Goal: Task Accomplishment & Management: Complete application form

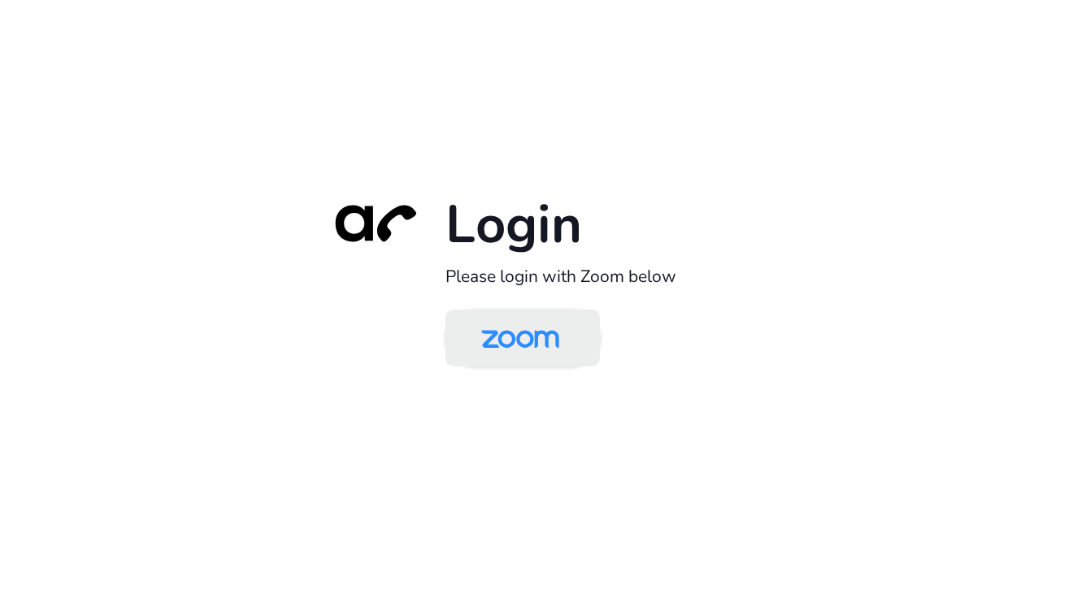
click at [510, 334] on img at bounding box center [520, 339] width 112 height 53
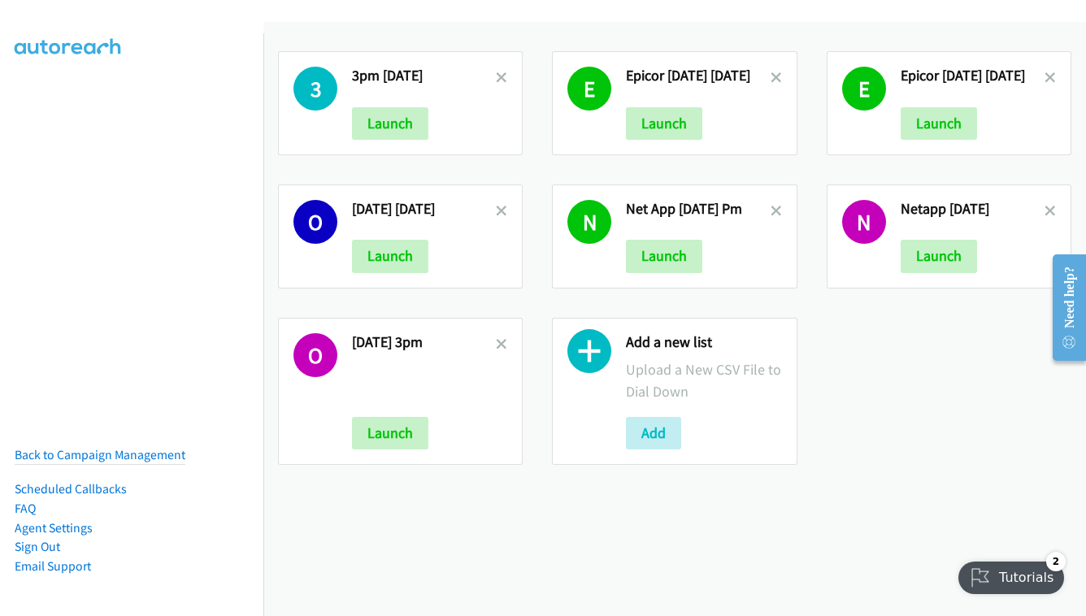
click at [671, 414] on div "Add a new list Upload a New CSV File to Dial Down Add" at bounding box center [703, 391] width 155 height 117
click at [664, 423] on button "Add" at bounding box center [653, 433] width 55 height 33
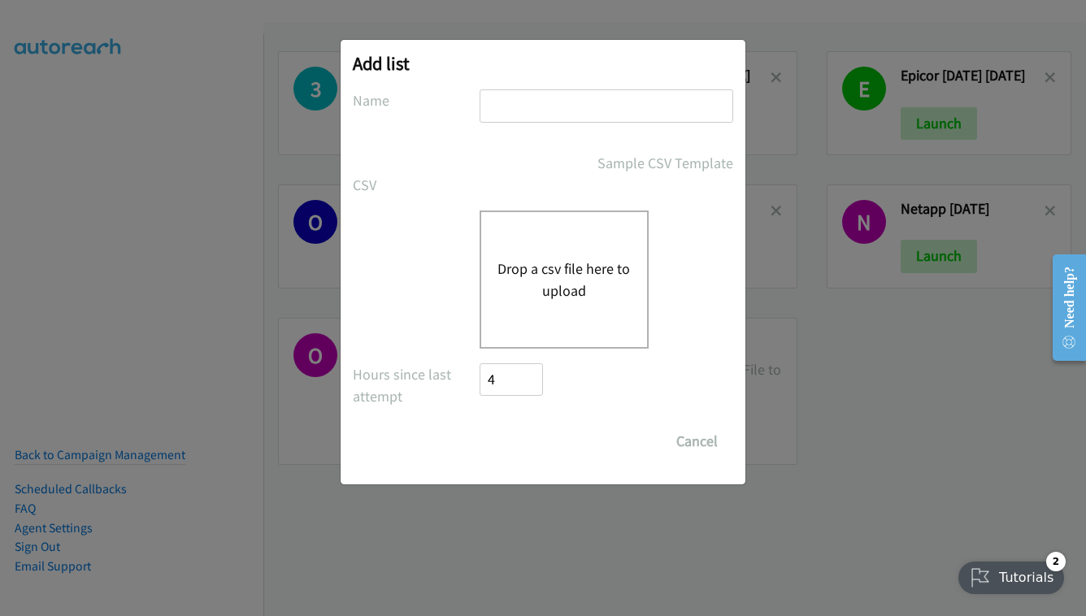
click at [631, 115] on input "text" at bounding box center [607, 105] width 254 height 33
type input "netapp - [DATE]"
click at [506, 366] on input "4" at bounding box center [511, 379] width 63 height 33
click at [549, 289] on button "Drop a csv file here to upload" at bounding box center [563, 280] width 133 height 44
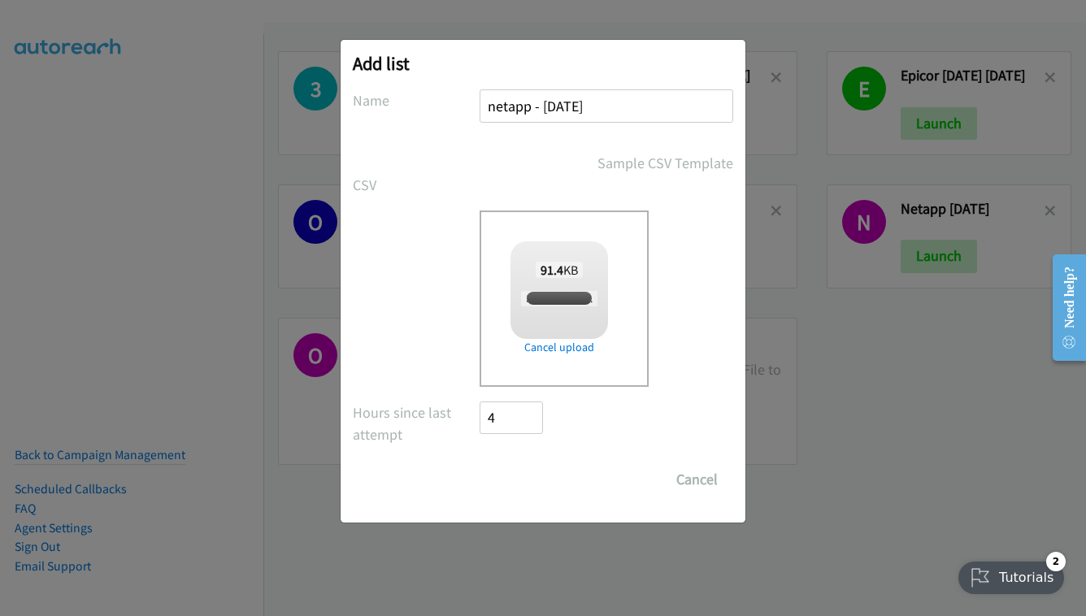
checkbox input "true"
click at [544, 467] on input "Save List" at bounding box center [522, 479] width 85 height 33
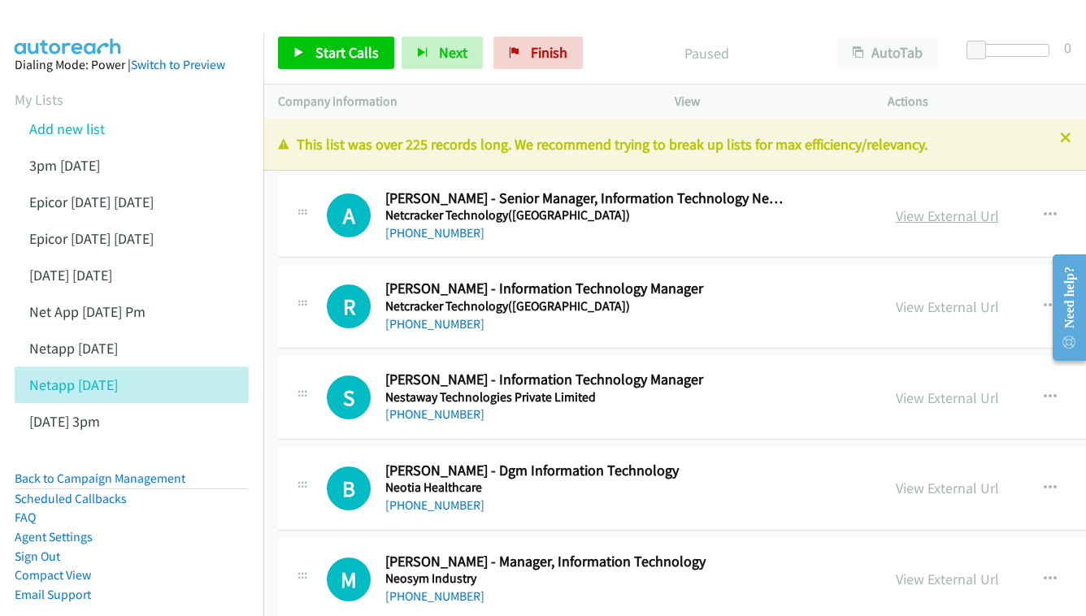
click at [896, 217] on link "View External Url" at bounding box center [947, 215] width 103 height 19
drag, startPoint x: 868, startPoint y: 294, endPoint x: 862, endPoint y: 301, distance: 9.2
click at [896, 296] on div "View External Url" at bounding box center [947, 307] width 103 height 22
click at [896, 303] on link "View External Url" at bounding box center [947, 306] width 103 height 19
click at [910, 394] on link "View External Url" at bounding box center [947, 398] width 103 height 19
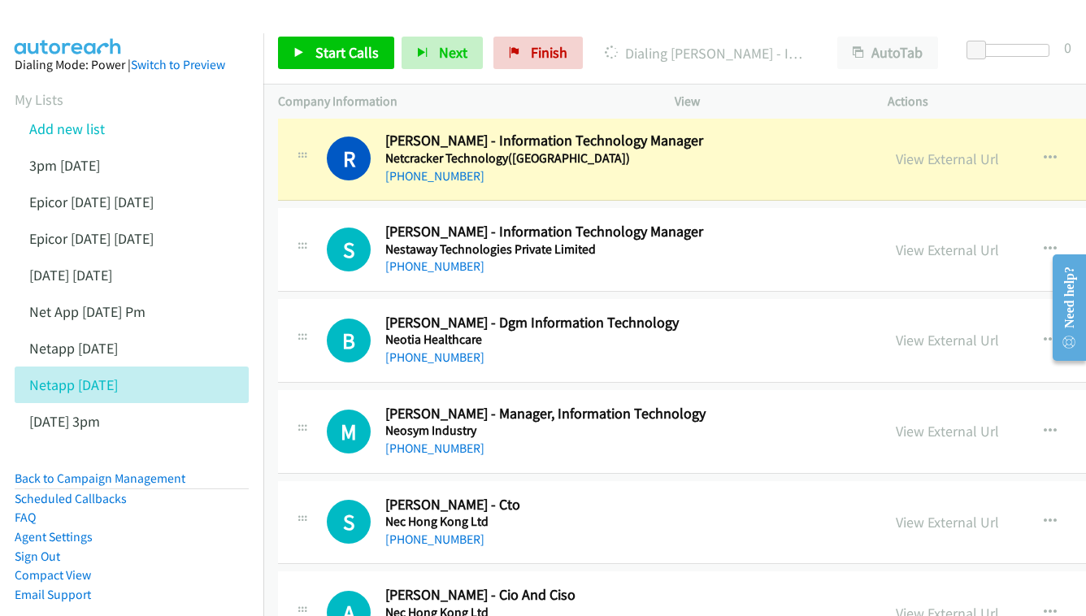
scroll to position [178, 0]
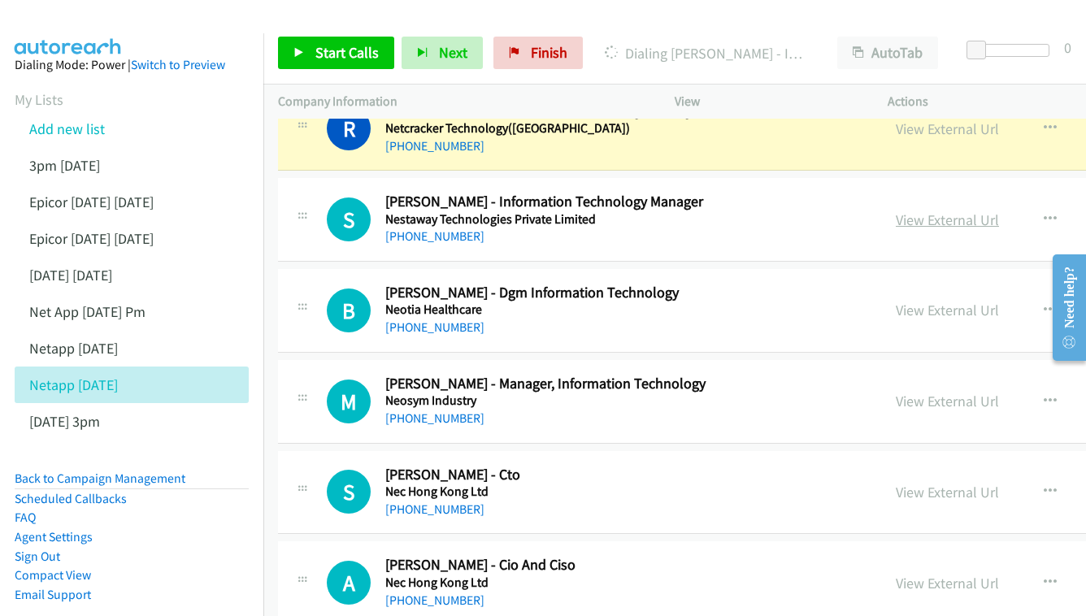
click at [896, 216] on link "View External Url" at bounding box center [947, 220] width 103 height 19
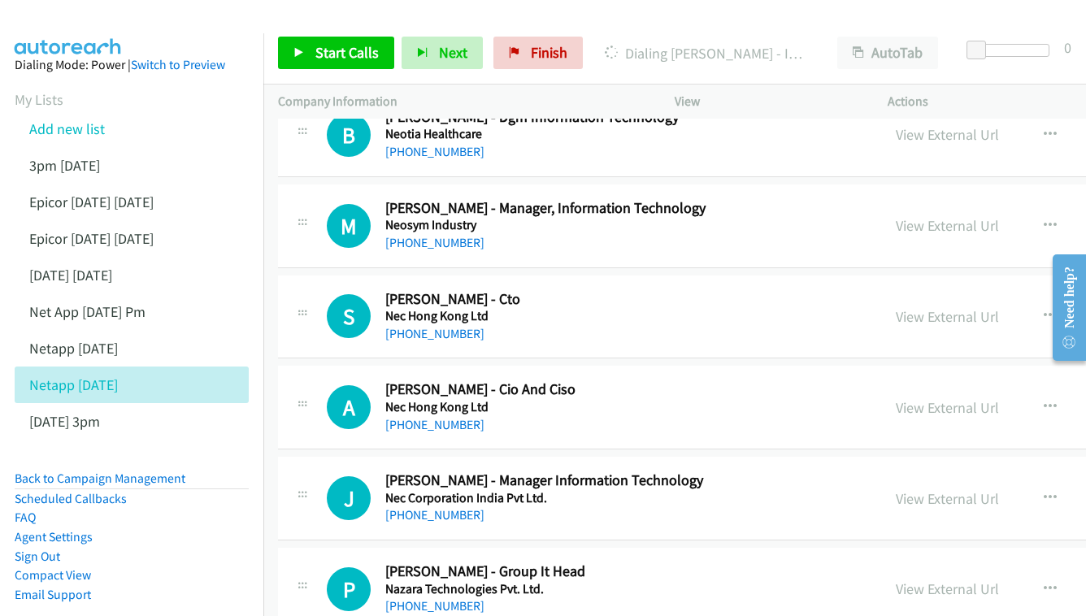
scroll to position [380, 0]
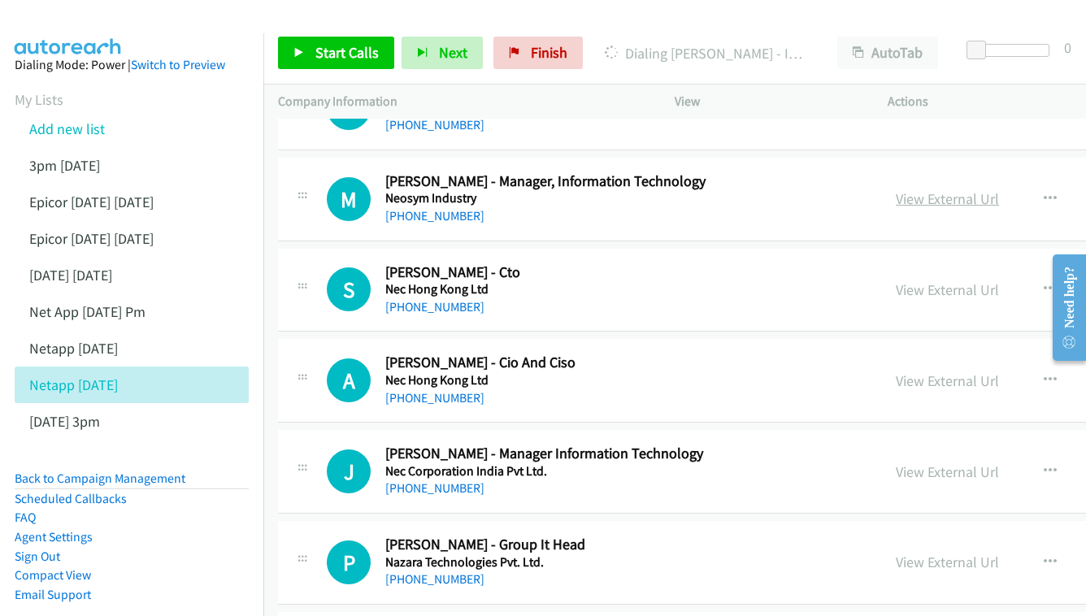
click at [896, 194] on link "View External Url" at bounding box center [947, 198] width 103 height 19
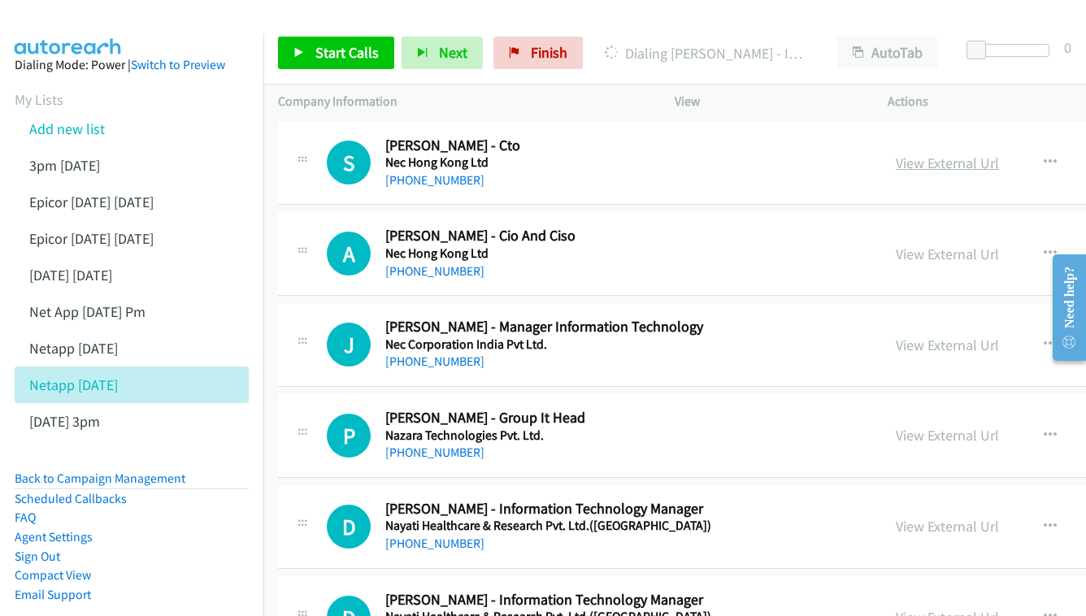
scroll to position [510, 0]
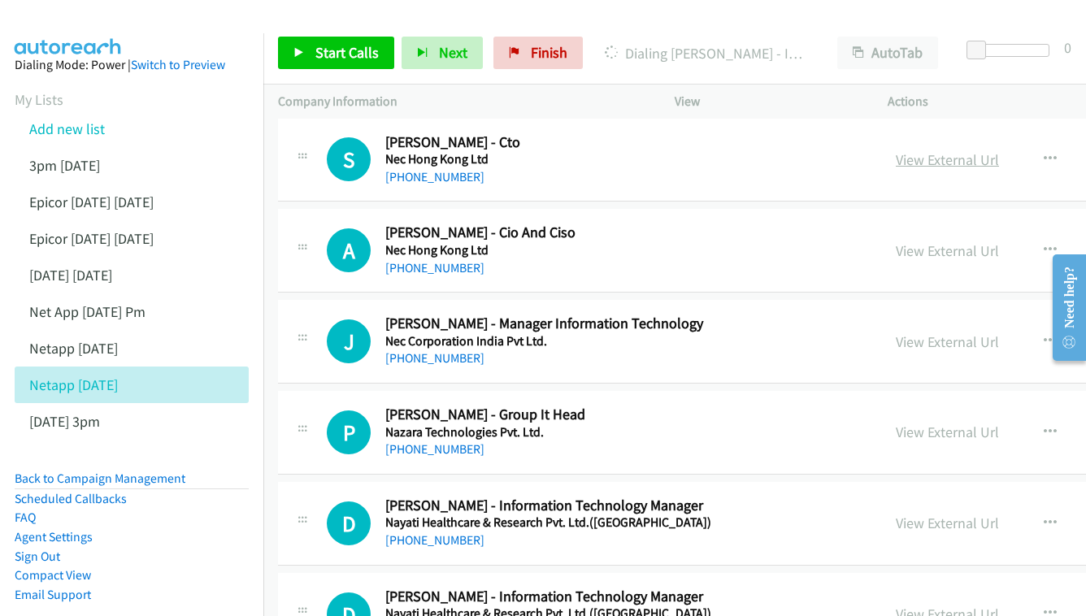
click at [912, 154] on link "View External Url" at bounding box center [947, 159] width 103 height 19
click at [910, 240] on div "View External Url" at bounding box center [947, 251] width 103 height 22
click at [897, 241] on link "View External Url" at bounding box center [947, 250] width 103 height 19
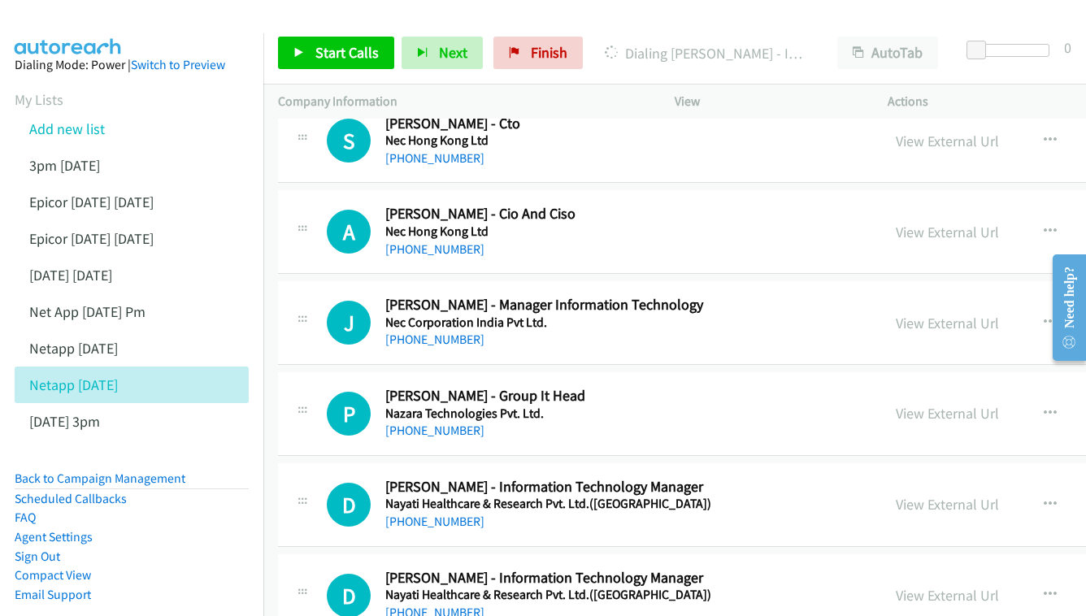
scroll to position [653, 0]
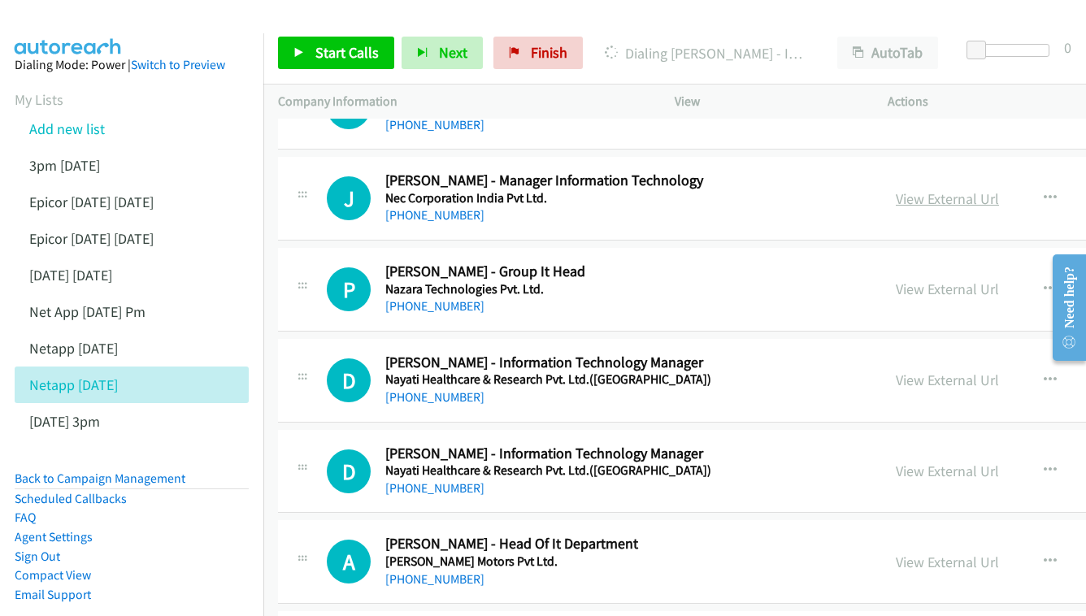
click at [901, 189] on link "View External Url" at bounding box center [947, 198] width 103 height 19
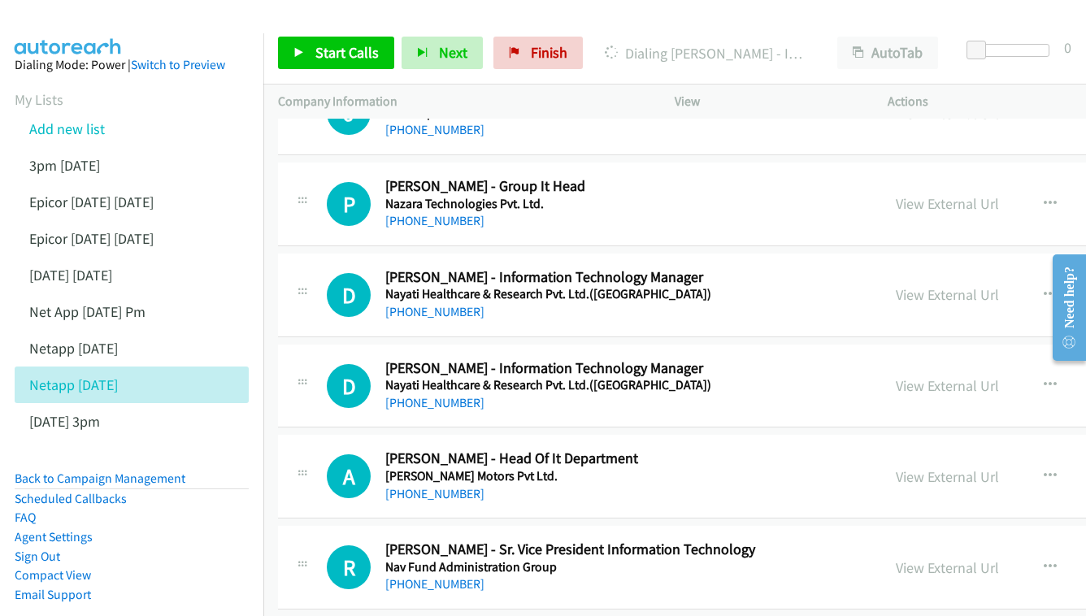
scroll to position [767, 0]
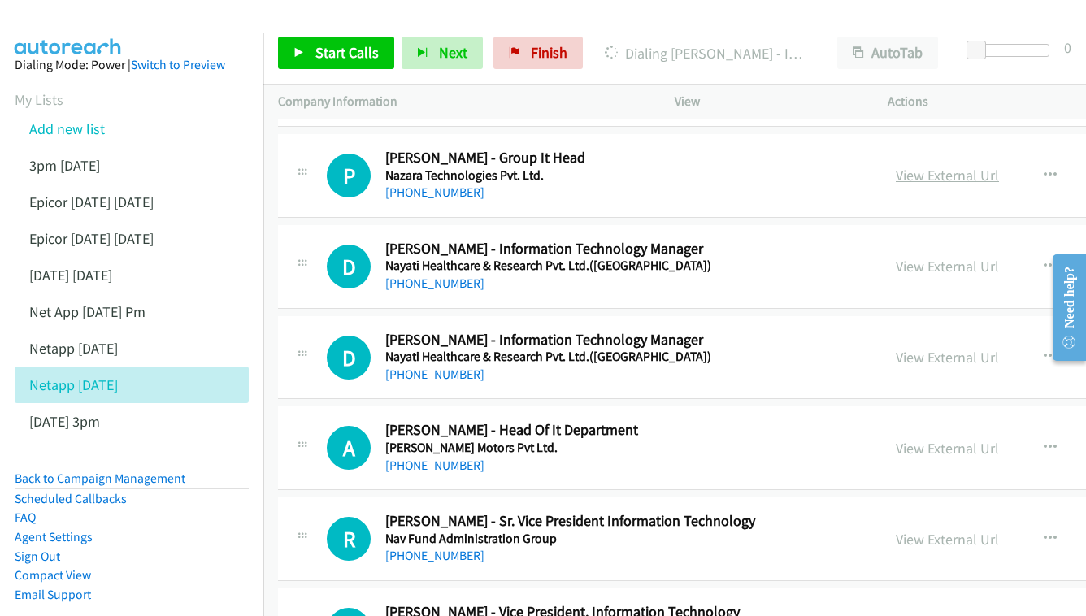
click at [896, 167] on link "View External Url" at bounding box center [947, 175] width 103 height 19
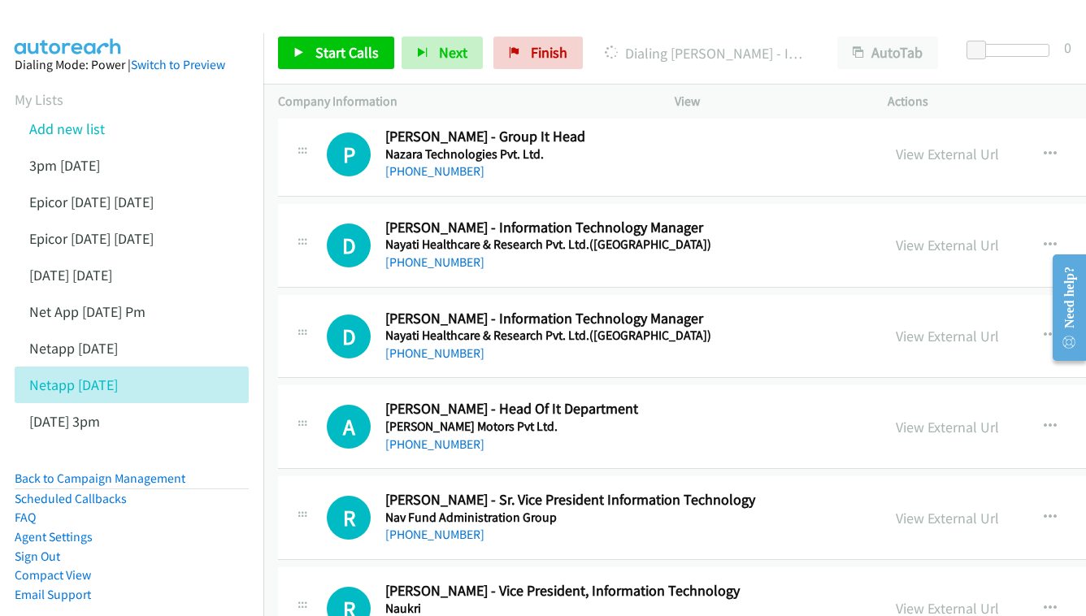
scroll to position [820, 0]
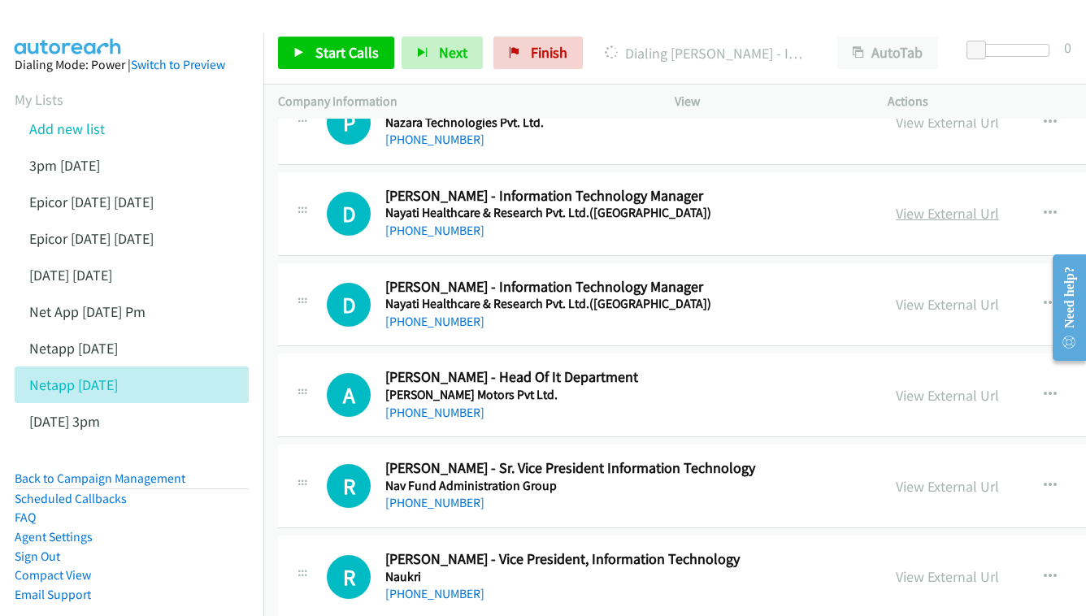
click at [928, 204] on link "View External Url" at bounding box center [947, 213] width 103 height 19
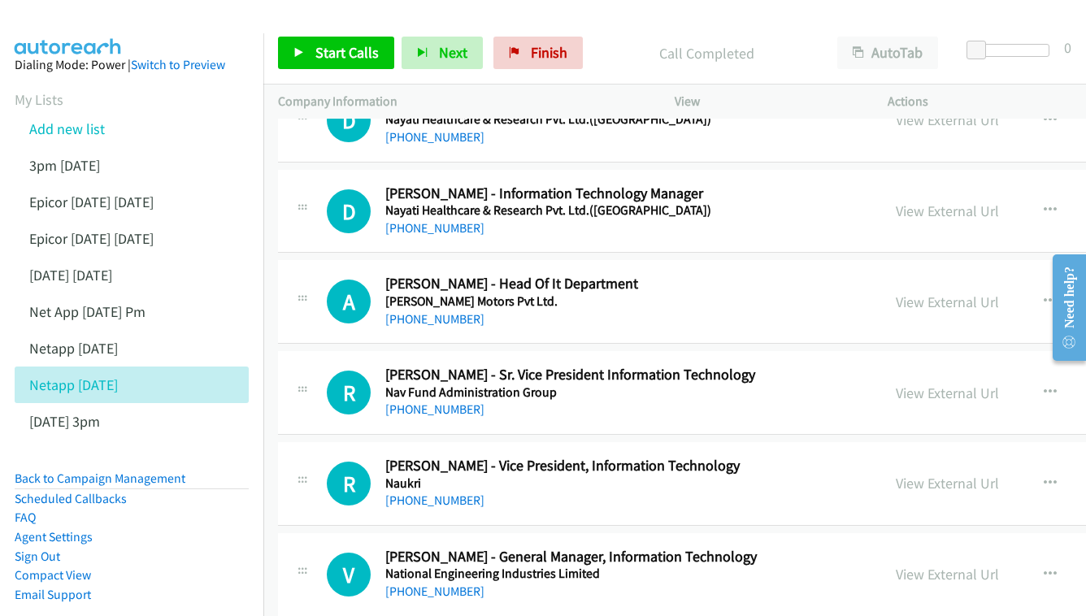
scroll to position [915, 0]
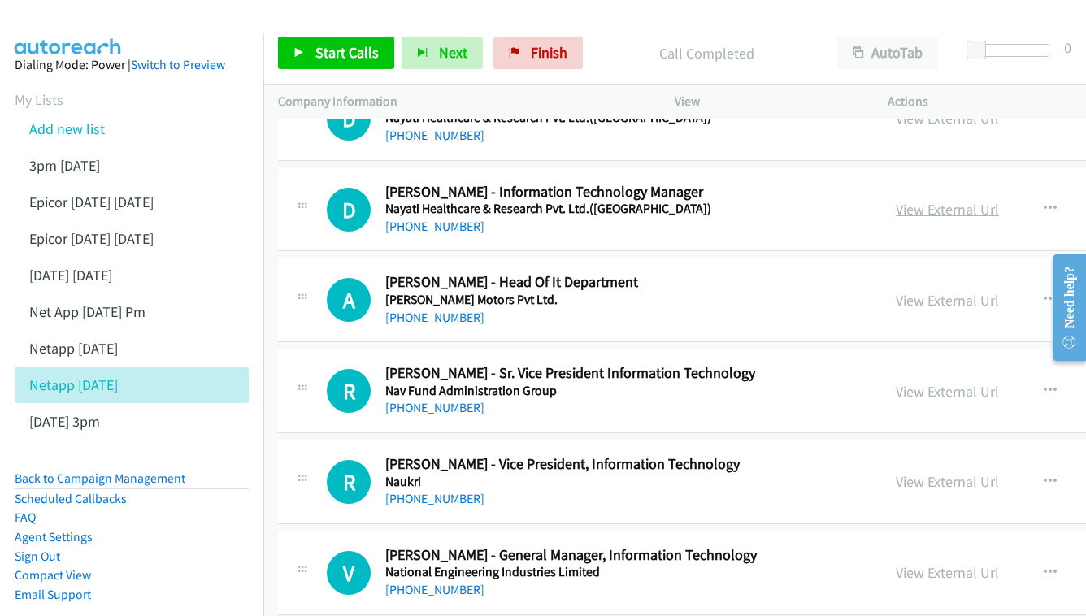
click at [896, 200] on link "View External Url" at bounding box center [947, 209] width 103 height 19
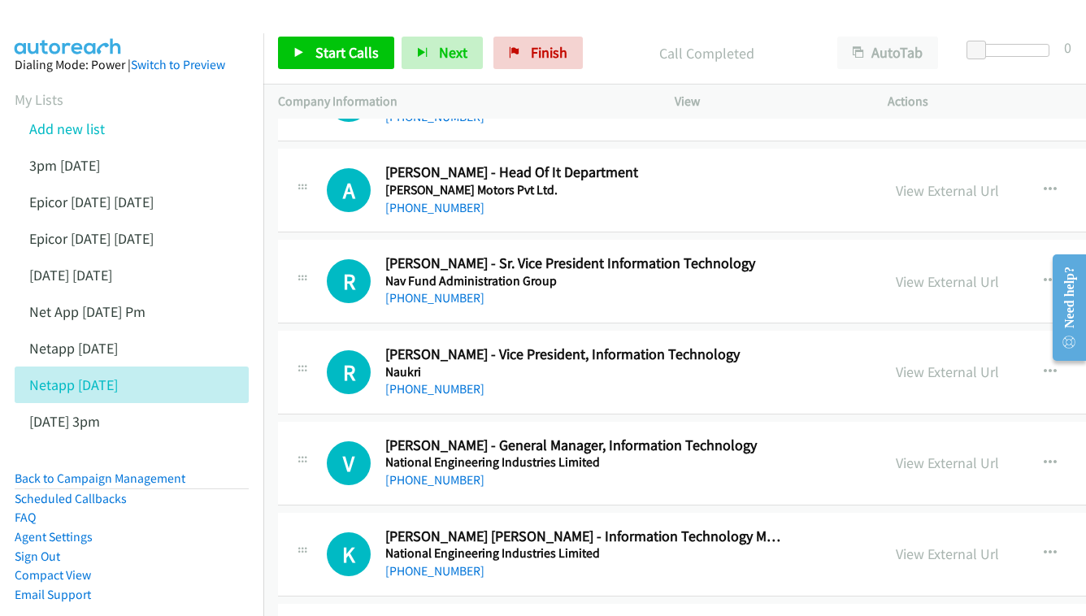
scroll to position [1026, 0]
click at [904, 180] on link "View External Url" at bounding box center [947, 189] width 103 height 19
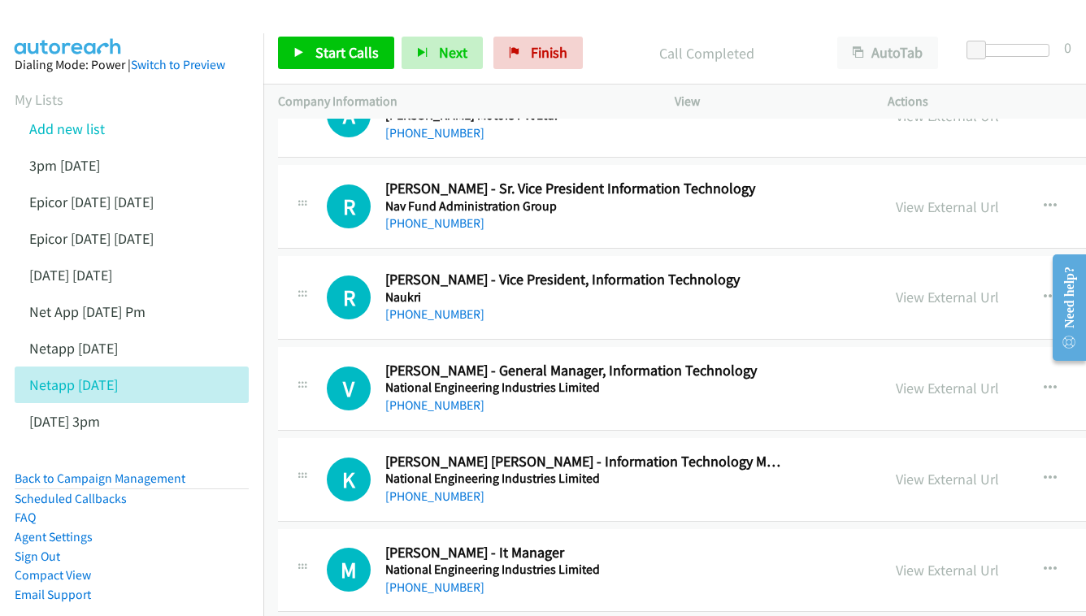
scroll to position [1101, 0]
click at [929, 179] on div "View External Url View External Url Schedule/Manage Callback Start Calls Here R…" at bounding box center [1039, 206] width 316 height 54
click at [912, 197] on link "View External Url" at bounding box center [947, 206] width 103 height 19
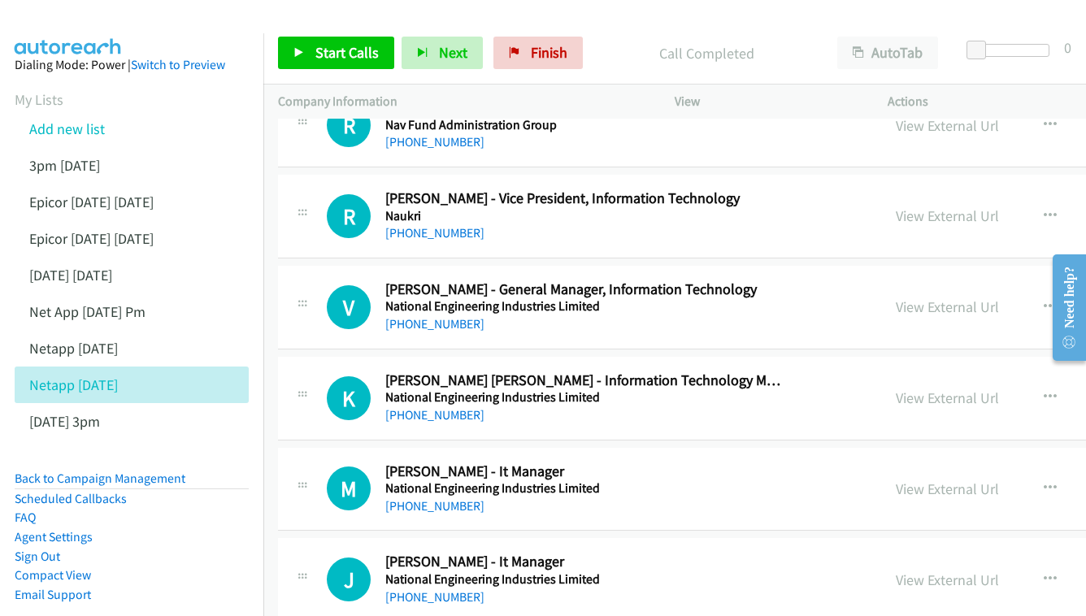
scroll to position [1204, 0]
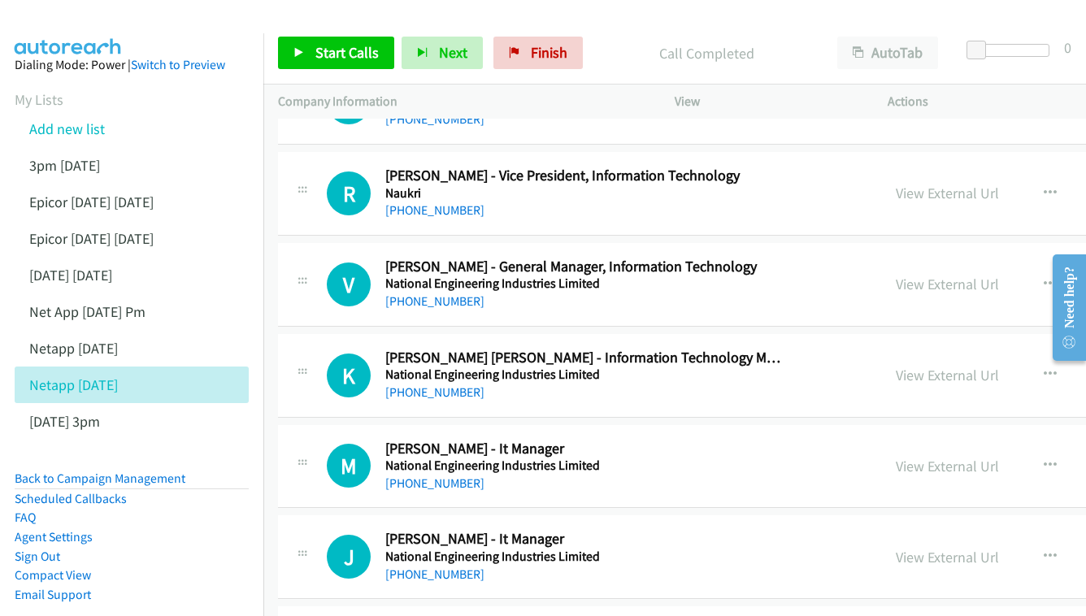
click at [905, 167] on div "View External Url View External Url Schedule/Manage Callback Start Calls Here R…" at bounding box center [1039, 194] width 316 height 54
click at [896, 184] on link "View External Url" at bounding box center [947, 193] width 103 height 19
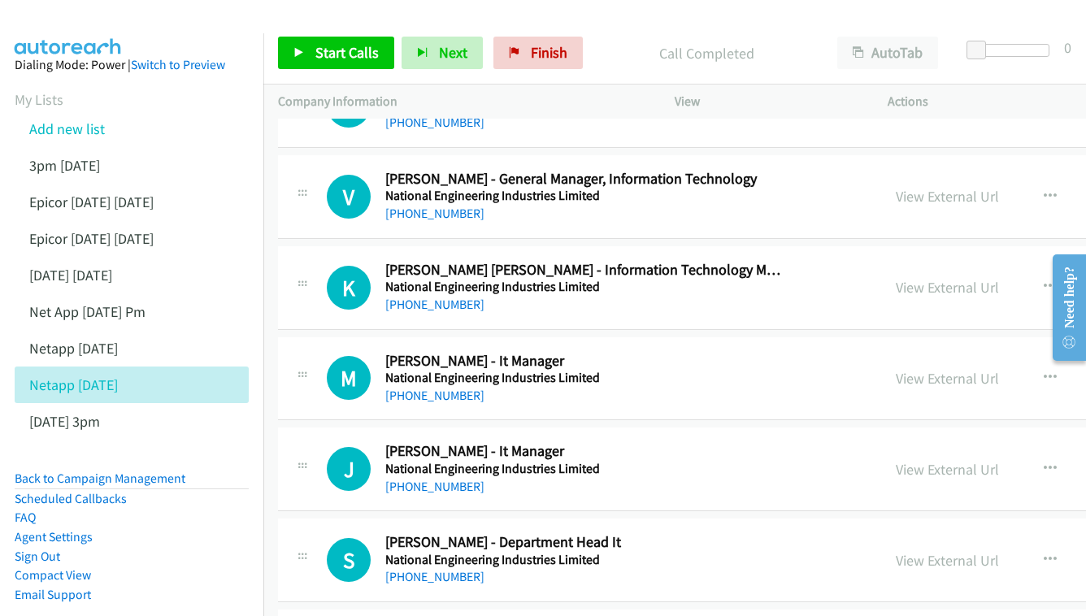
scroll to position [1292, 0]
click at [896, 185] on div "View External Url" at bounding box center [947, 196] width 103 height 22
click at [896, 186] on link "View External Url" at bounding box center [947, 195] width 103 height 19
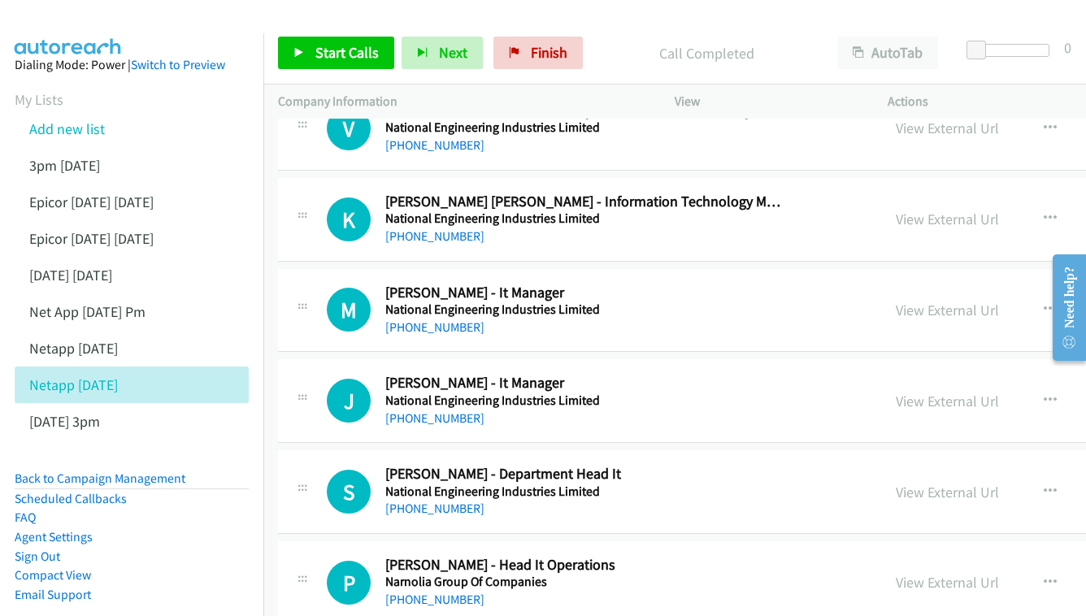
scroll to position [1378, 0]
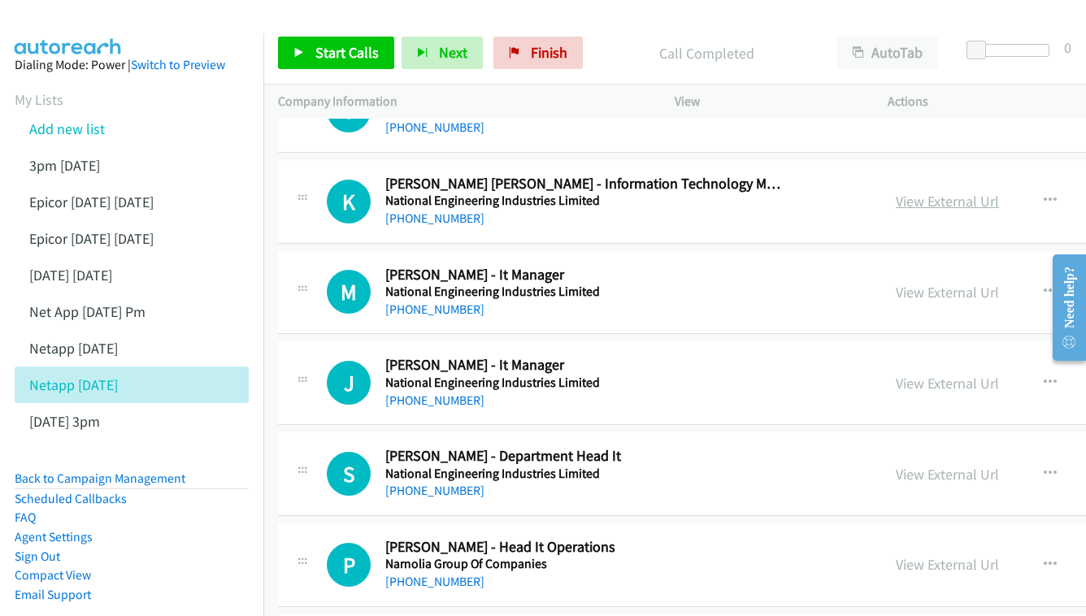
click at [896, 192] on link "View External Url" at bounding box center [947, 201] width 103 height 19
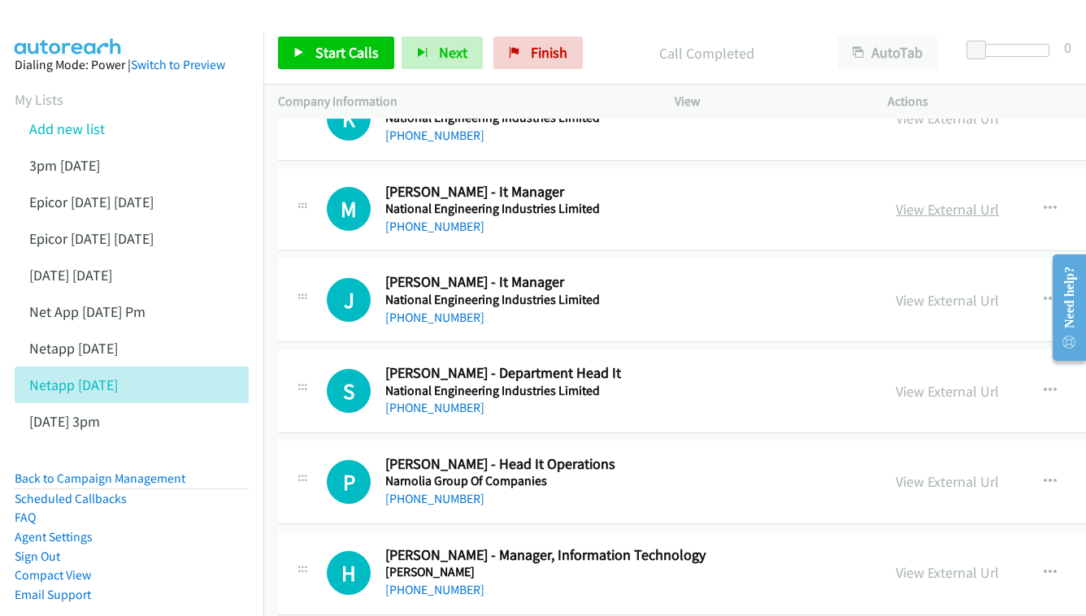
scroll to position [1461, 0]
click at [918, 200] on link "View External Url" at bounding box center [947, 209] width 103 height 19
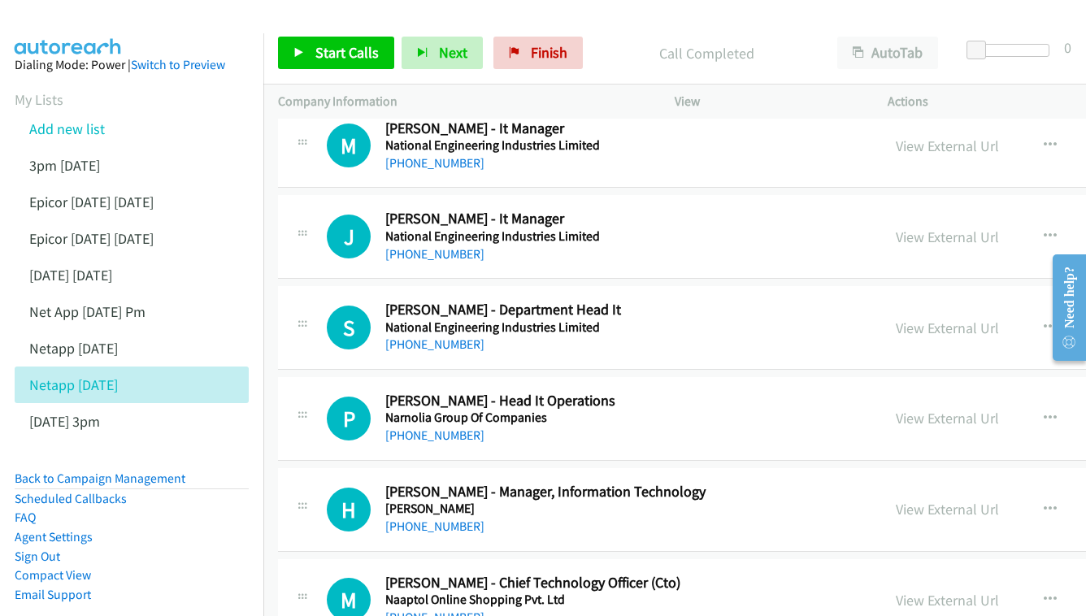
scroll to position [1543, 0]
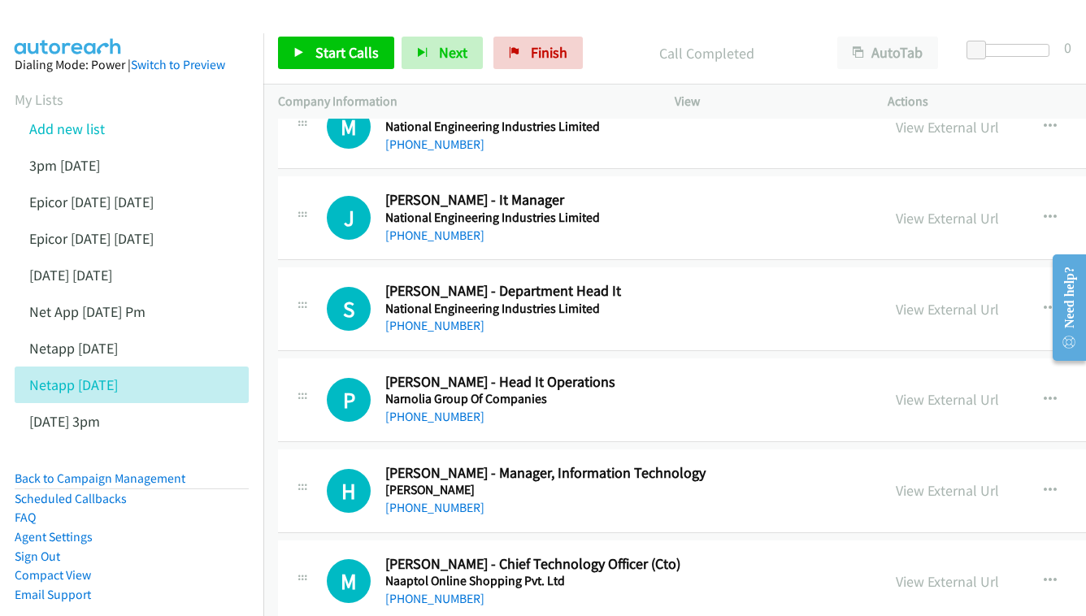
click at [881, 205] on div "View External Url View External Url Schedule/Manage Callback Start Calls Here R…" at bounding box center [1039, 218] width 316 height 54
click at [896, 209] on link "View External Url" at bounding box center [947, 218] width 103 height 19
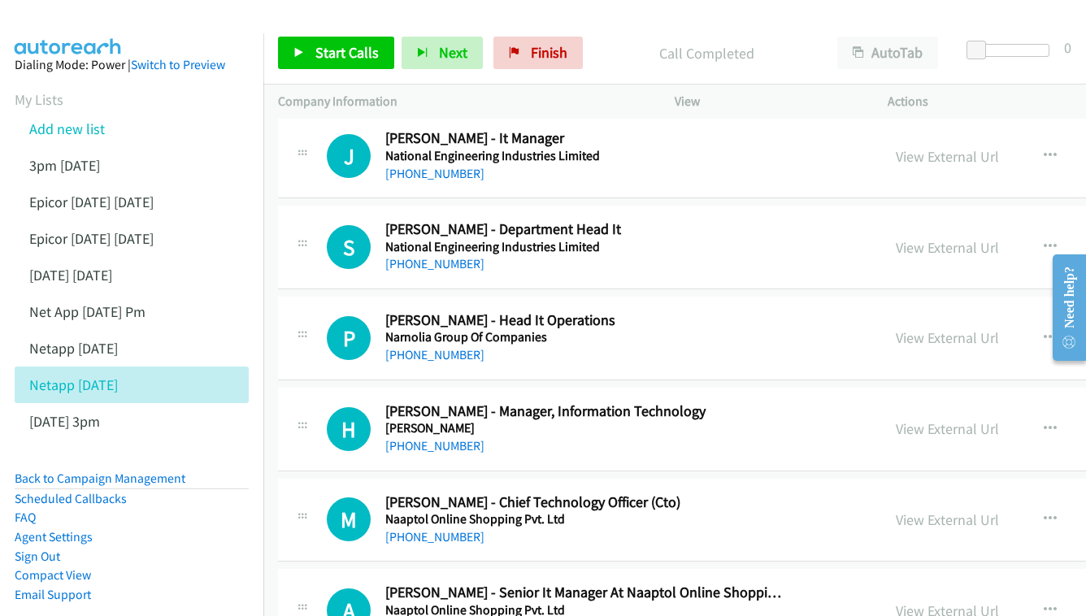
scroll to position [1615, 0]
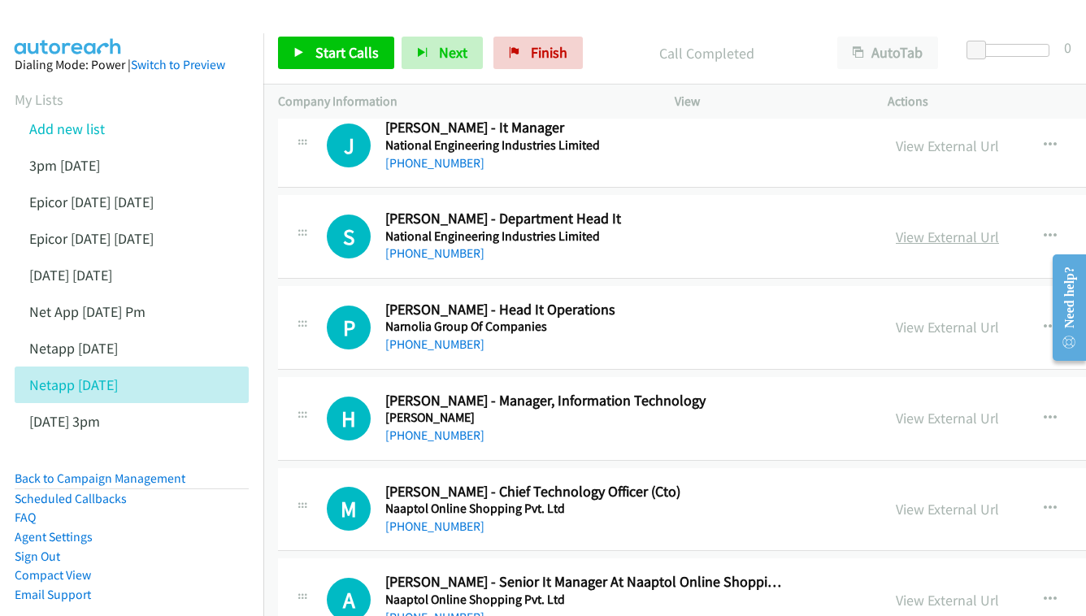
click at [923, 228] on link "View External Url" at bounding box center [947, 237] width 103 height 19
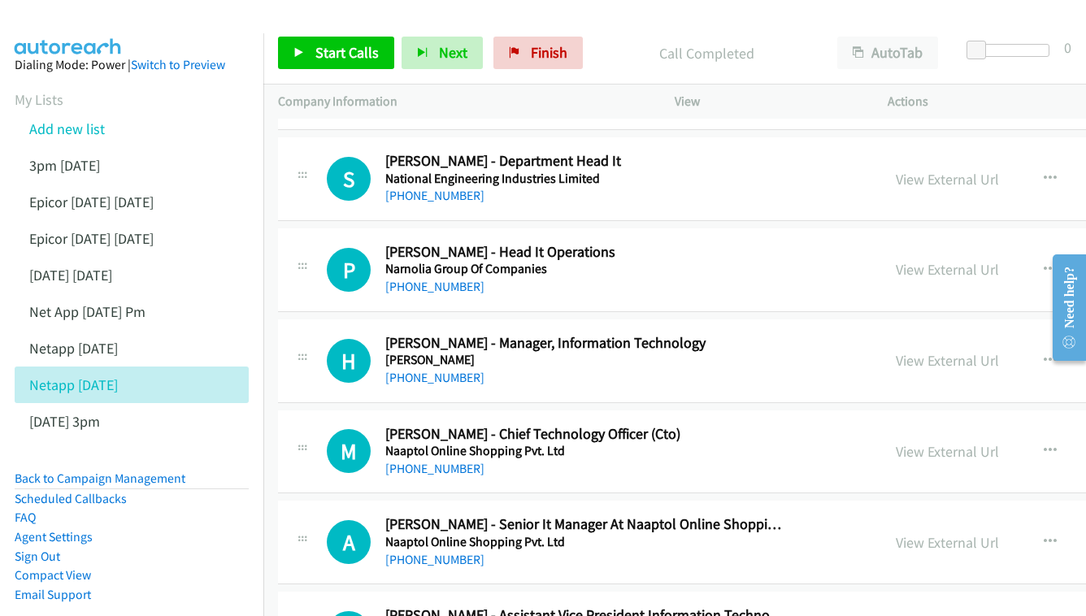
scroll to position [1698, 0]
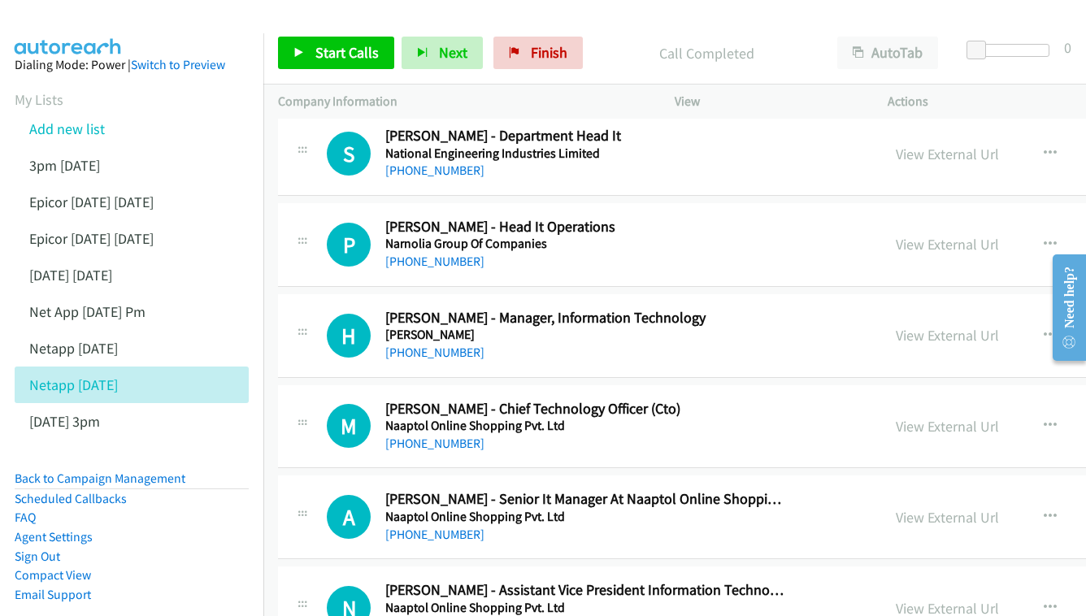
click at [911, 218] on div "View External Url View External Url Schedule/Manage Callback Start Calls Here R…" at bounding box center [1039, 245] width 316 height 54
click at [901, 235] on link "View External Url" at bounding box center [947, 244] width 103 height 19
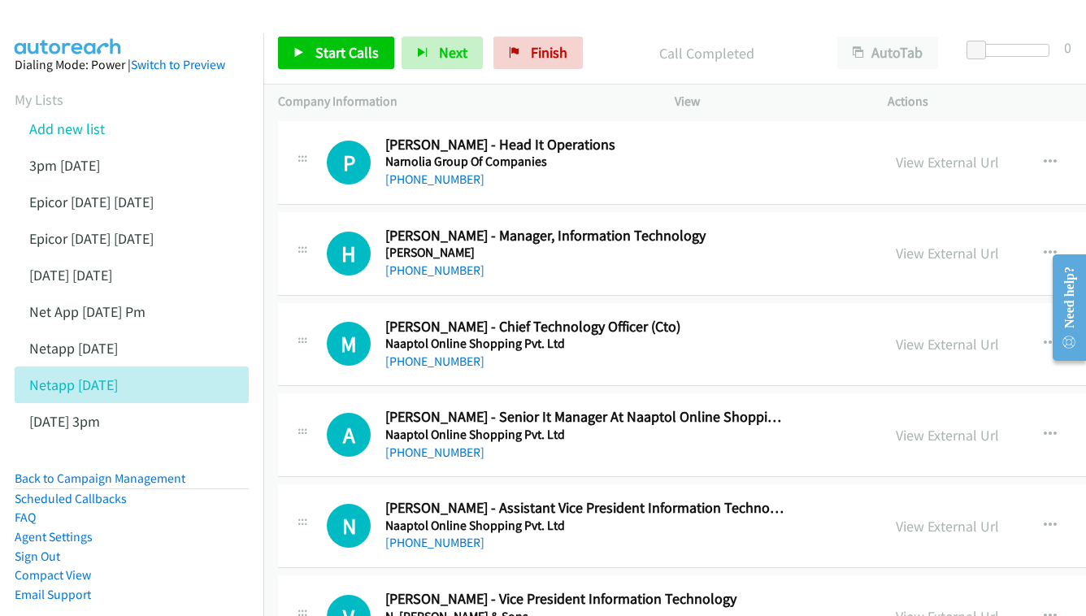
scroll to position [1794, 0]
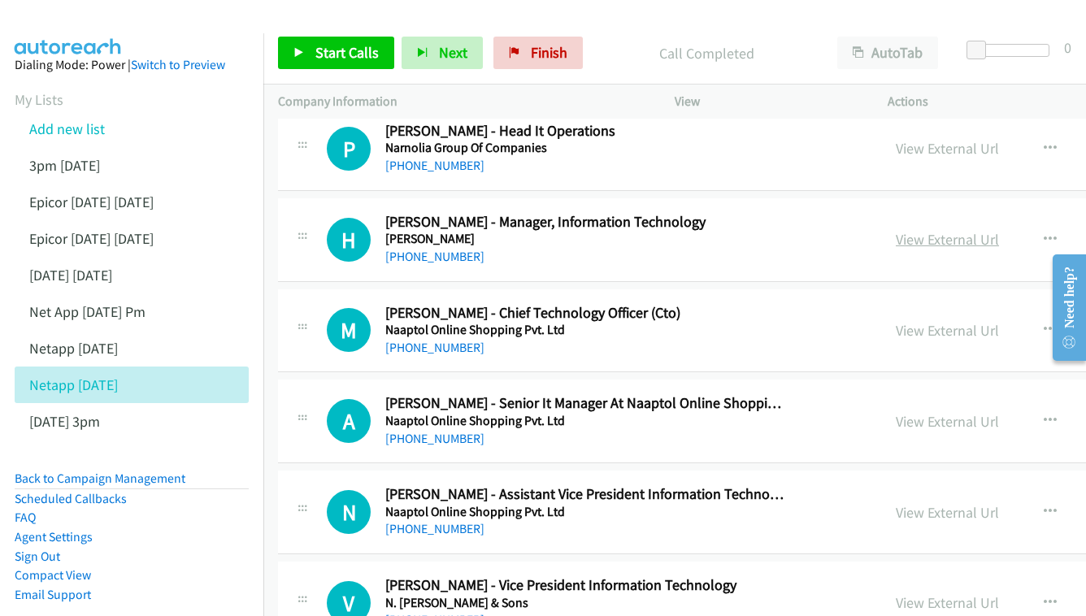
click at [896, 230] on link "View External Url" at bounding box center [947, 239] width 103 height 19
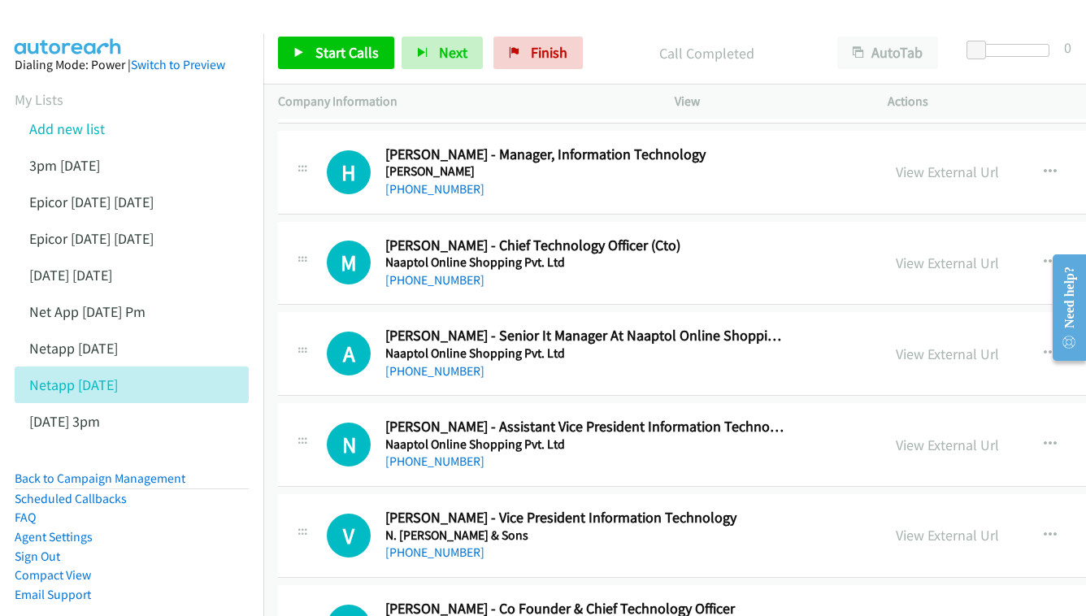
scroll to position [1899, 0]
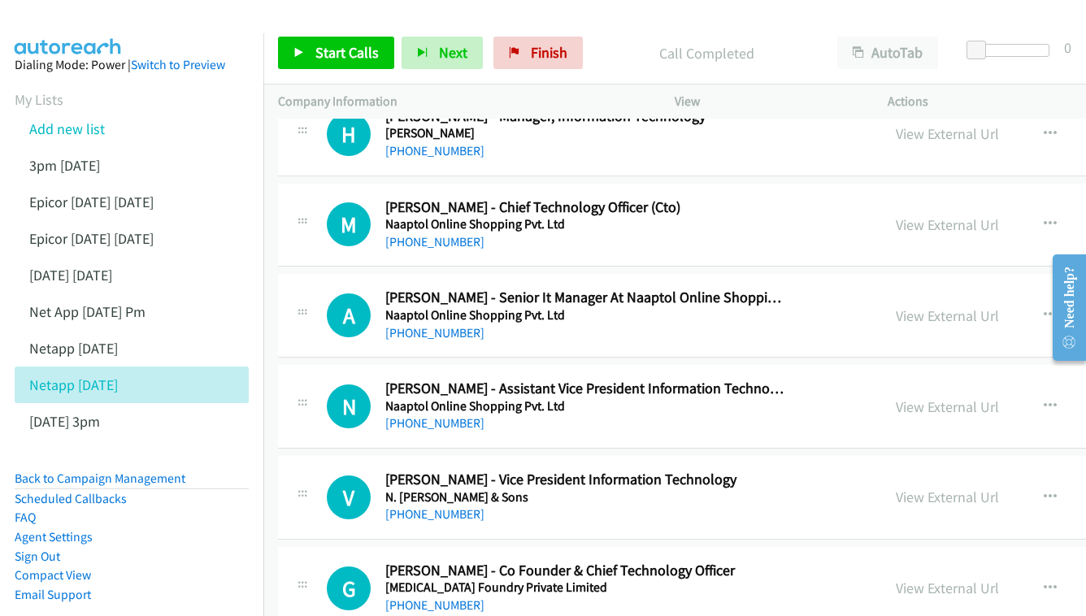
click at [881, 198] on div "View External Url View External Url Schedule/Manage Callback Start Calls Here R…" at bounding box center [1039, 225] width 316 height 54
click at [896, 215] on link "View External Url" at bounding box center [947, 224] width 103 height 19
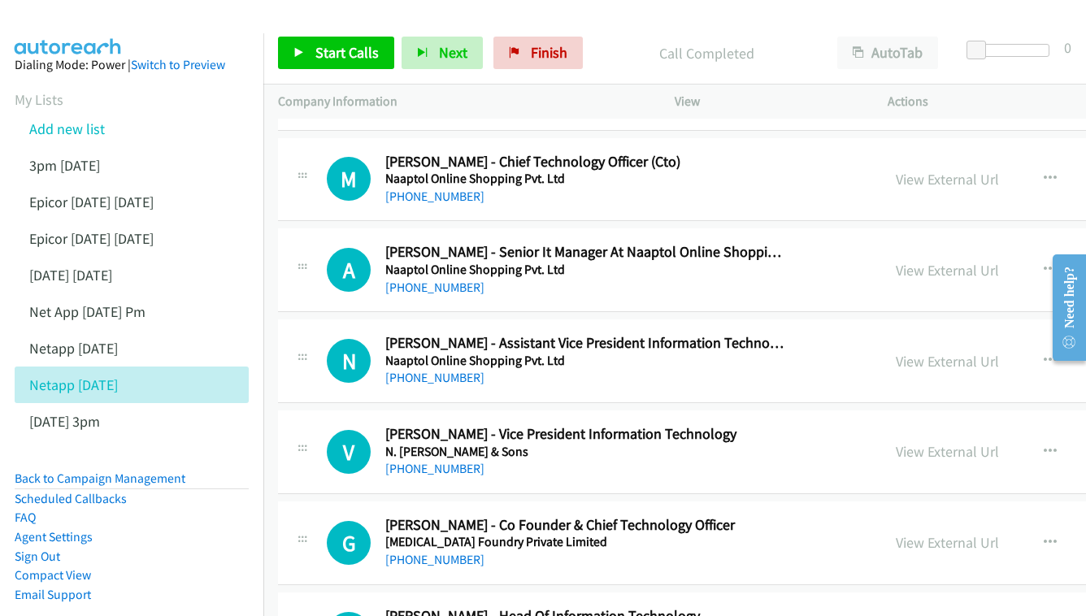
scroll to position [1989, 0]
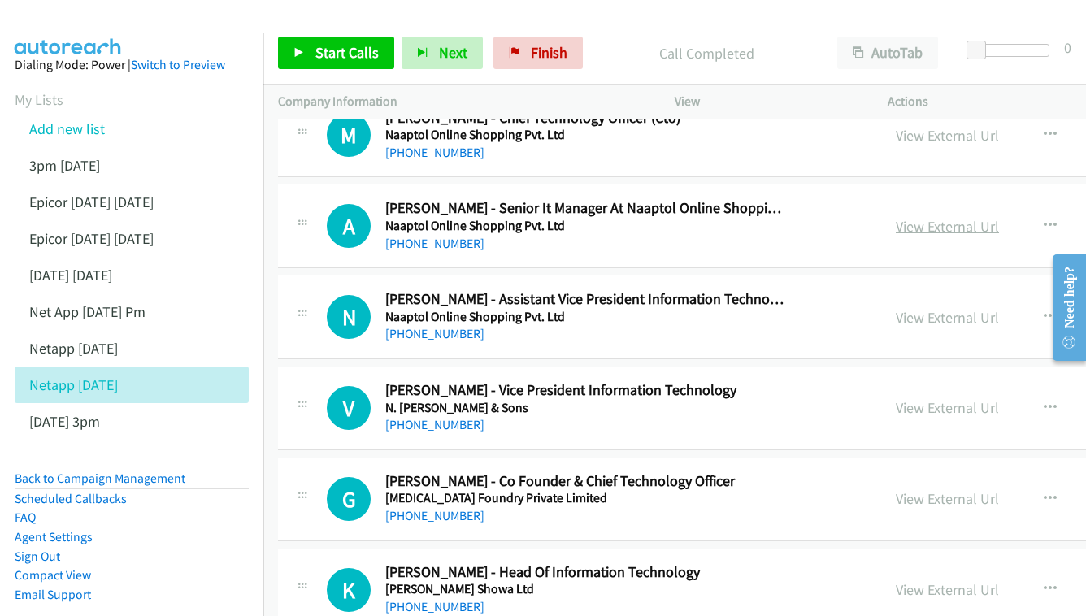
click at [896, 217] on link "View External Url" at bounding box center [947, 226] width 103 height 19
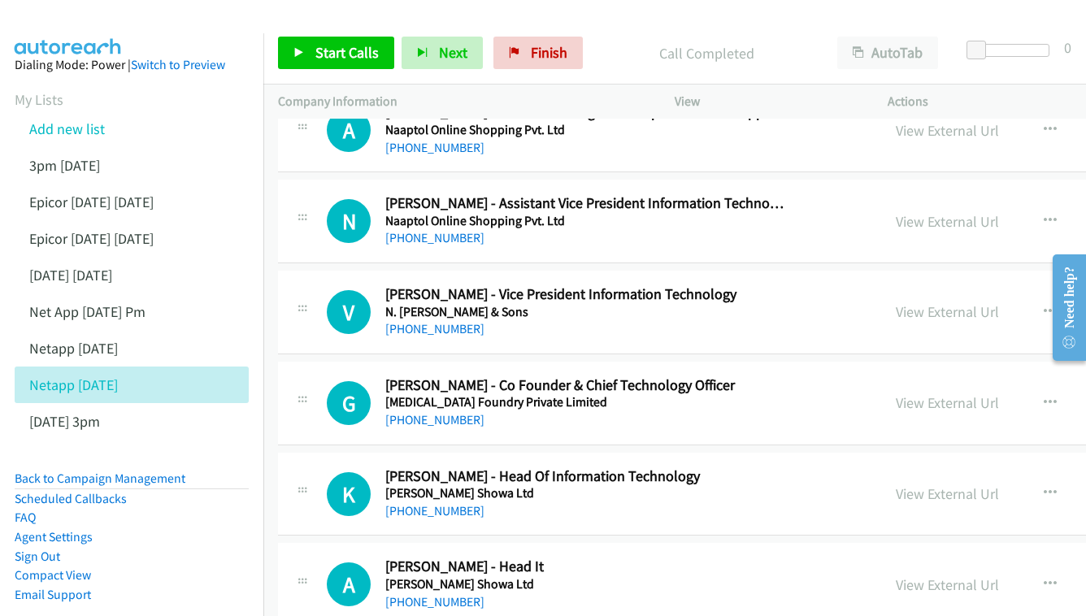
scroll to position [2086, 0]
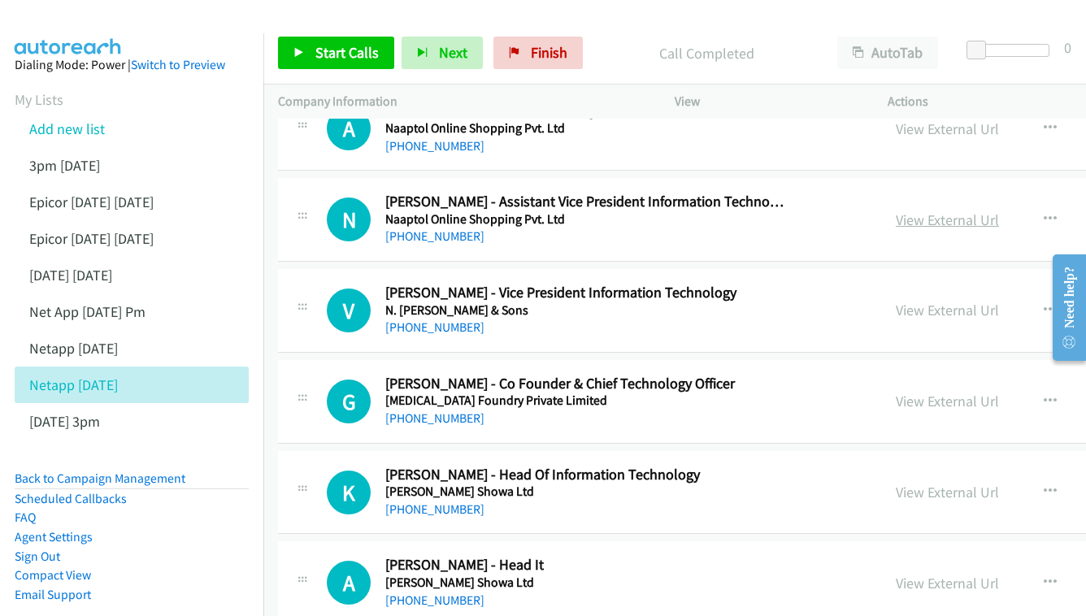
click at [908, 211] on link "View External Url" at bounding box center [947, 220] width 103 height 19
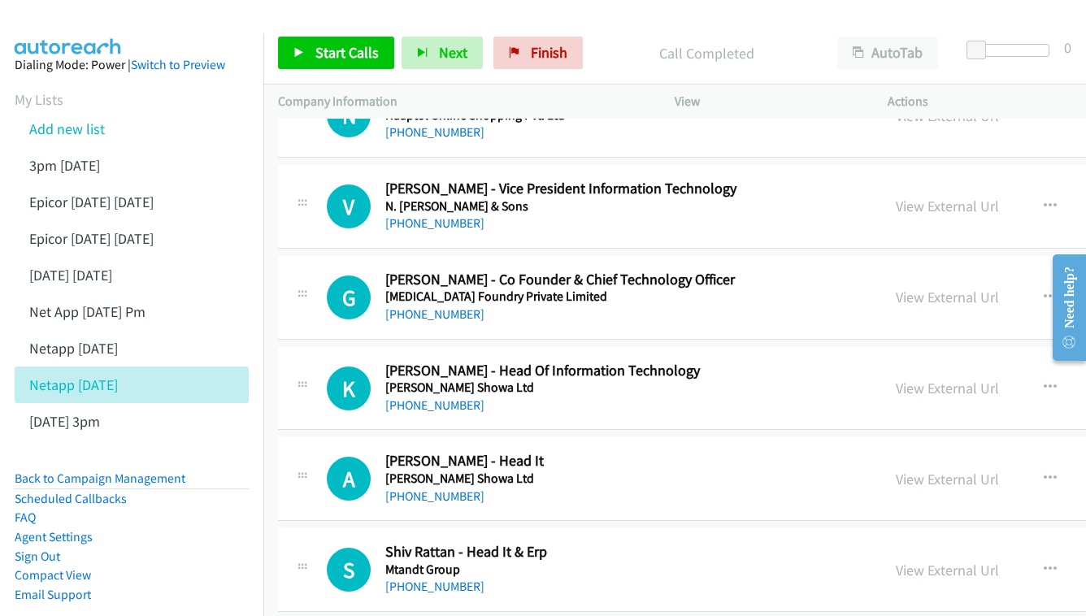
scroll to position [2191, 0]
click at [896, 194] on div "View External Url" at bounding box center [947, 205] width 103 height 22
click at [896, 196] on link "View External Url" at bounding box center [947, 205] width 103 height 19
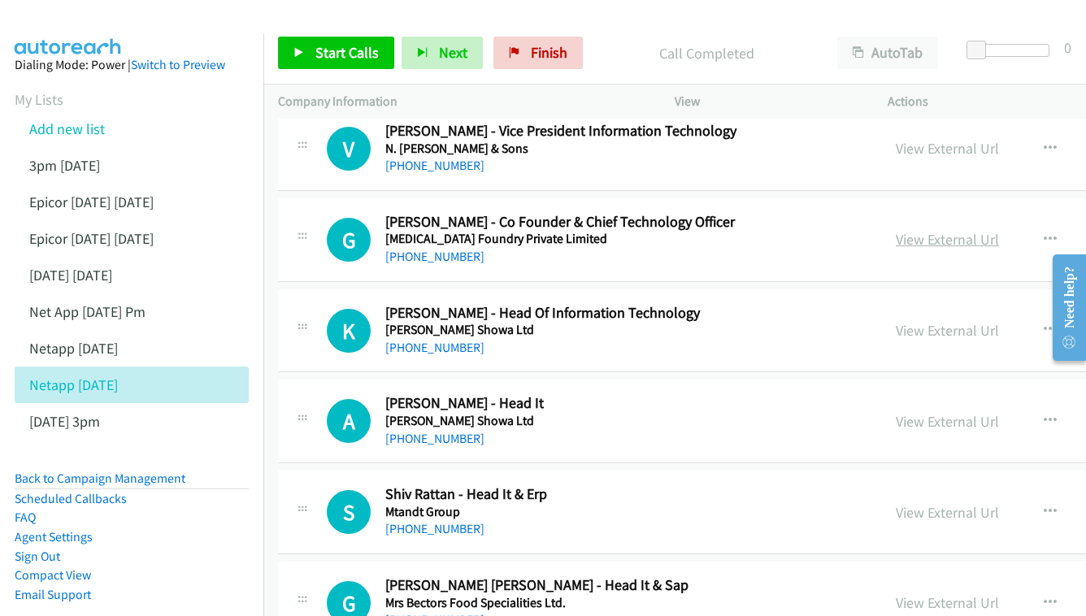
scroll to position [2264, 0]
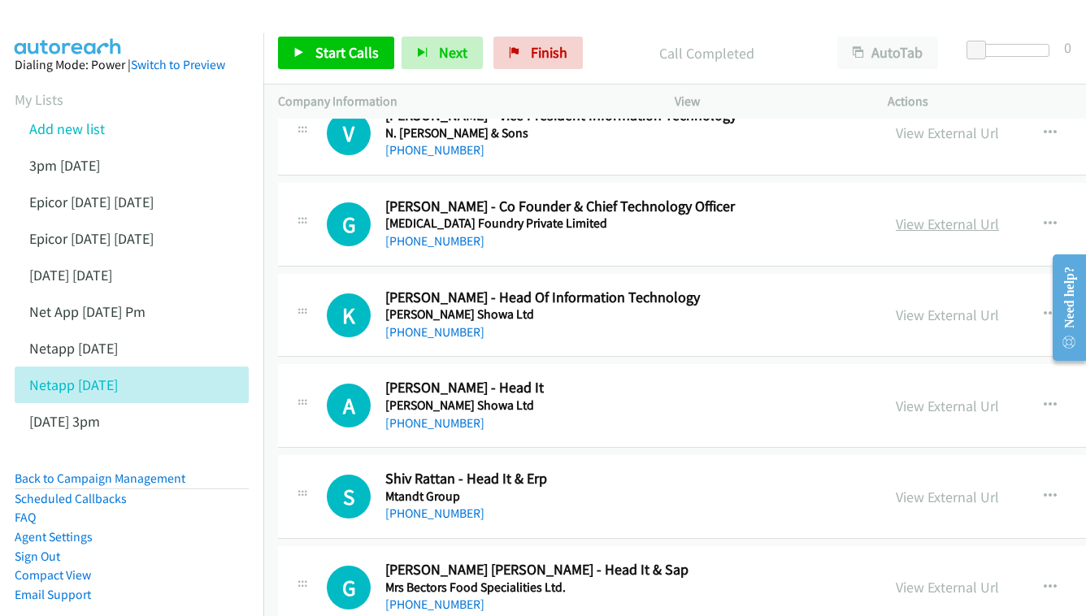
click at [896, 215] on link "View External Url" at bounding box center [947, 224] width 103 height 19
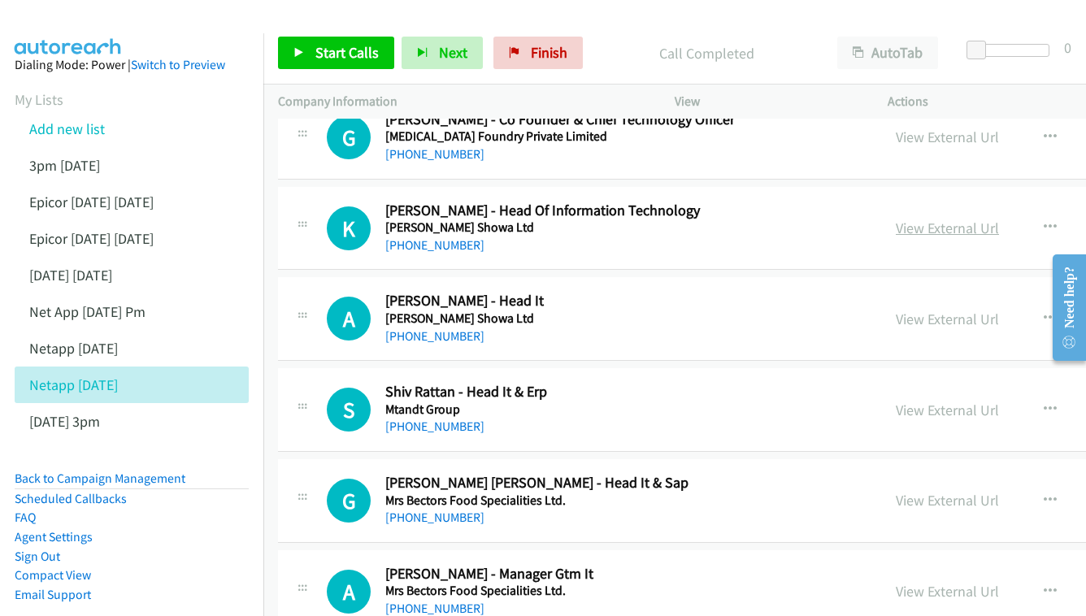
click at [896, 219] on link "View External Url" at bounding box center [947, 228] width 103 height 19
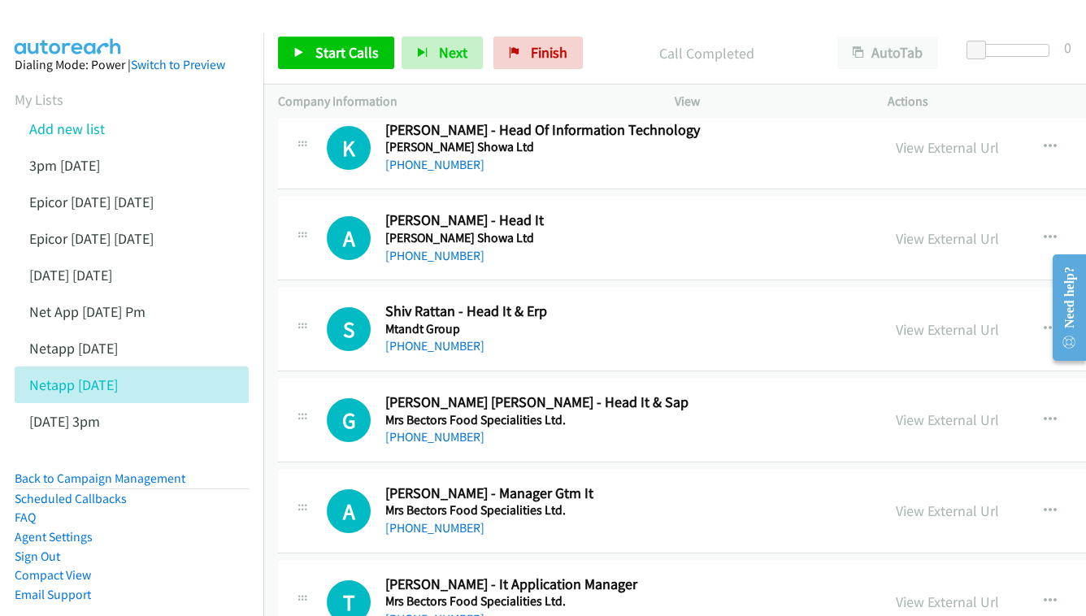
scroll to position [2431, 0]
click at [901, 229] on link "View External Url" at bounding box center [947, 238] width 103 height 19
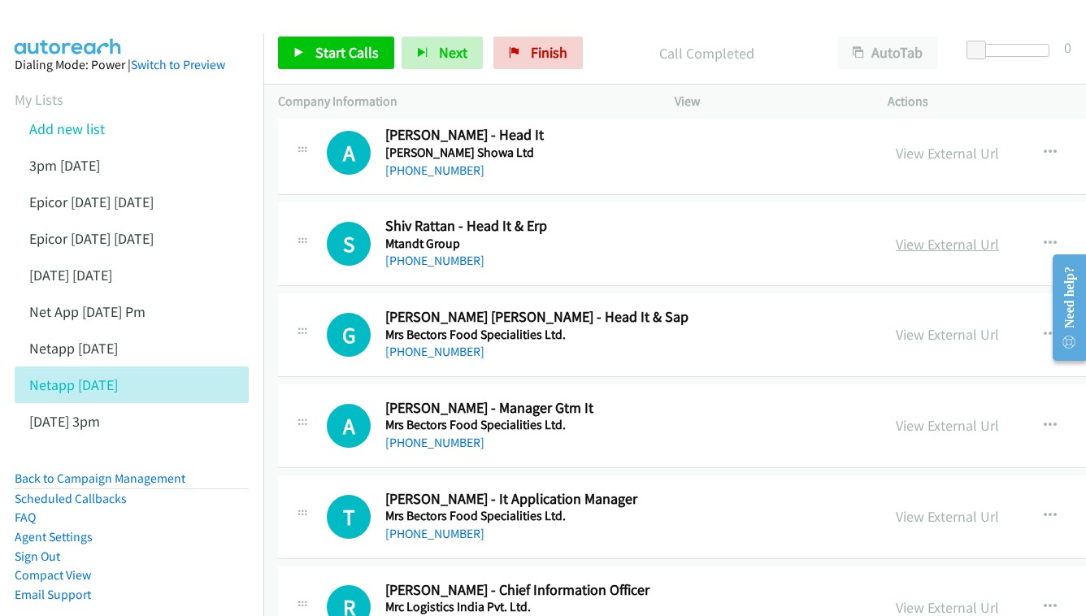
click at [896, 235] on link "View External Url" at bounding box center [947, 244] width 103 height 19
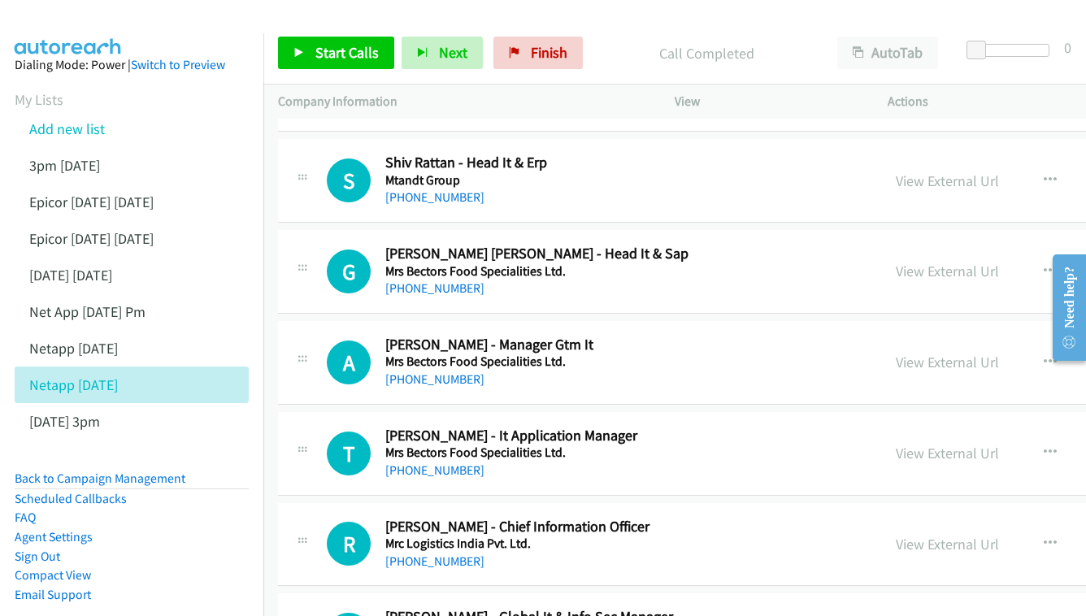
scroll to position [2598, 0]
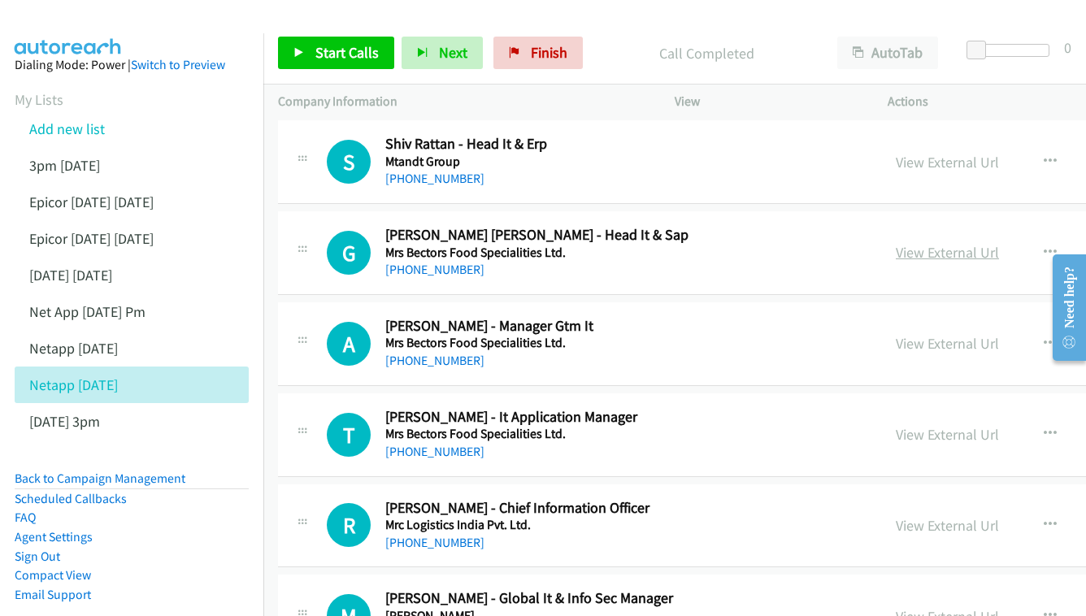
click at [903, 243] on link "View External Url" at bounding box center [947, 252] width 103 height 19
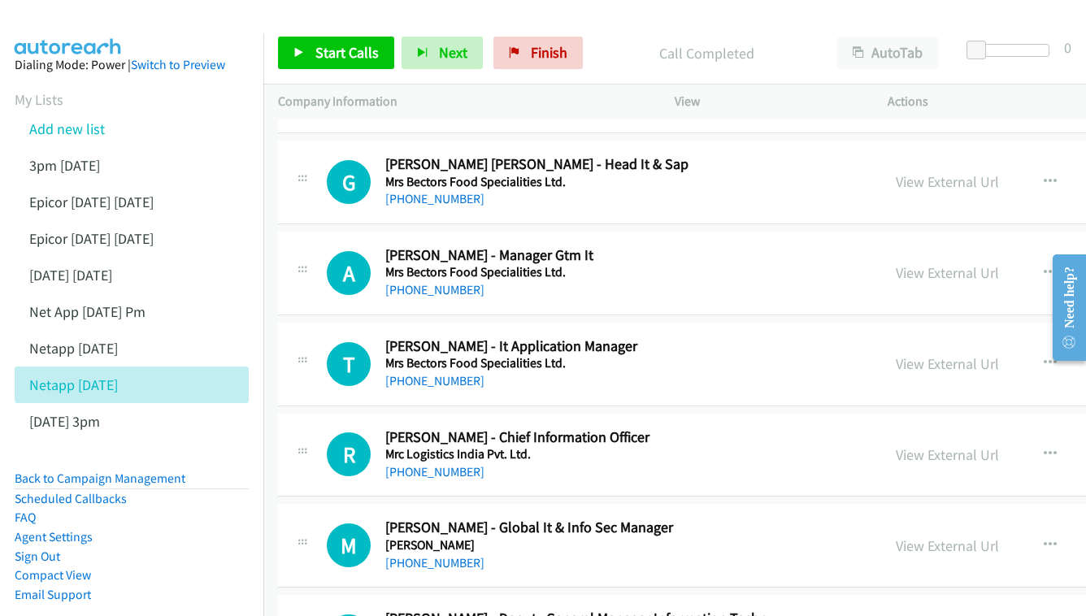
scroll to position [2697, 0]
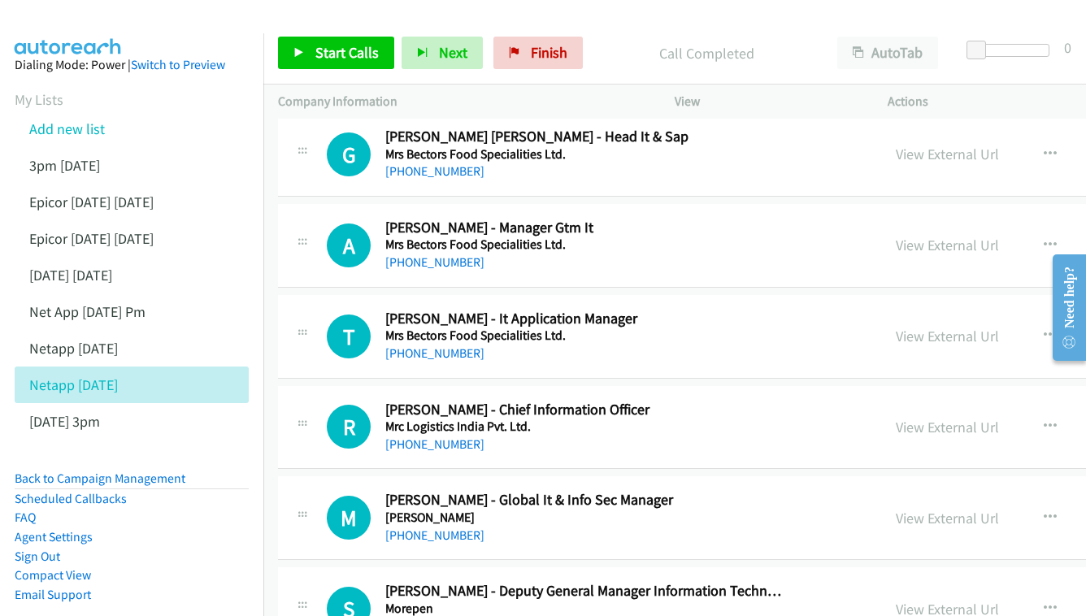
click at [918, 219] on div "View External Url View External Url Schedule/Manage Callback Start Calls Here R…" at bounding box center [1039, 246] width 316 height 54
click at [914, 236] on link "View External Url" at bounding box center [947, 245] width 103 height 19
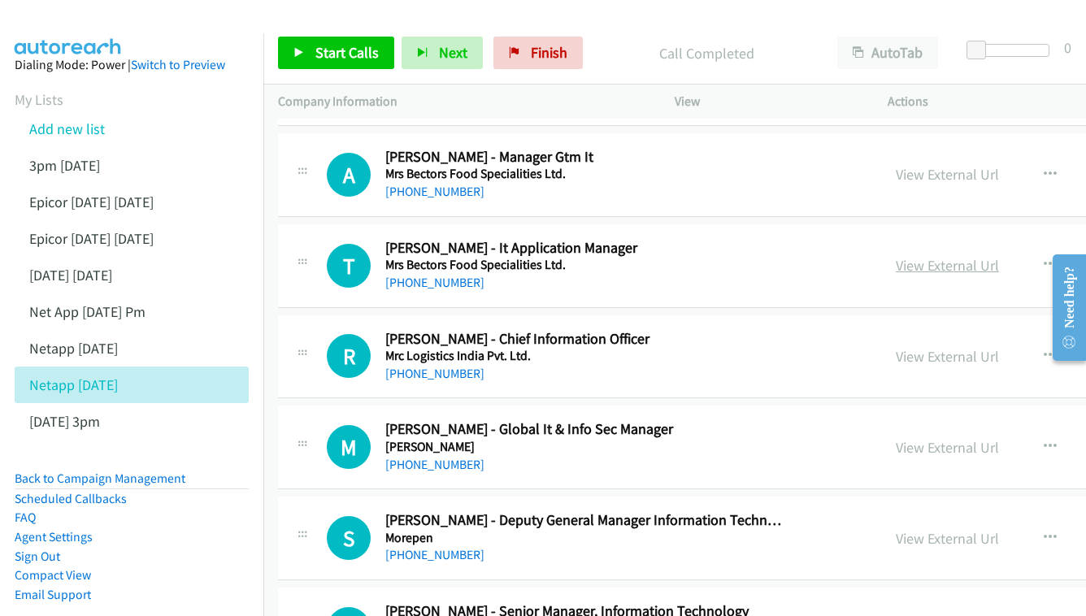
scroll to position [2793, 0]
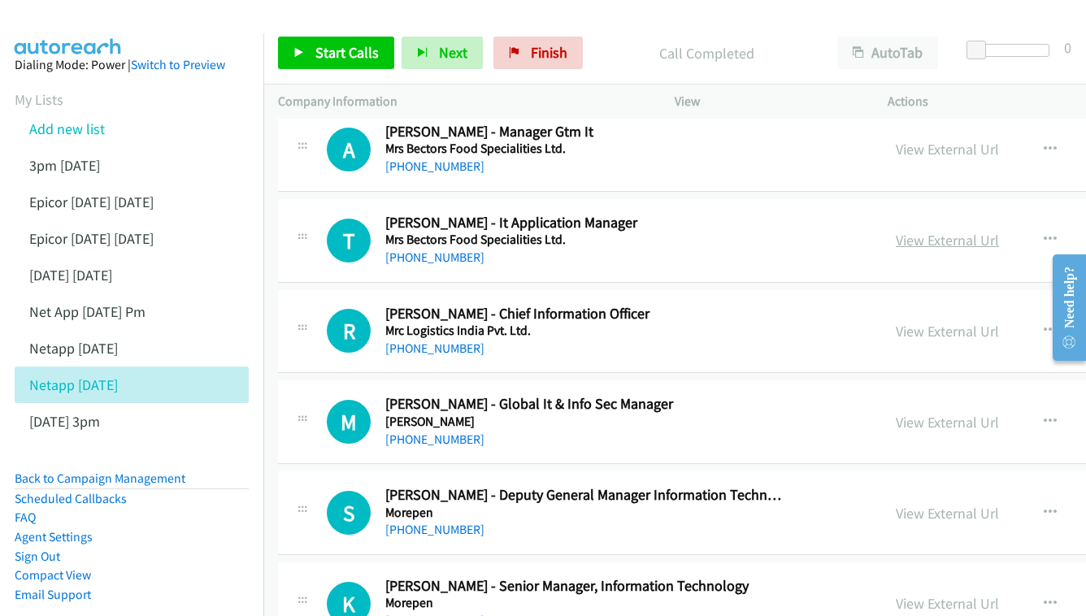
click at [896, 231] on link "View External Url" at bounding box center [947, 240] width 103 height 19
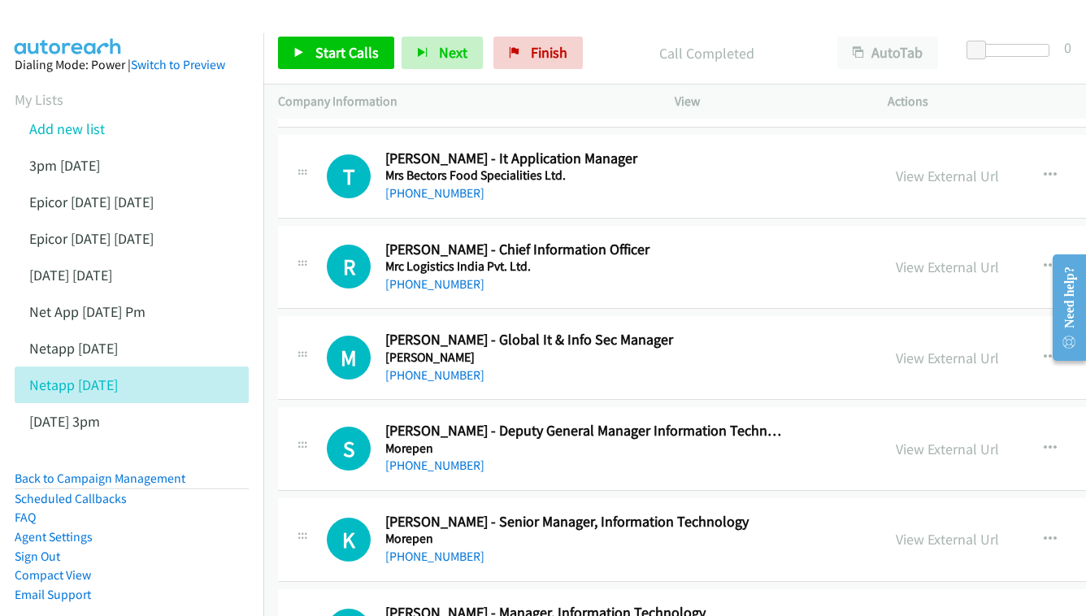
scroll to position [2889, 0]
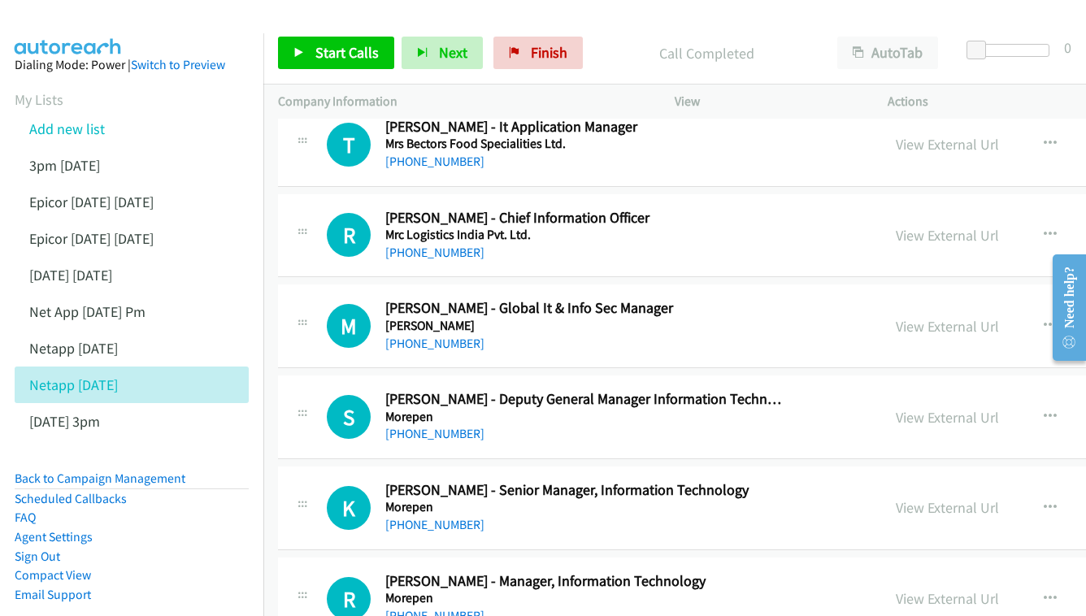
click at [923, 223] on div "R Callback Scheduled Ramesh Vasu - Chief Information Officer Mrc Logistics Indi…" at bounding box center [852, 236] width 1148 height 84
click at [914, 224] on div "View External Url" at bounding box center [947, 235] width 103 height 22
click at [881, 209] on div "View External Url View External Url Schedule/Manage Callback Start Calls Here R…" at bounding box center [1039, 236] width 316 height 54
click at [896, 226] on link "View External Url" at bounding box center [947, 235] width 103 height 19
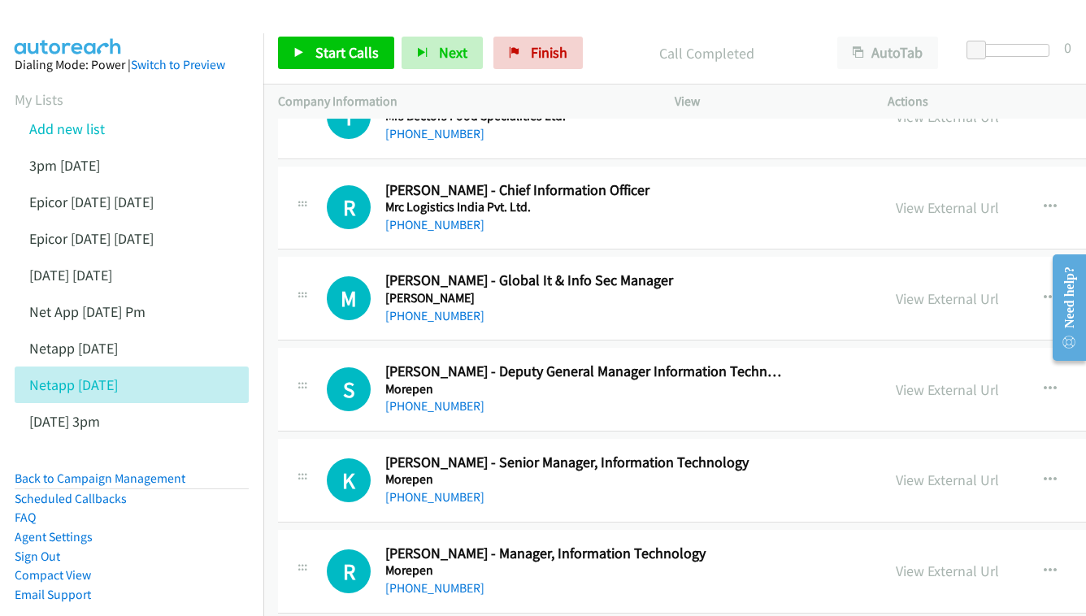
scroll to position [2989, 0]
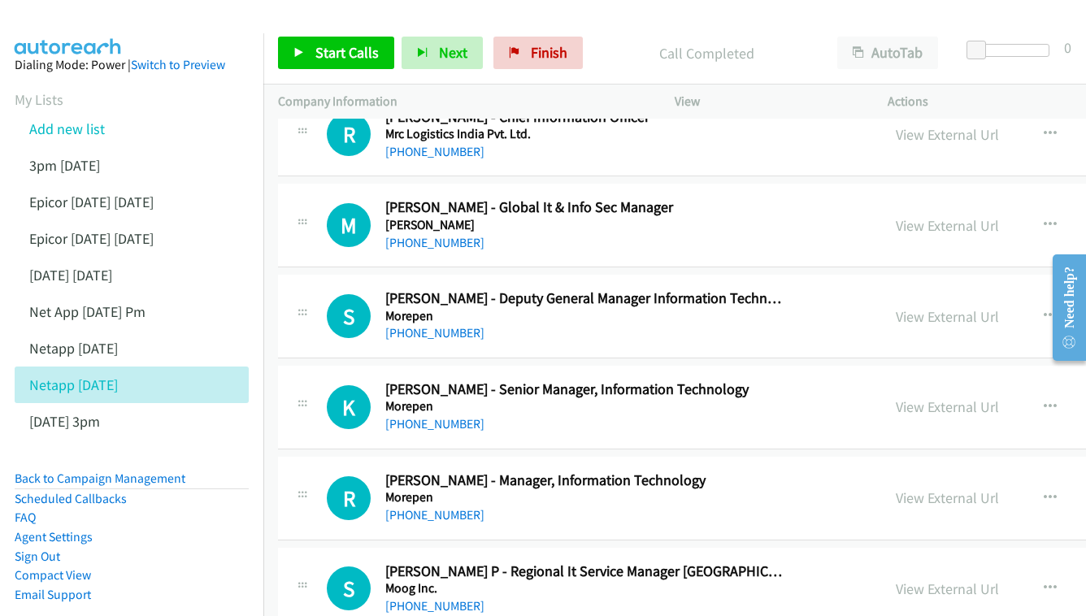
click at [898, 215] on div "View External Url" at bounding box center [947, 226] width 103 height 22
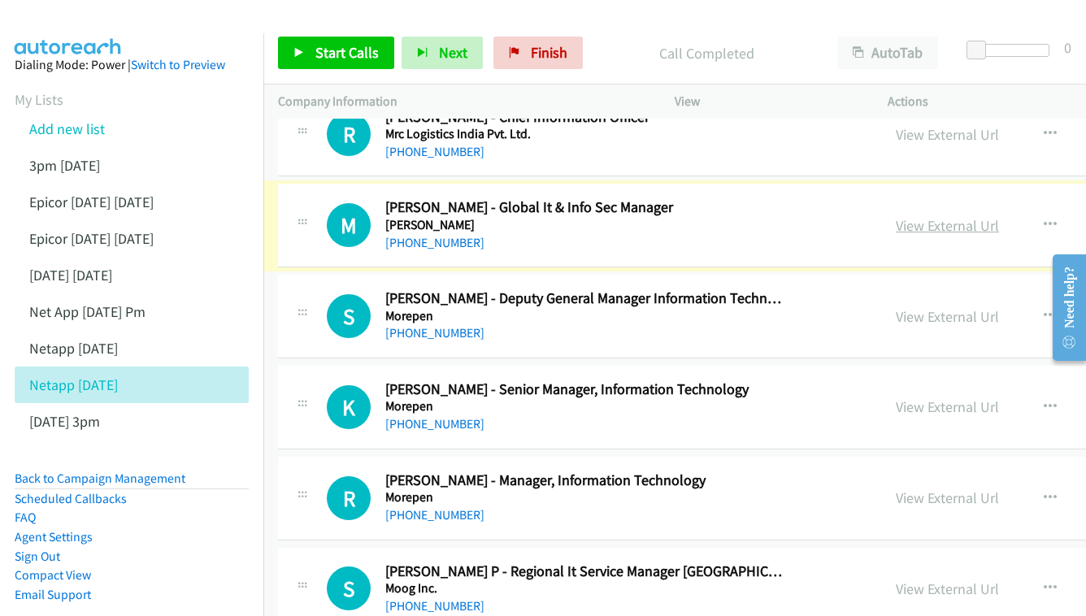
click at [914, 216] on link "View External Url" at bounding box center [947, 225] width 103 height 19
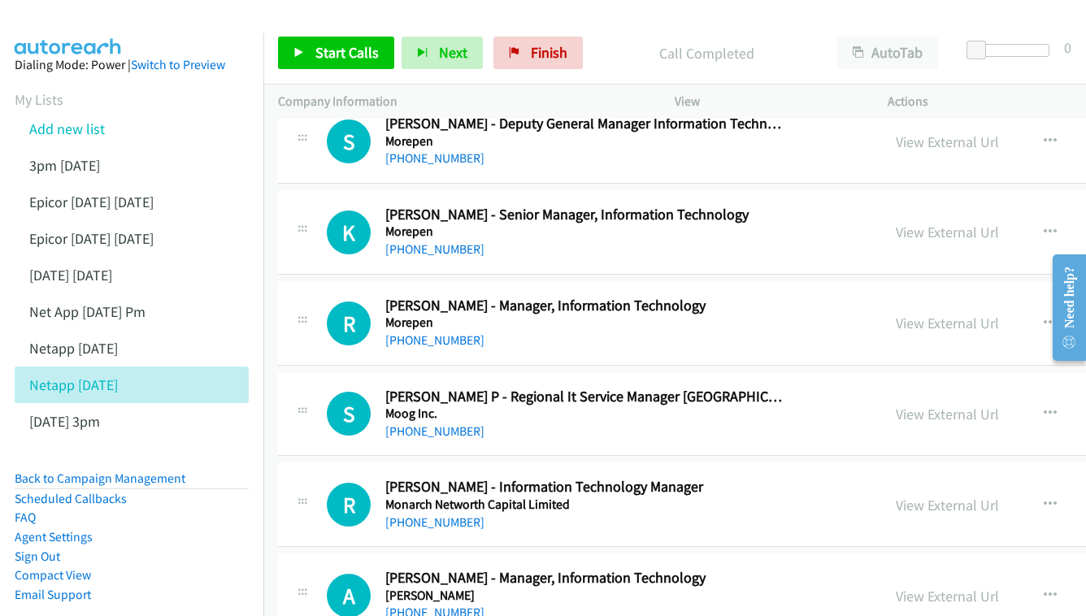
scroll to position [3166, 0]
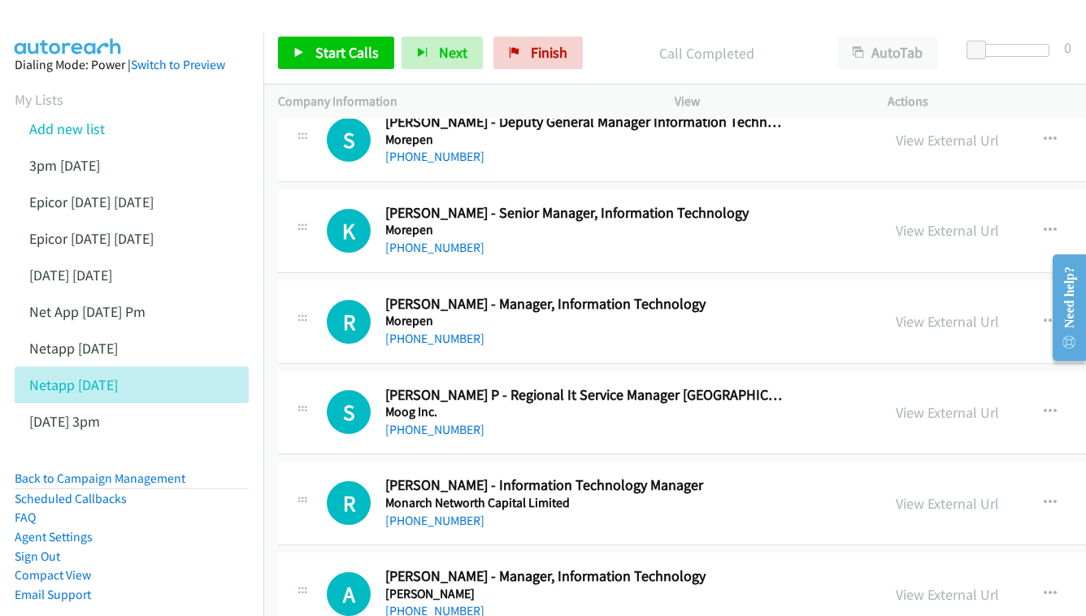
click at [881, 204] on div "View External Url View External Url Schedule/Manage Callback Start Calls Here R…" at bounding box center [1039, 231] width 316 height 54
click at [896, 221] on link "View External Url" at bounding box center [947, 230] width 103 height 19
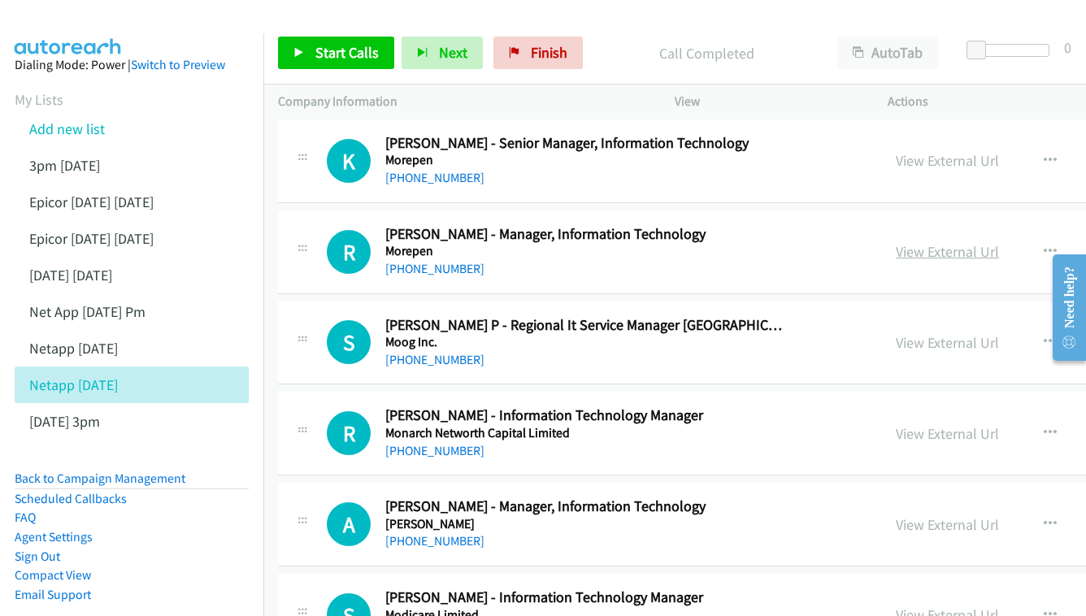
scroll to position [3250, 0]
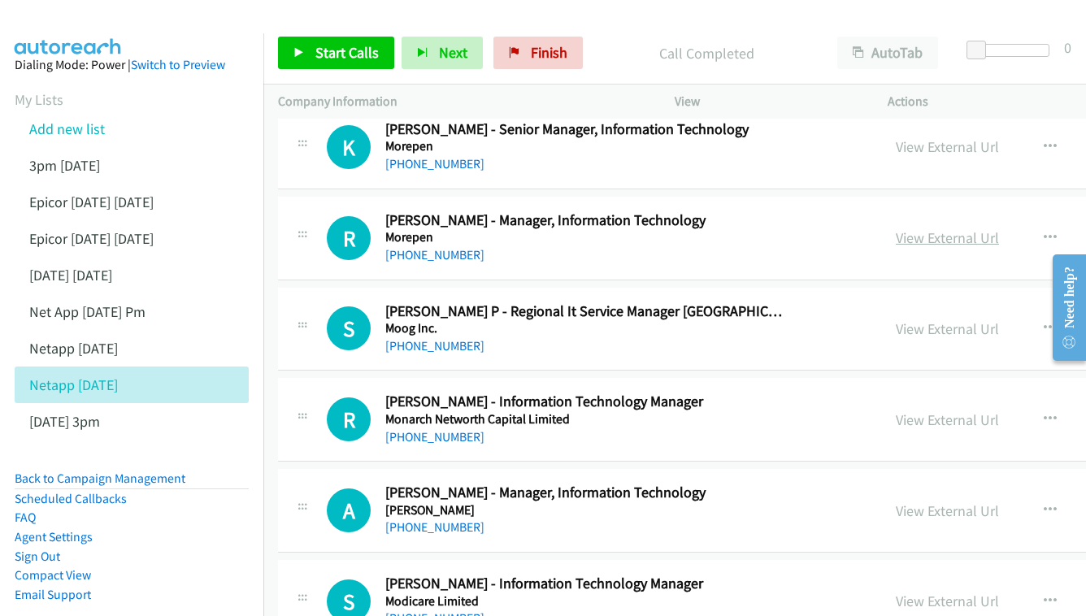
click at [918, 228] on link "View External Url" at bounding box center [947, 237] width 103 height 19
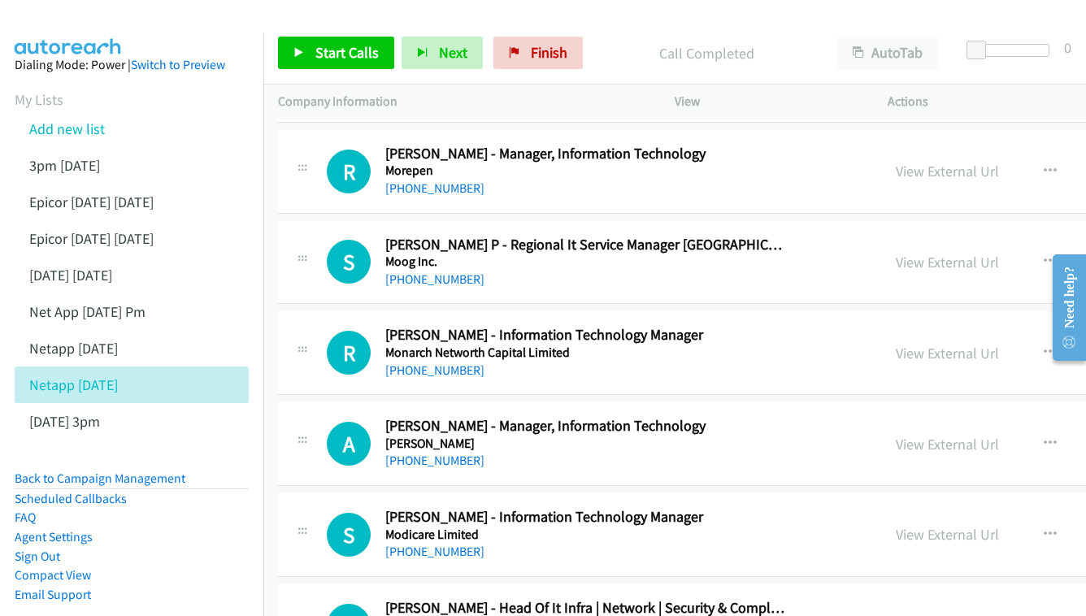
scroll to position [3356, 0]
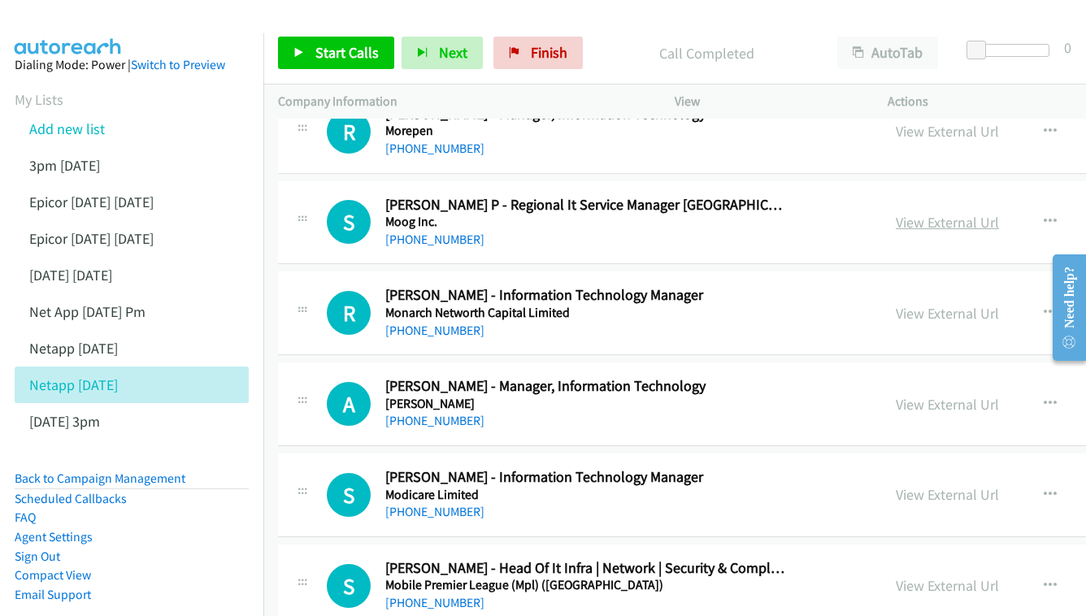
click at [896, 213] on link "View External Url" at bounding box center [947, 222] width 103 height 19
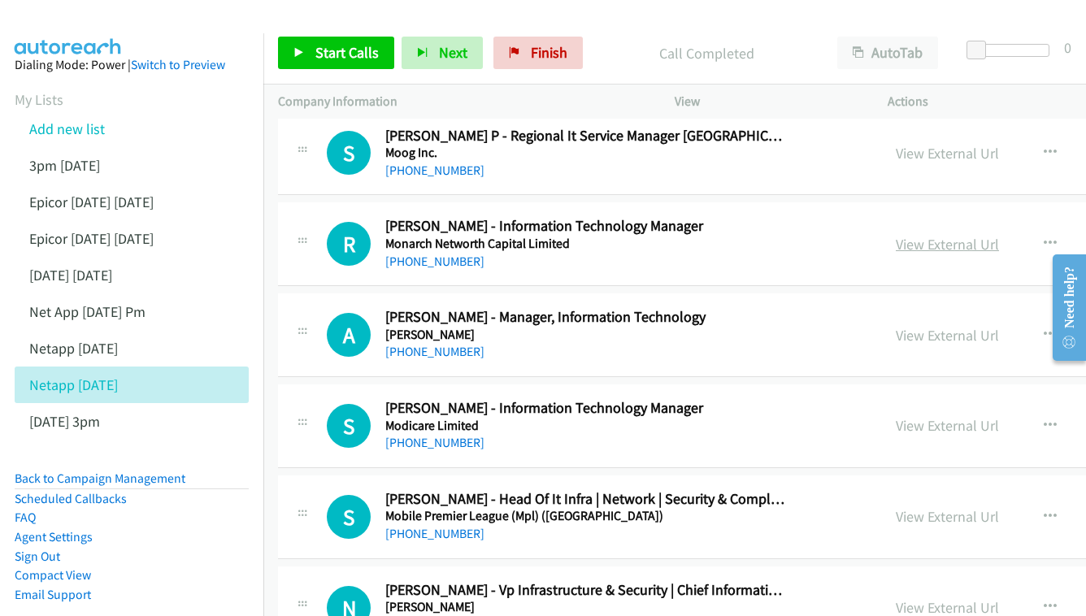
scroll to position [3426, 0]
click at [896, 234] on link "View External Url" at bounding box center [947, 243] width 103 height 19
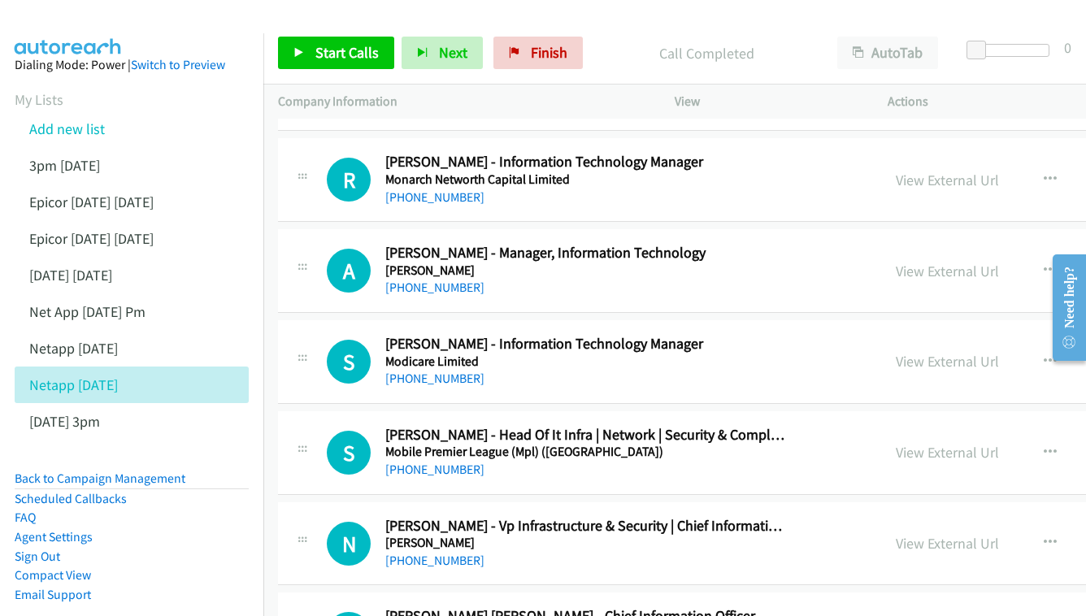
scroll to position [3511, 0]
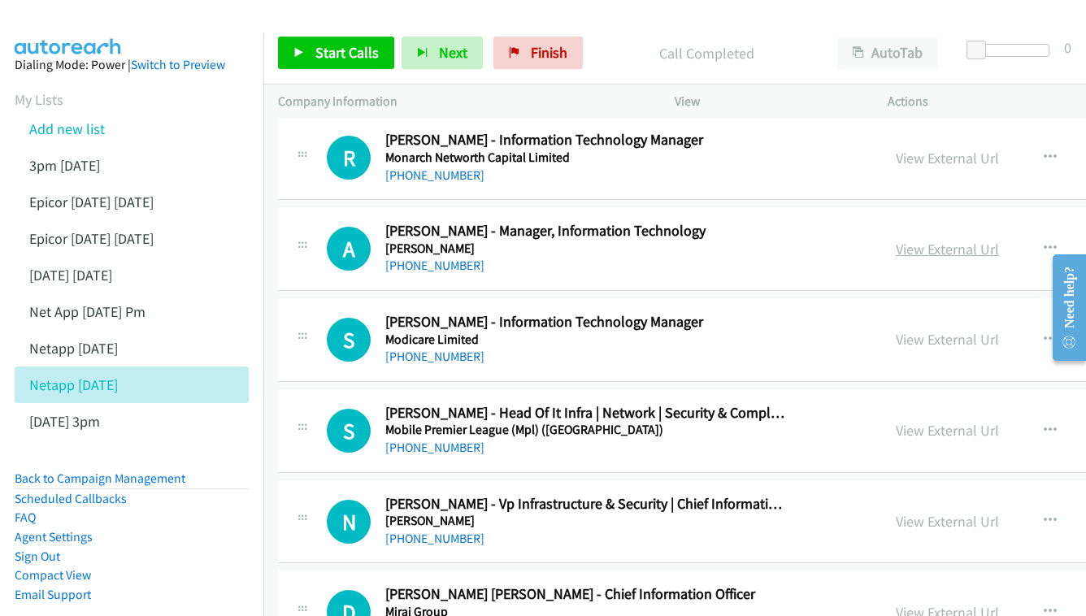
click at [896, 240] on link "View External Url" at bounding box center [947, 249] width 103 height 19
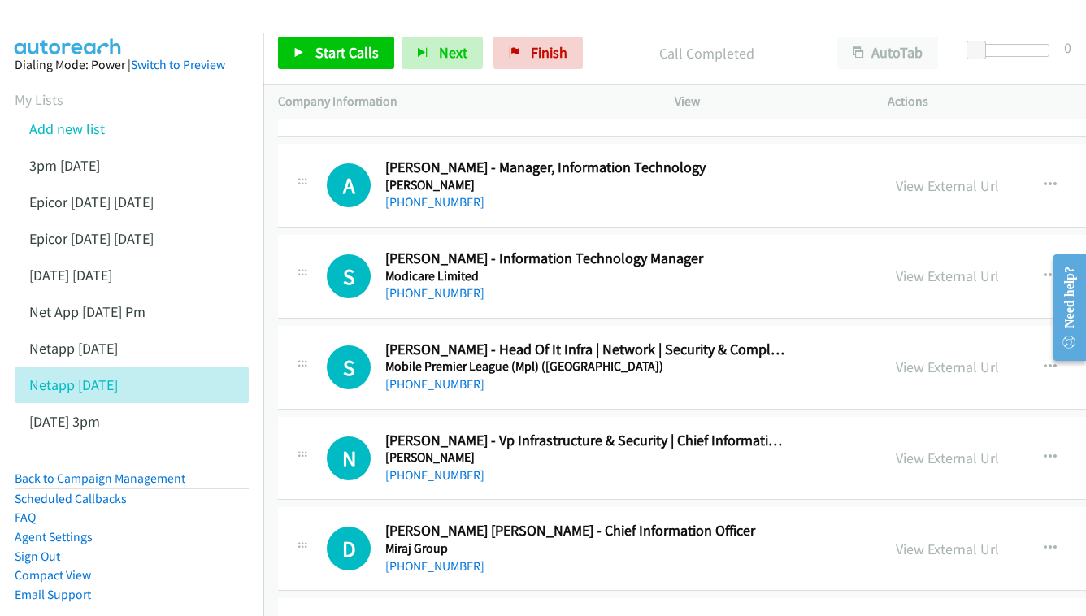
scroll to position [0, 0]
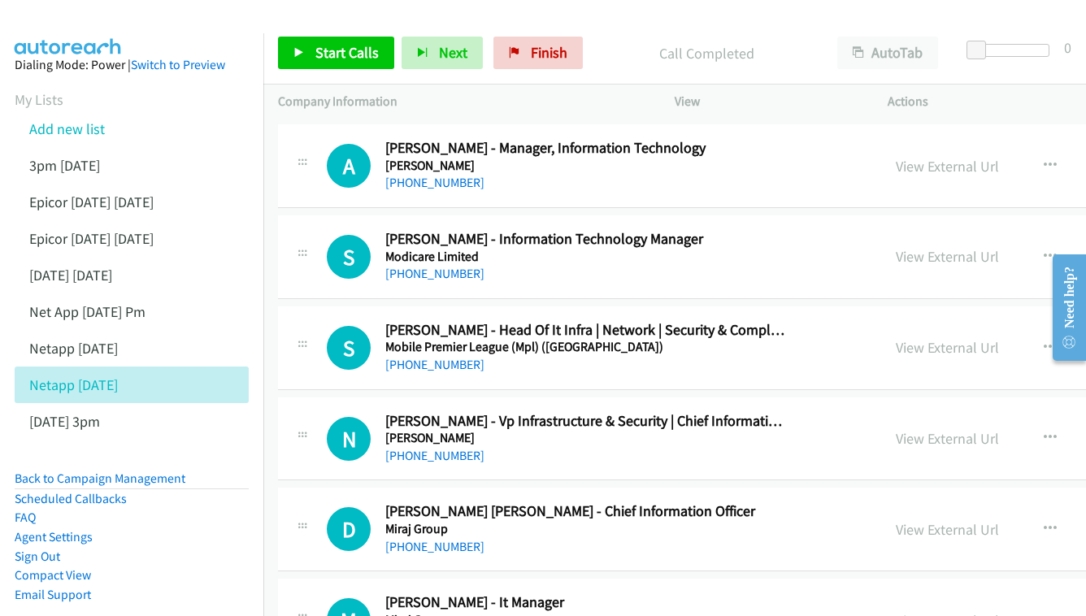
click at [916, 245] on div "View External Url" at bounding box center [947, 256] width 103 height 22
click at [913, 247] on link "View External Url" at bounding box center [947, 256] width 103 height 19
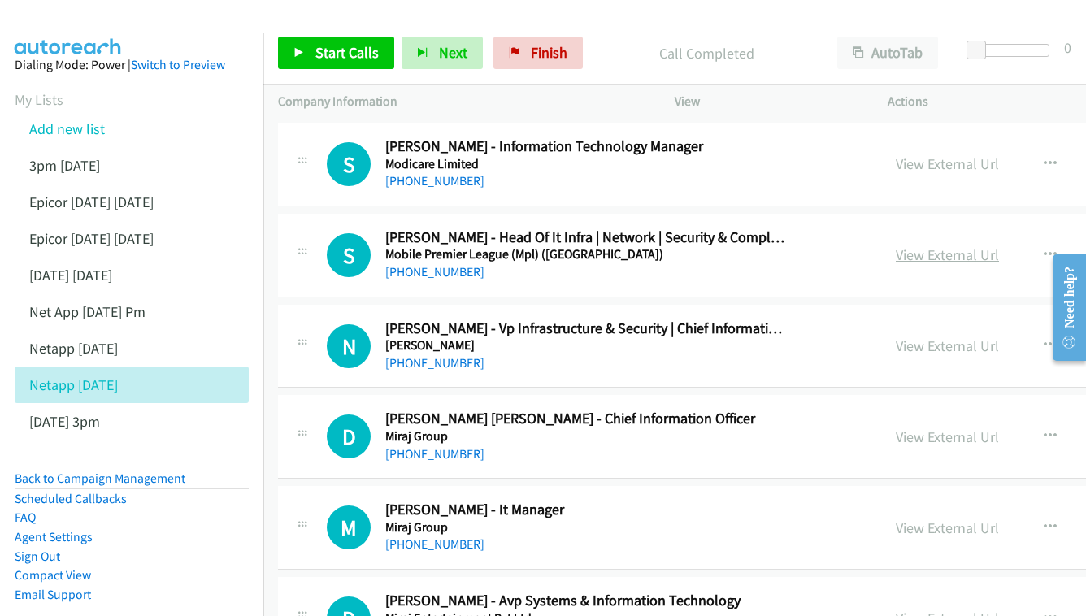
click at [900, 245] on link "View External Url" at bounding box center [947, 254] width 103 height 19
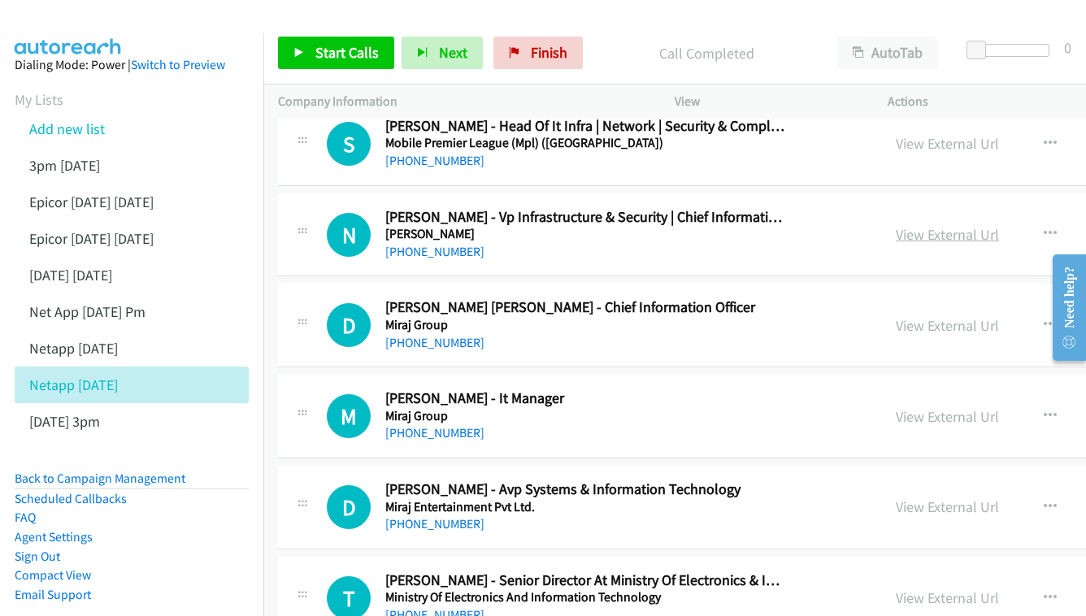
click at [896, 225] on link "View External Url" at bounding box center [947, 234] width 103 height 19
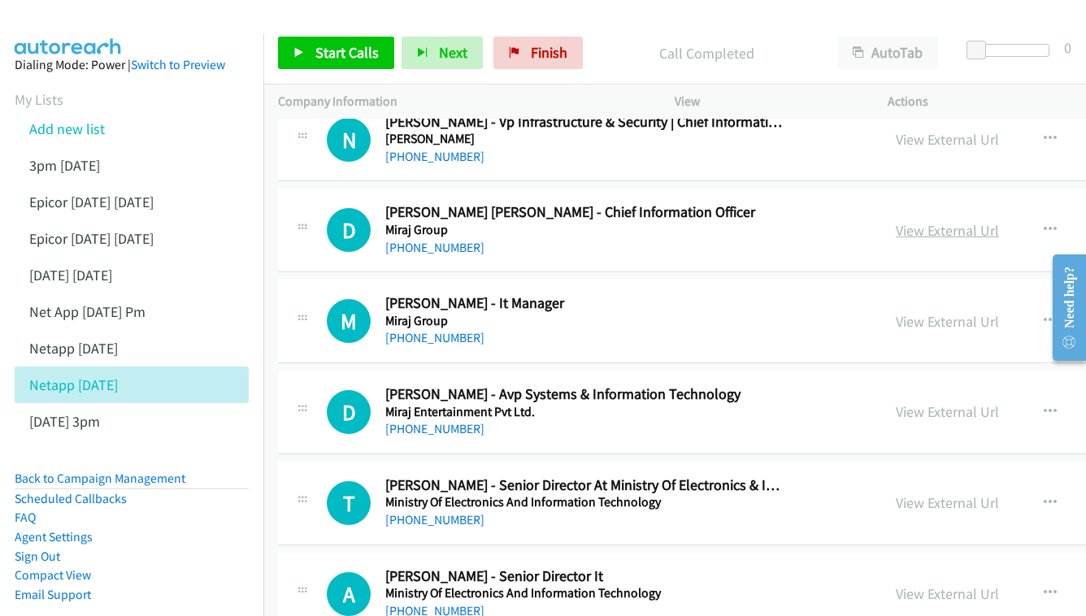
click at [896, 221] on link "View External Url" at bounding box center [947, 230] width 103 height 19
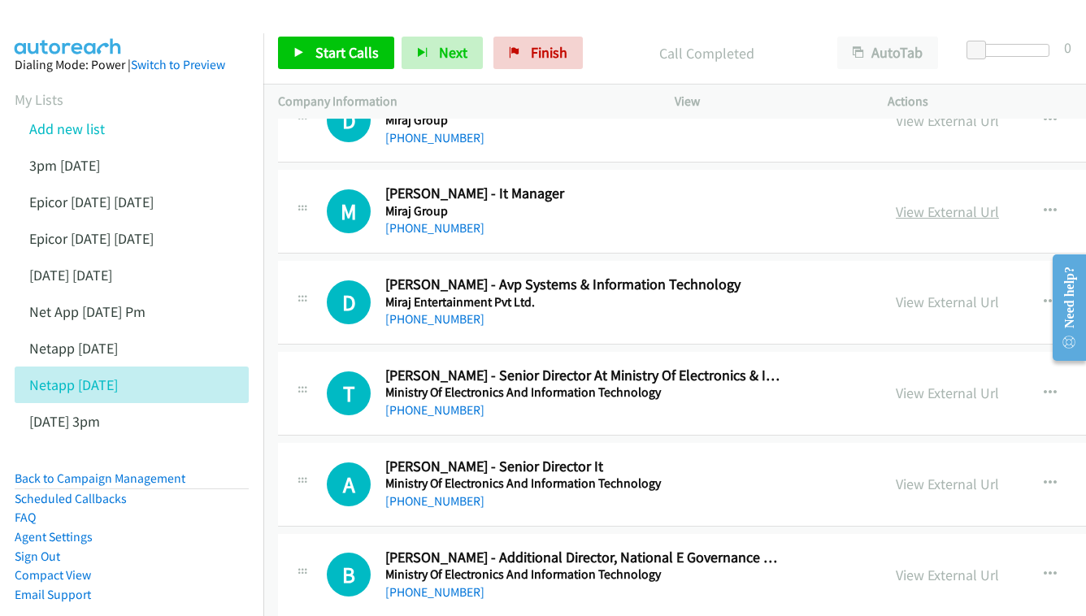
click at [896, 202] on link "View External Url" at bounding box center [947, 211] width 103 height 19
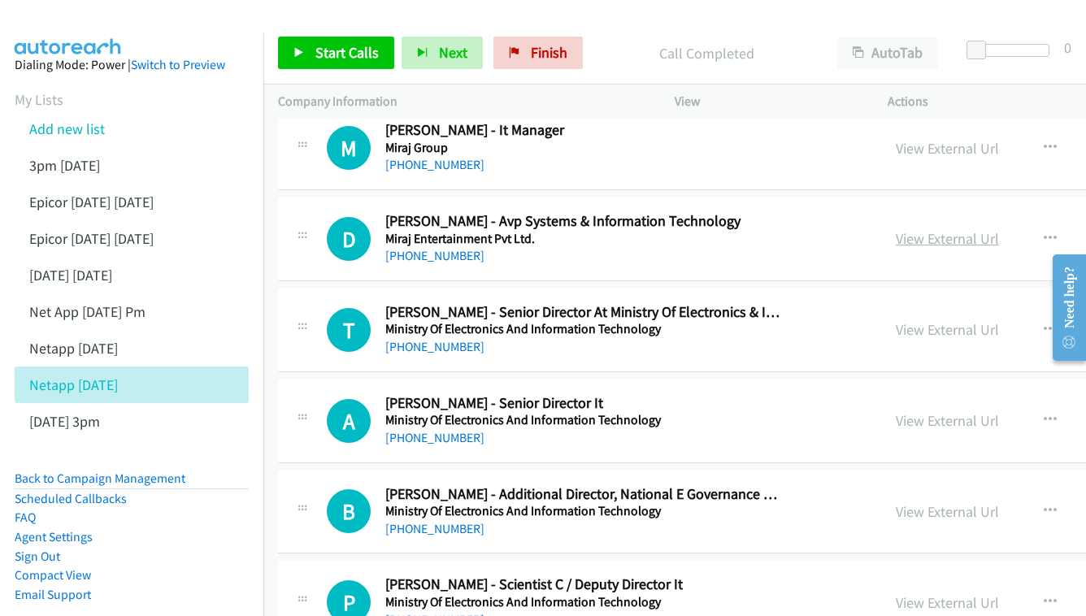
click at [896, 229] on link "View External Url" at bounding box center [947, 238] width 103 height 19
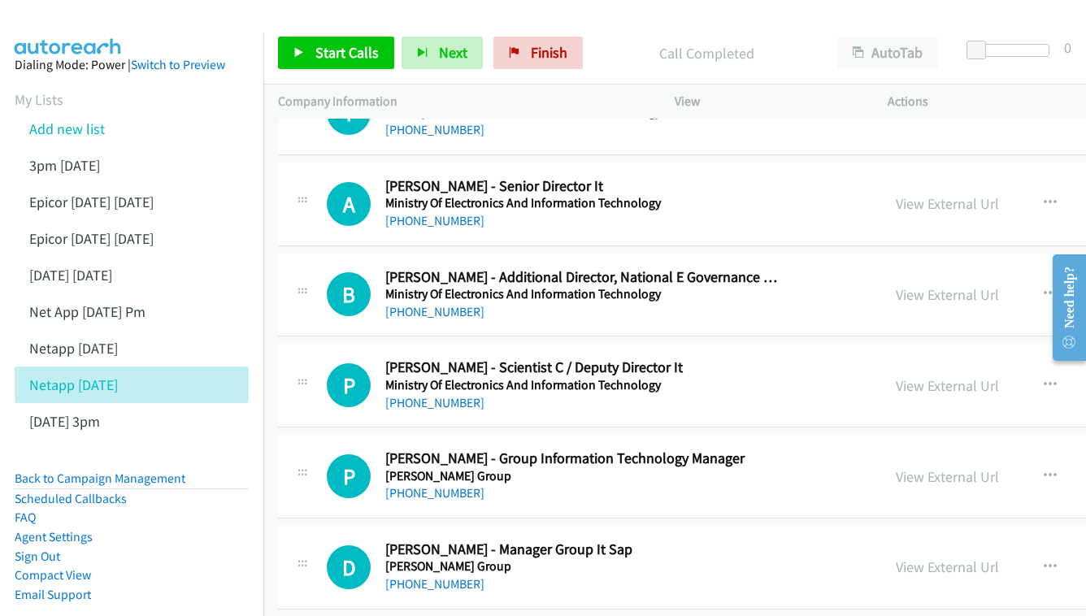
scroll to position [4253, 0]
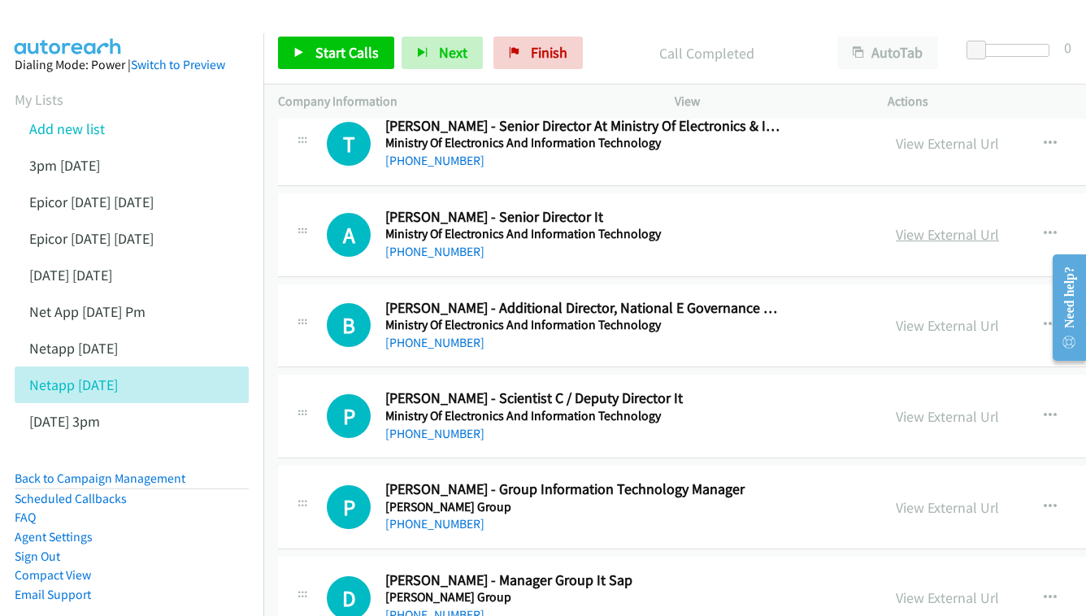
click at [914, 225] on link "View External Url" at bounding box center [947, 234] width 103 height 19
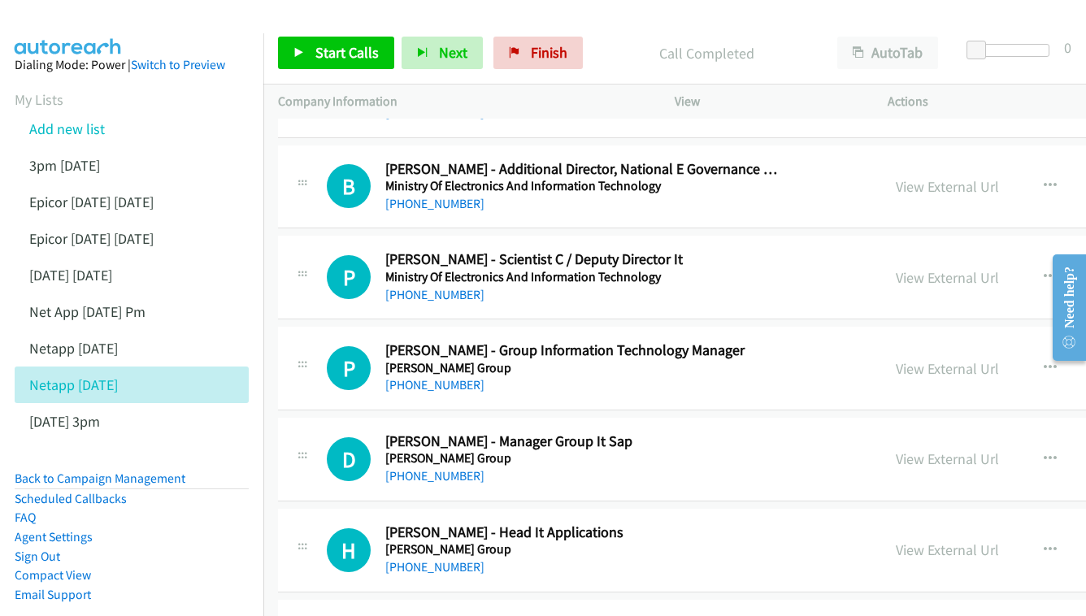
scroll to position [4395, 0]
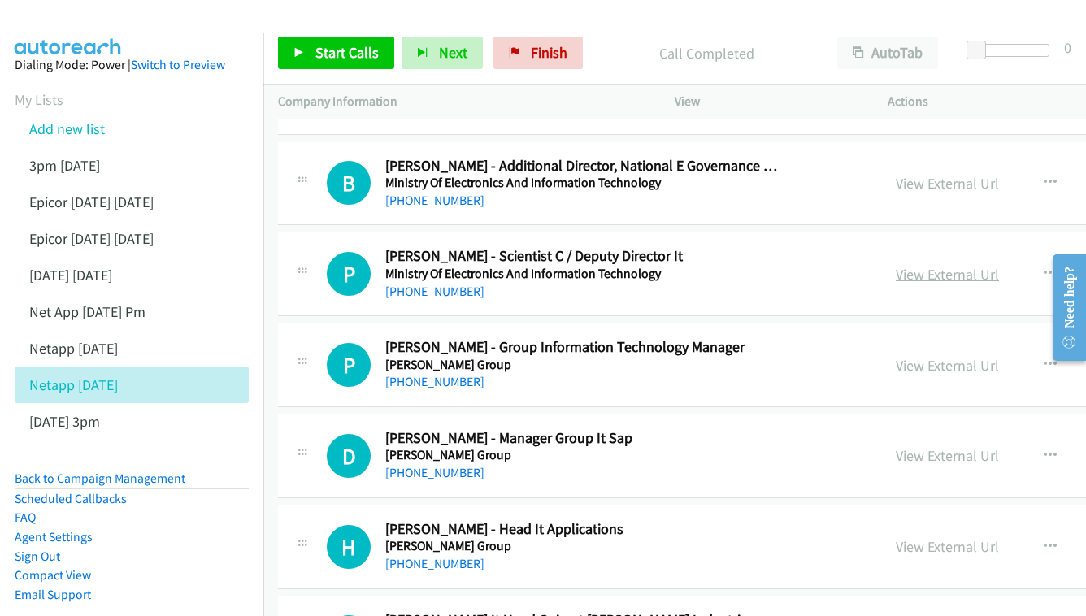
click at [906, 265] on link "View External Url" at bounding box center [947, 274] width 103 height 19
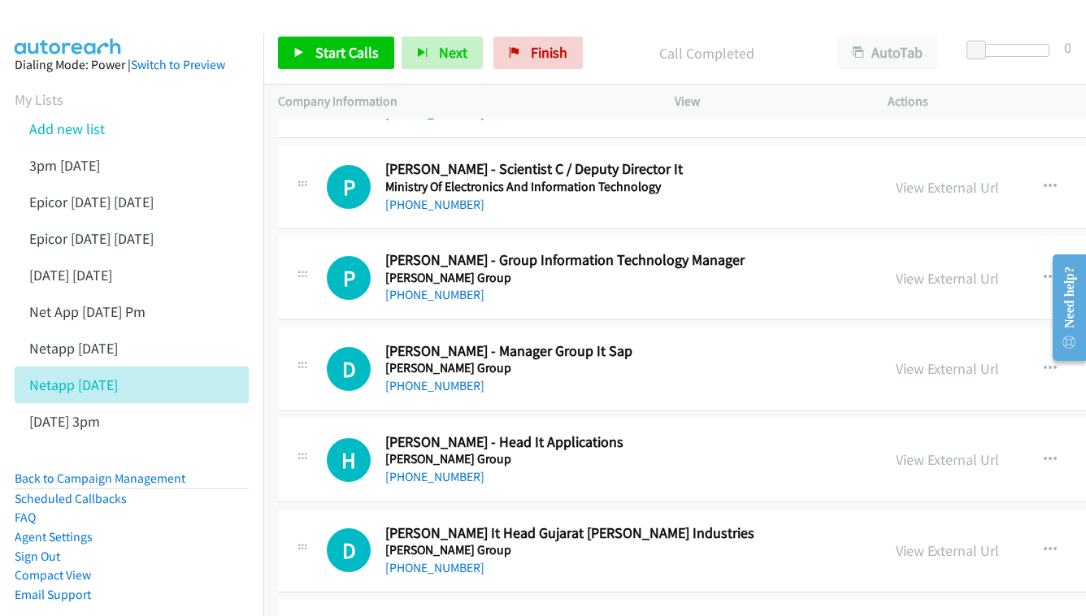
scroll to position [4485, 0]
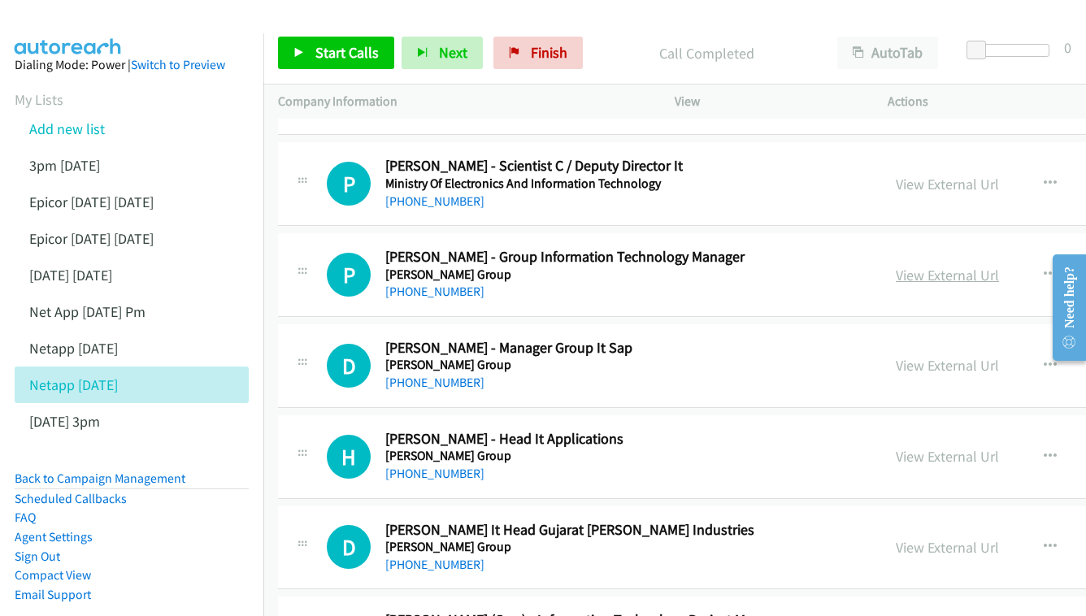
click at [896, 266] on link "View External Url" at bounding box center [947, 275] width 103 height 19
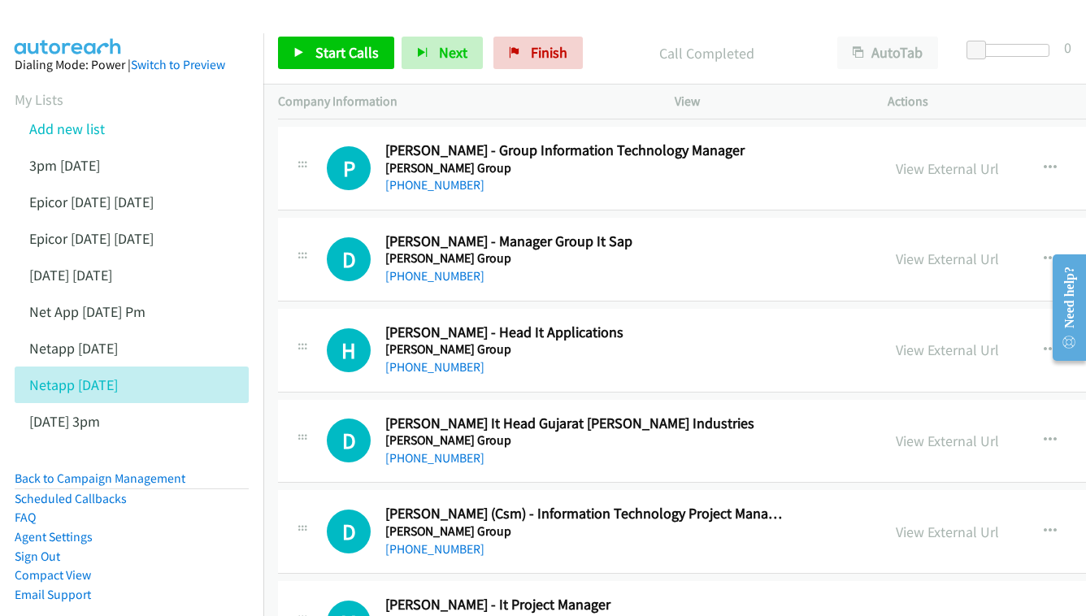
scroll to position [4595, 0]
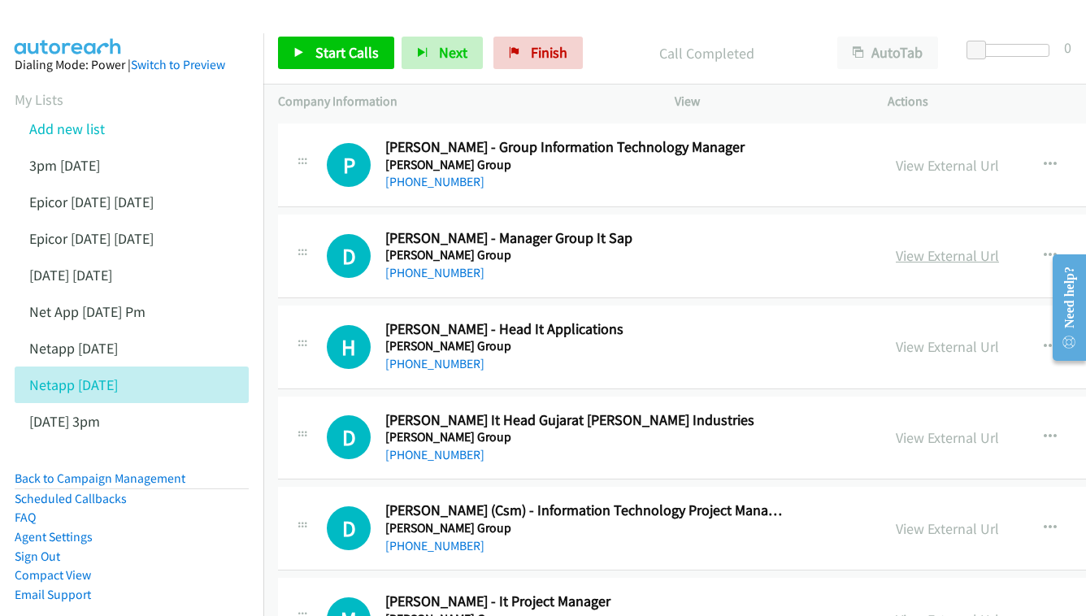
click at [907, 246] on link "View External Url" at bounding box center [947, 255] width 103 height 19
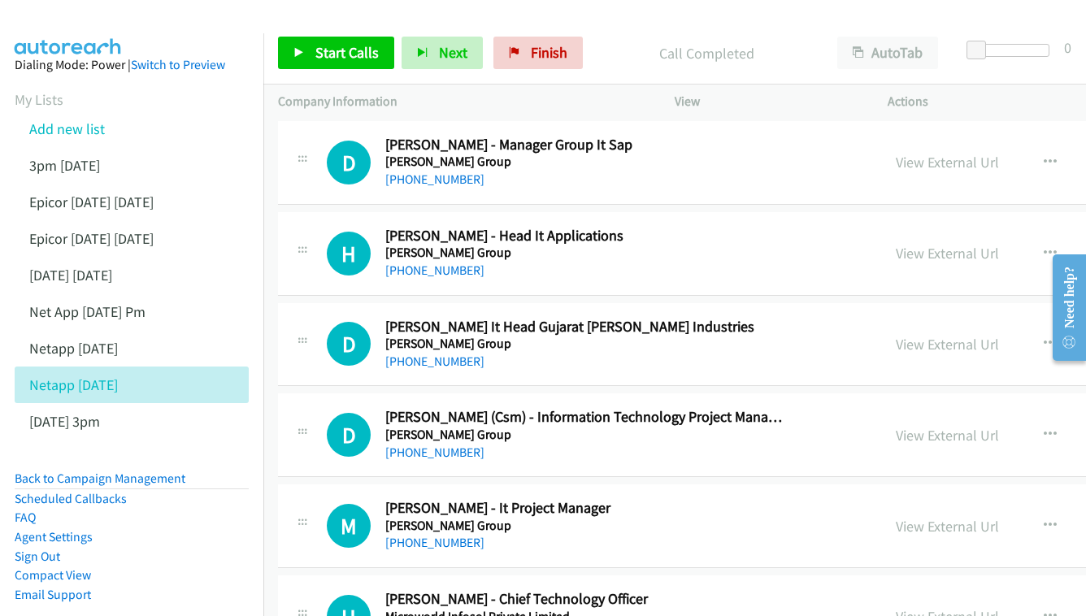
scroll to position [4714, 0]
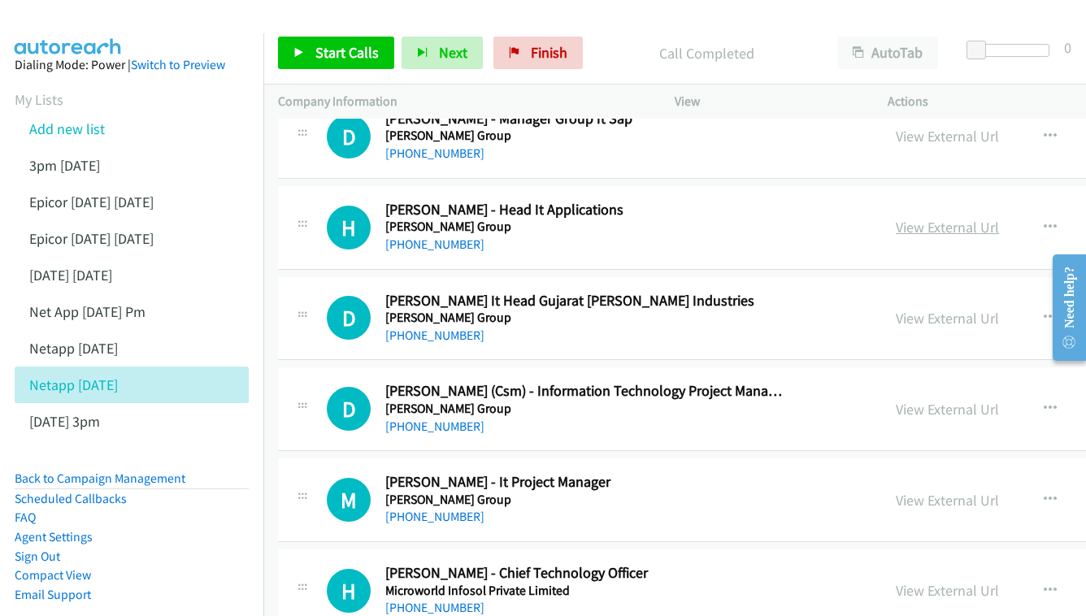
click at [896, 218] on link "View External Url" at bounding box center [947, 227] width 103 height 19
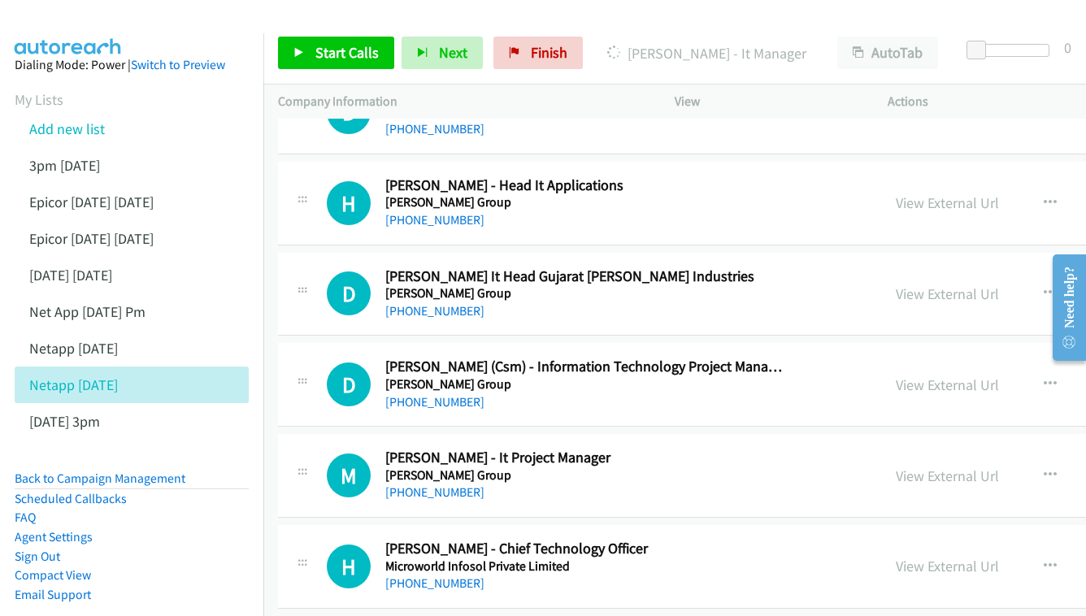
scroll to position [4765, 0]
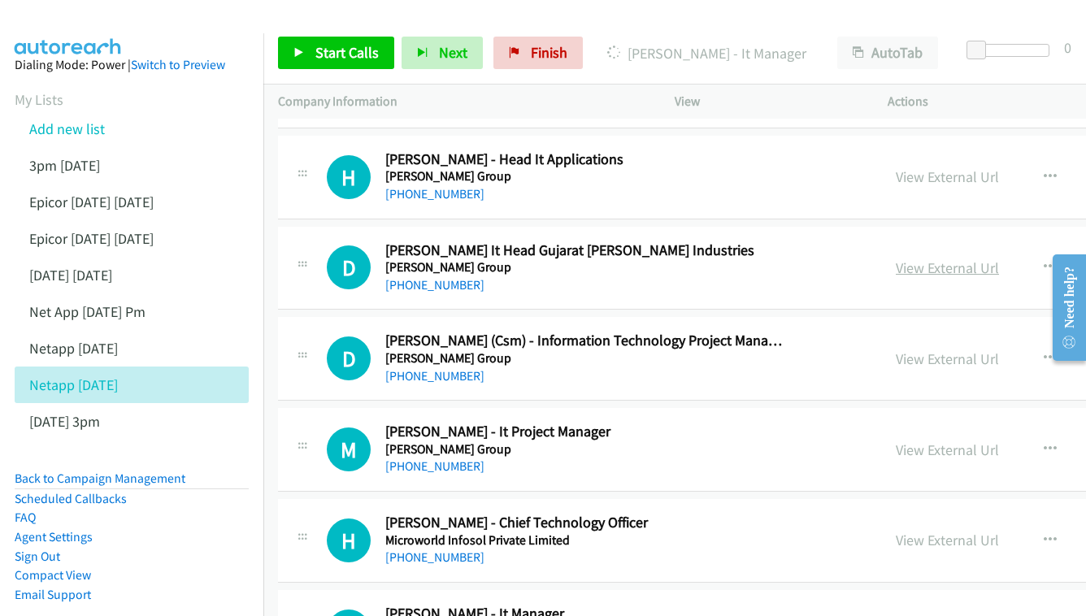
click at [902, 258] on link "View External Url" at bounding box center [947, 267] width 103 height 19
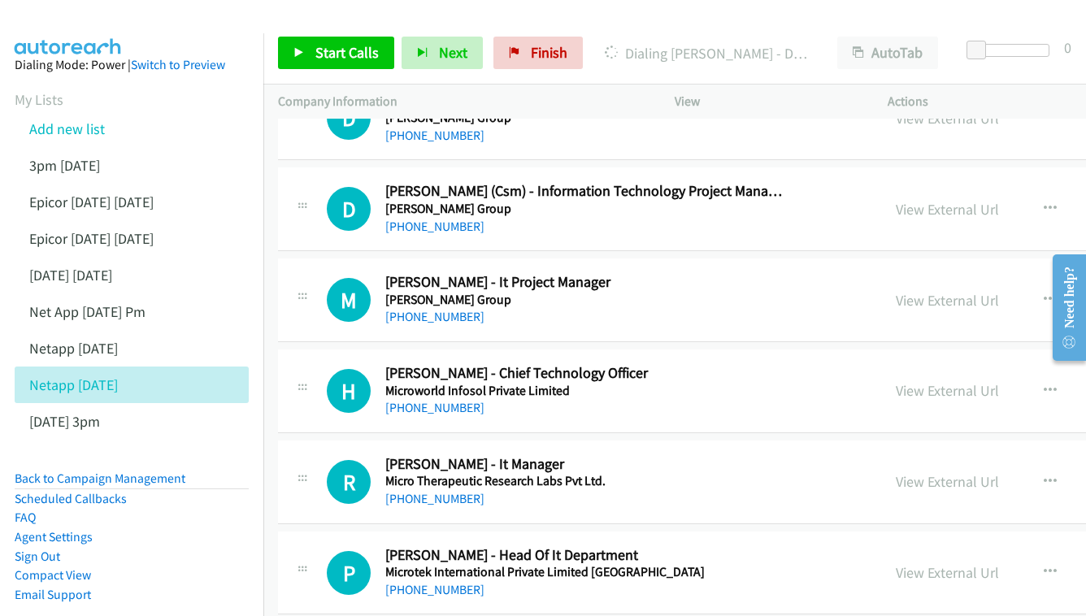
scroll to position [4883, 0]
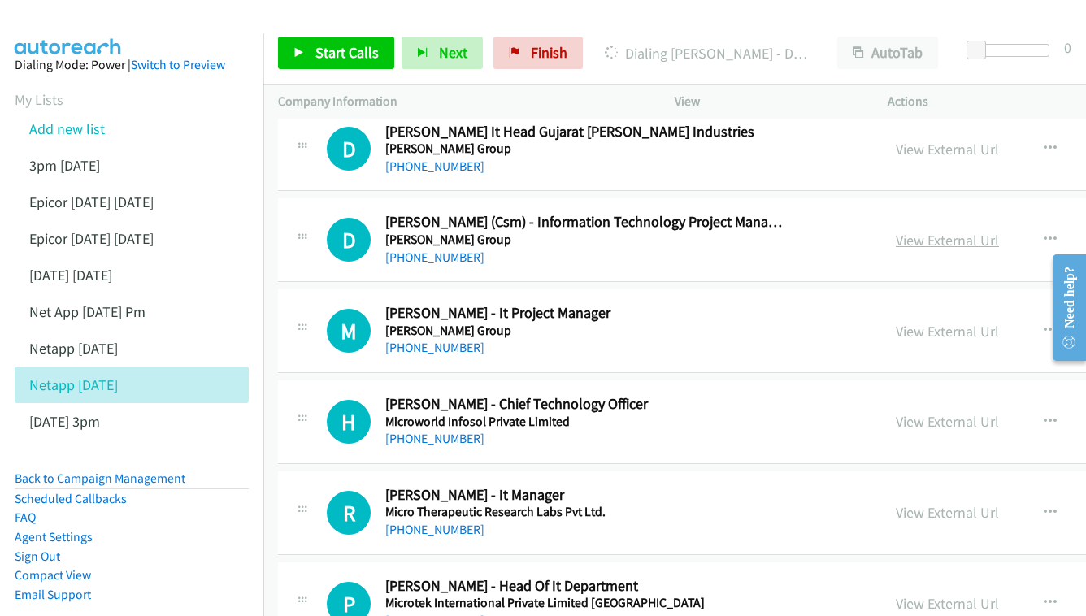
click at [896, 231] on link "View External Url" at bounding box center [947, 240] width 103 height 19
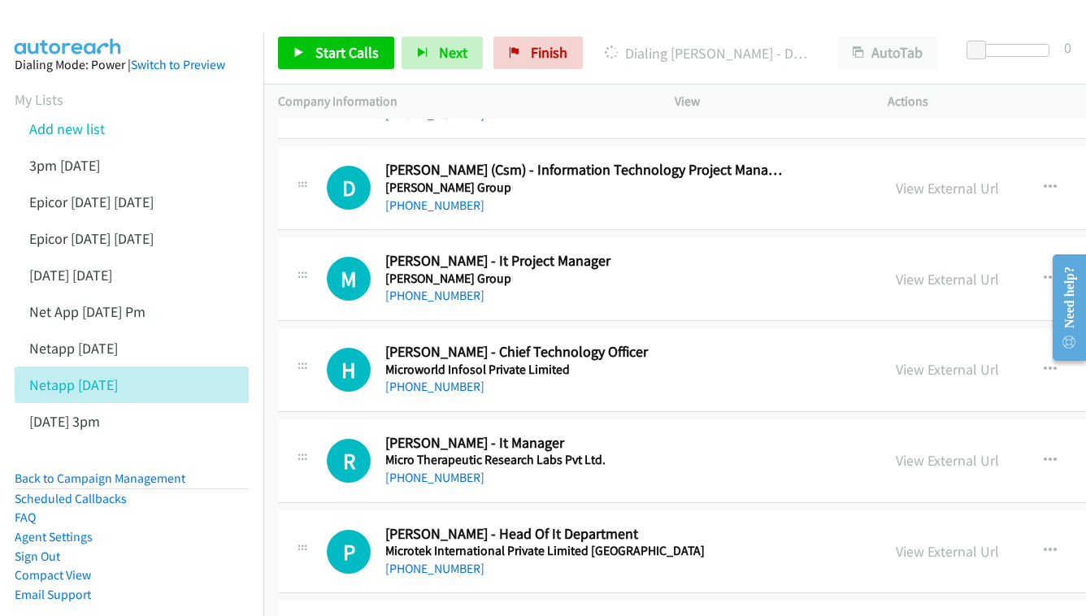
scroll to position [4939, 0]
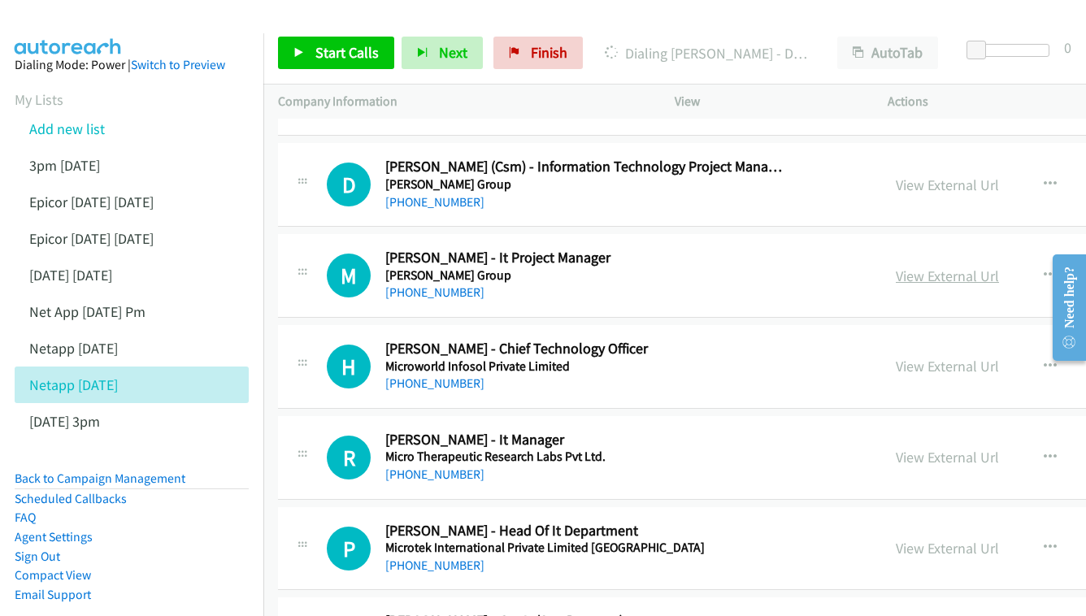
click at [896, 267] on link "View External Url" at bounding box center [947, 276] width 103 height 19
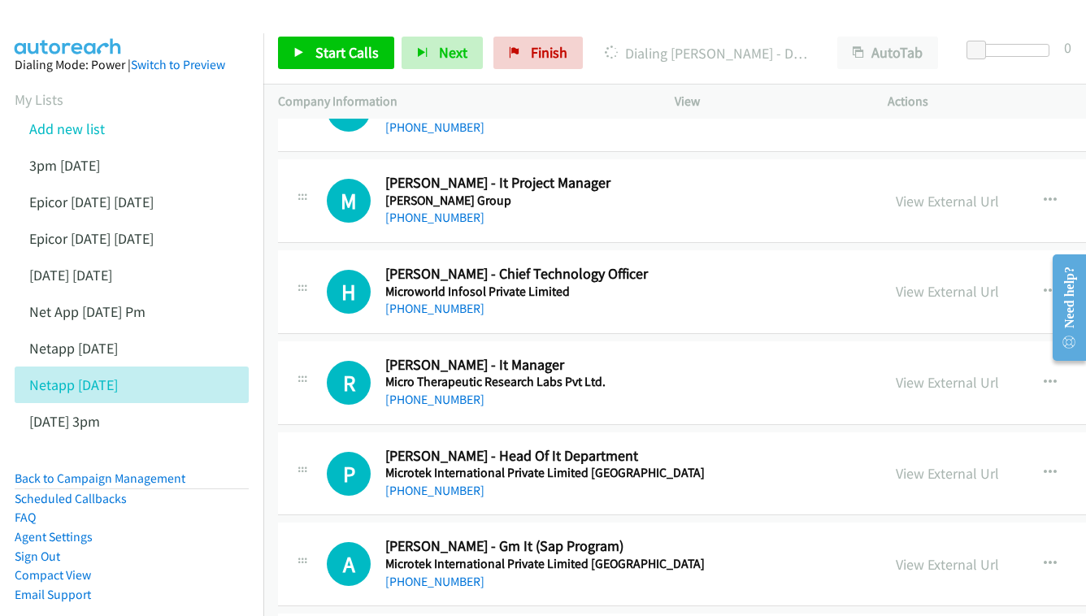
scroll to position [5038, 0]
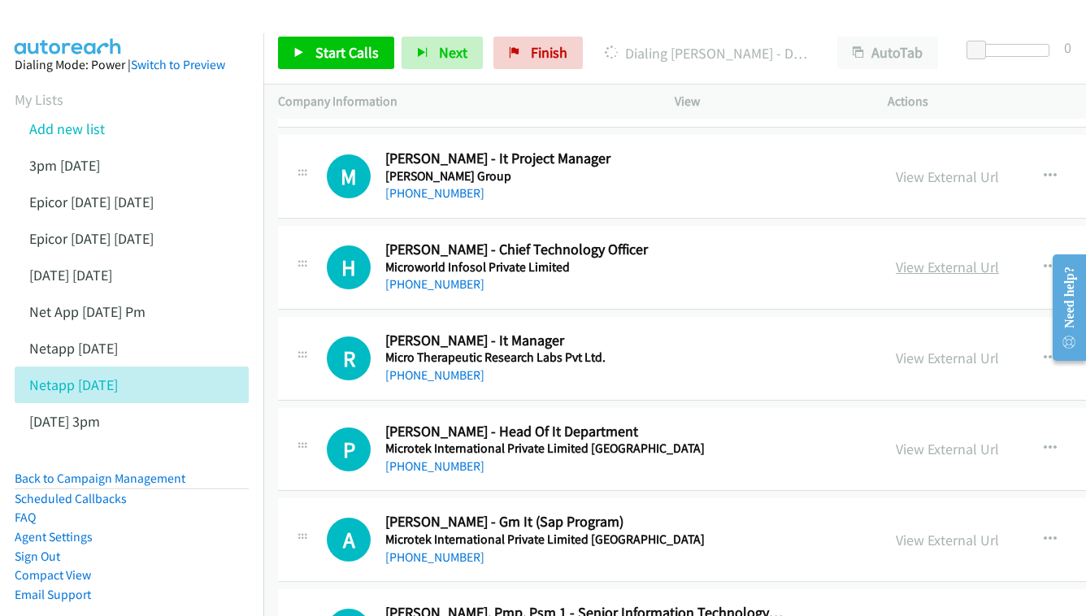
click at [896, 258] on link "View External Url" at bounding box center [947, 267] width 103 height 19
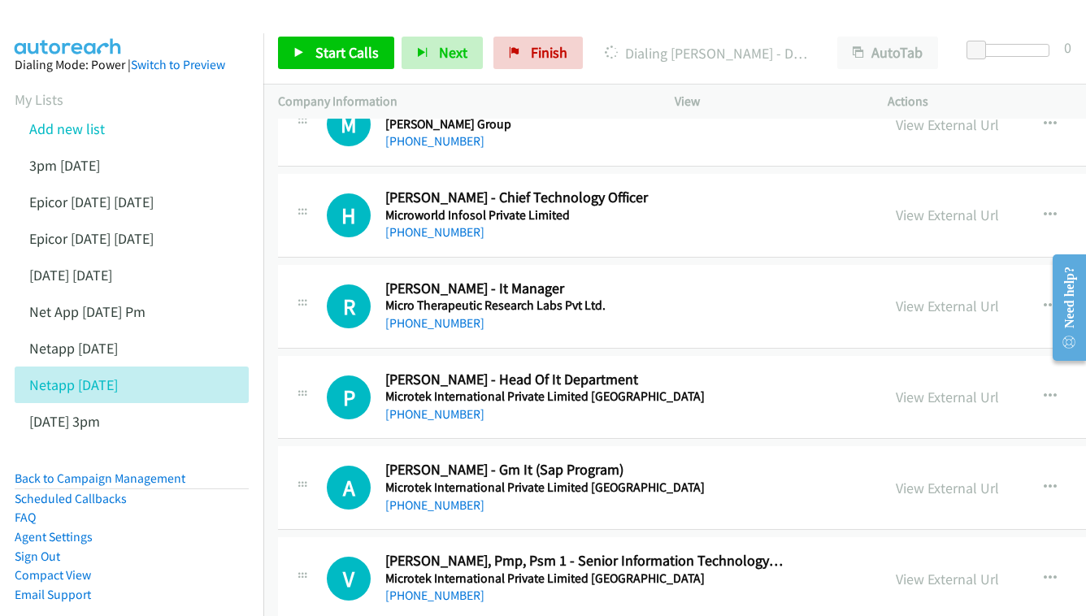
scroll to position [5093, 0]
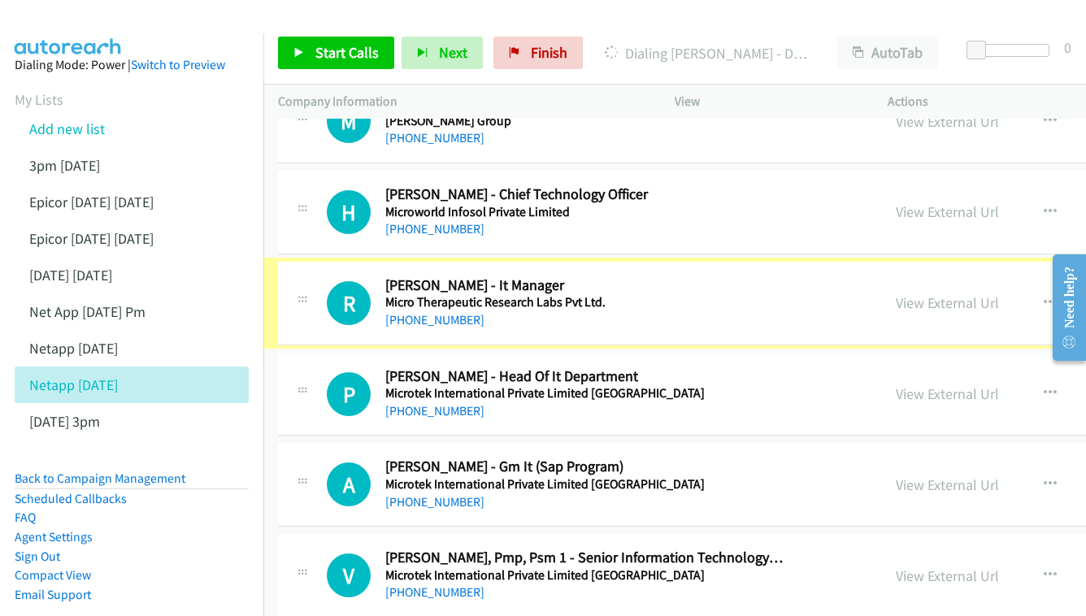
click at [896, 293] on link "View External Url" at bounding box center [947, 302] width 103 height 19
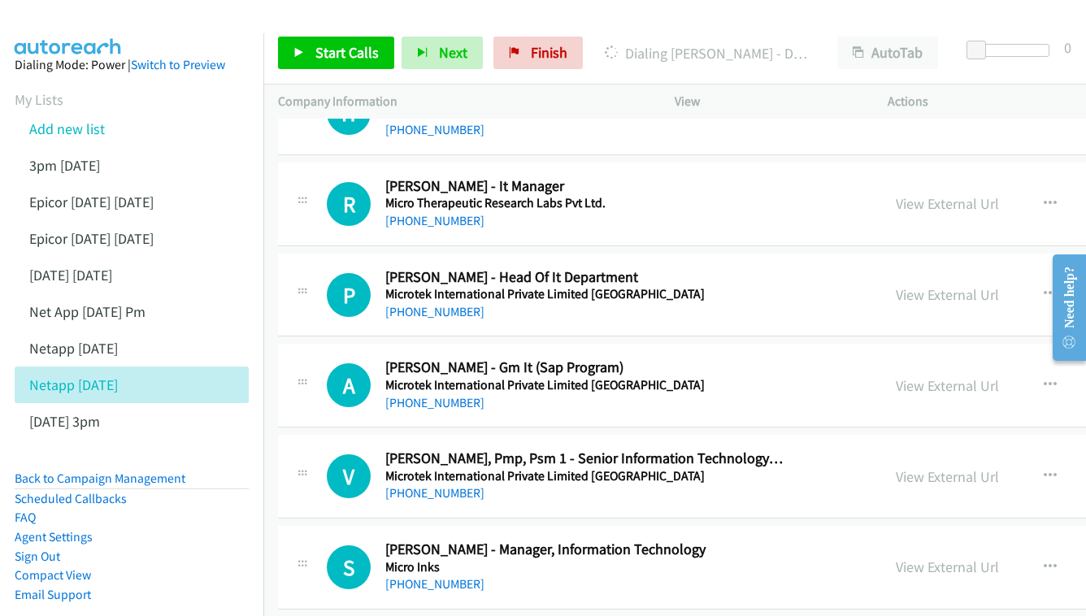
scroll to position [5195, 0]
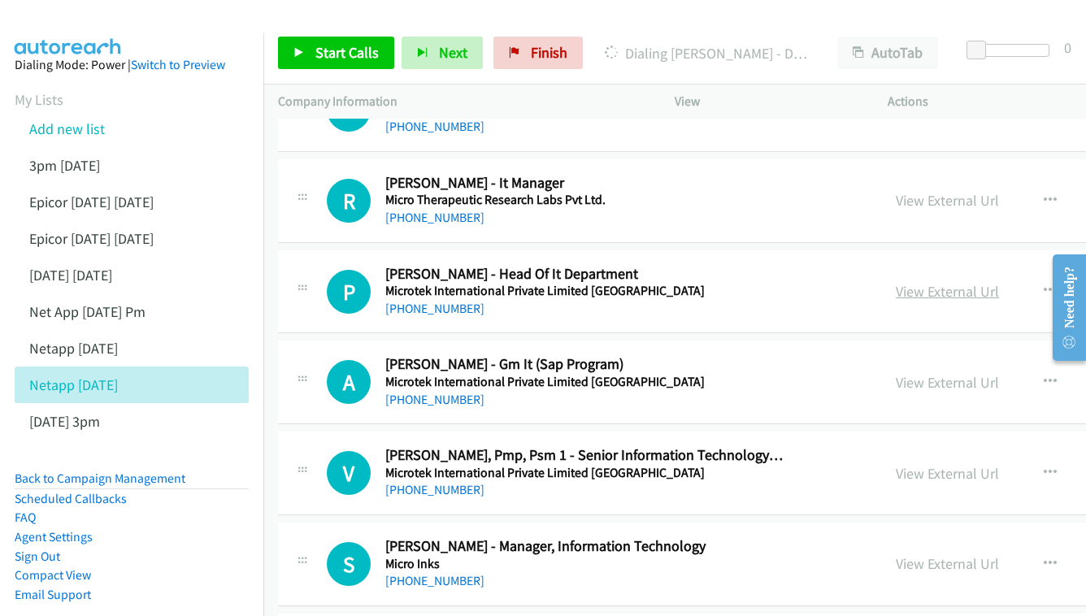
click at [896, 282] on link "View External Url" at bounding box center [947, 291] width 103 height 19
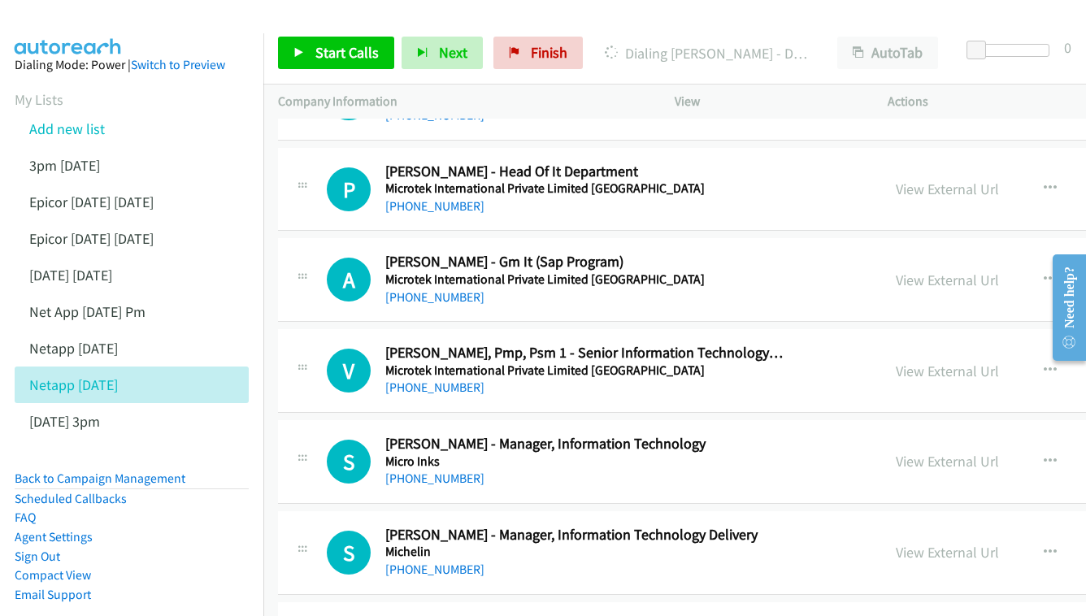
scroll to position [5301, 0]
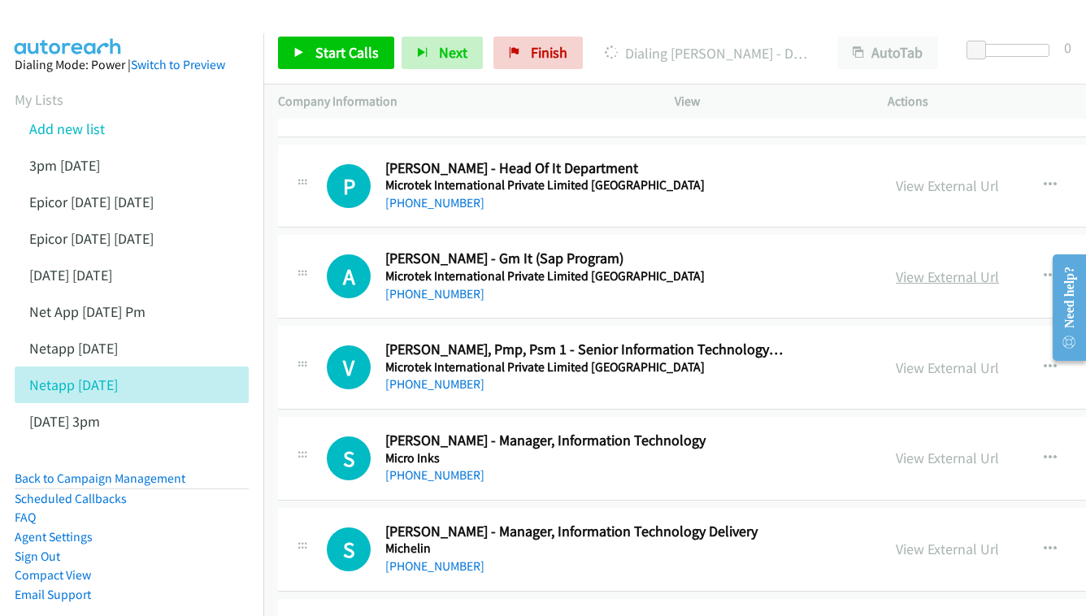
click at [896, 267] on link "View External Url" at bounding box center [947, 276] width 103 height 19
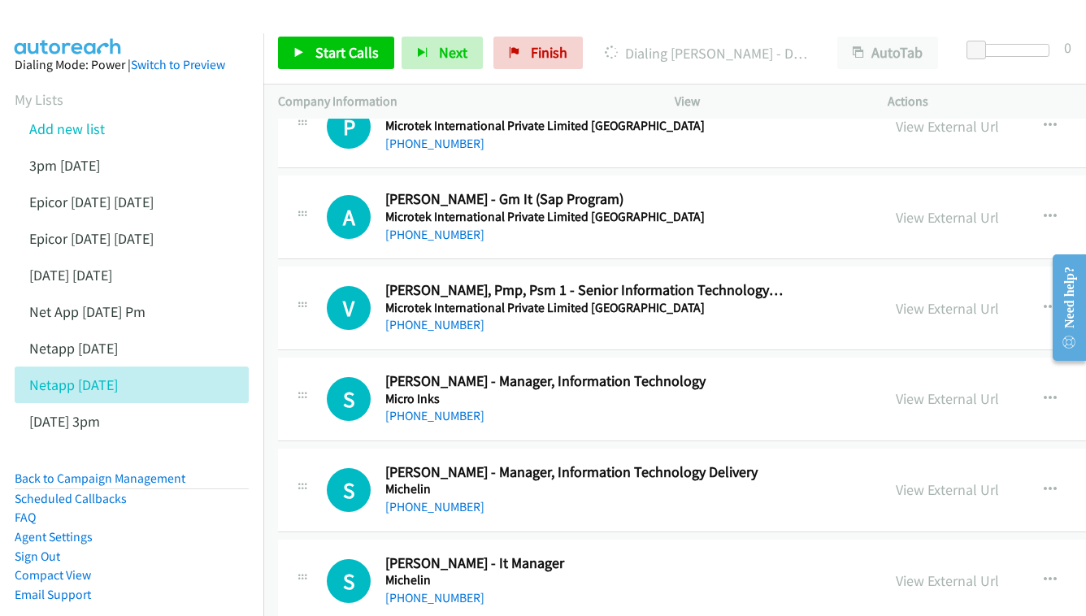
scroll to position [5381, 0]
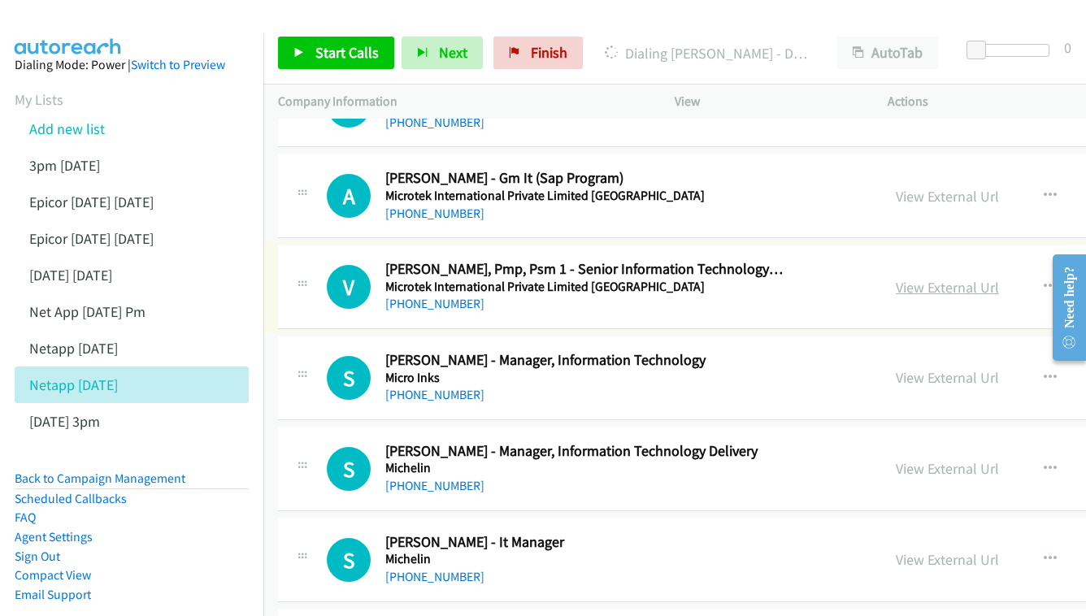
click at [896, 278] on link "View External Url" at bounding box center [947, 287] width 103 height 19
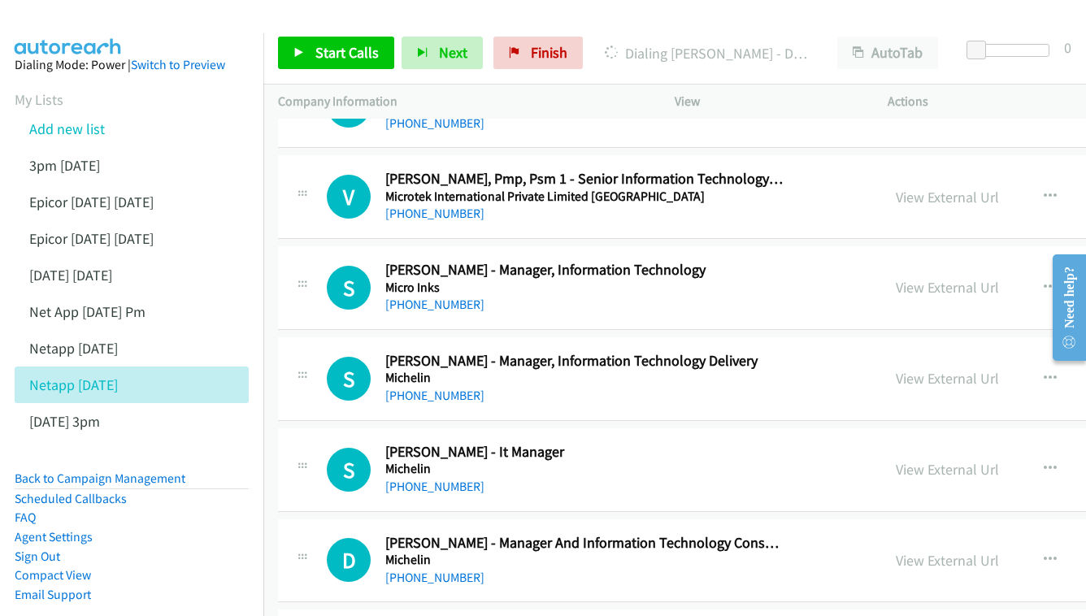
scroll to position [5475, 0]
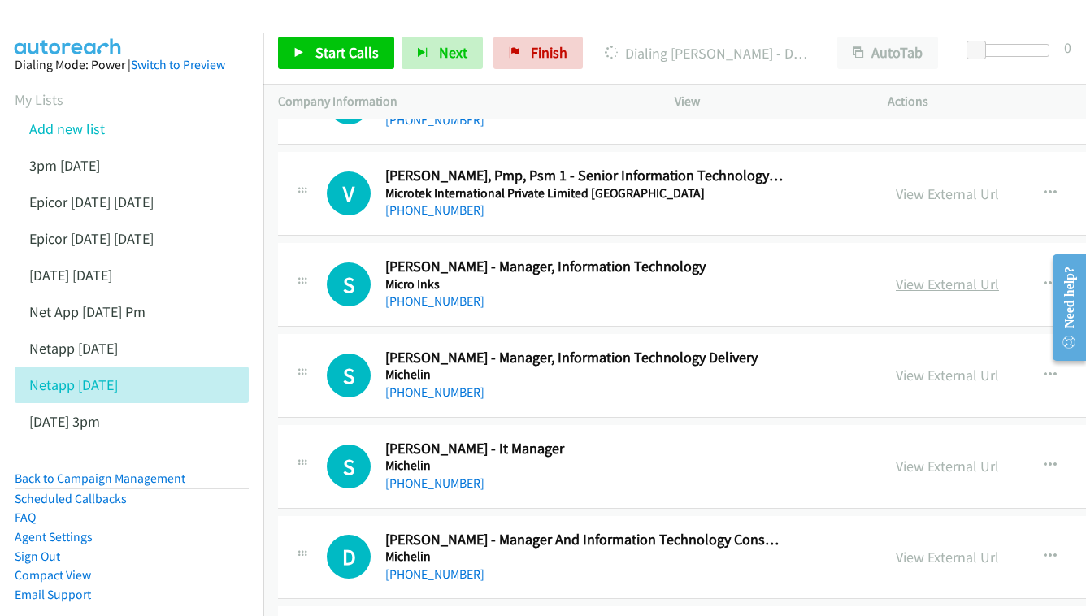
click at [896, 275] on link "View External Url" at bounding box center [947, 284] width 103 height 19
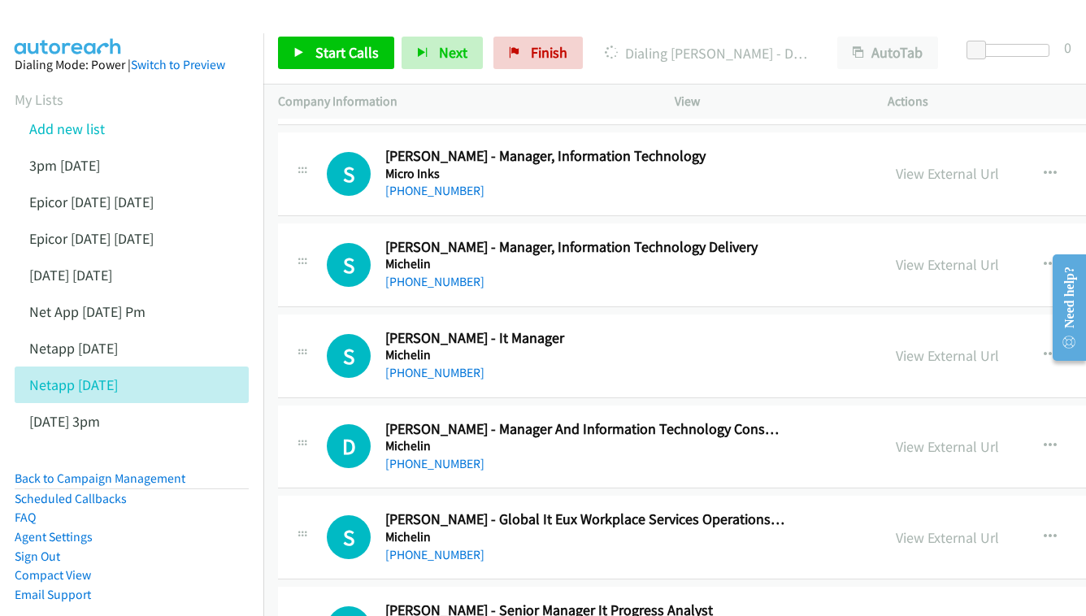
scroll to position [5613, 0]
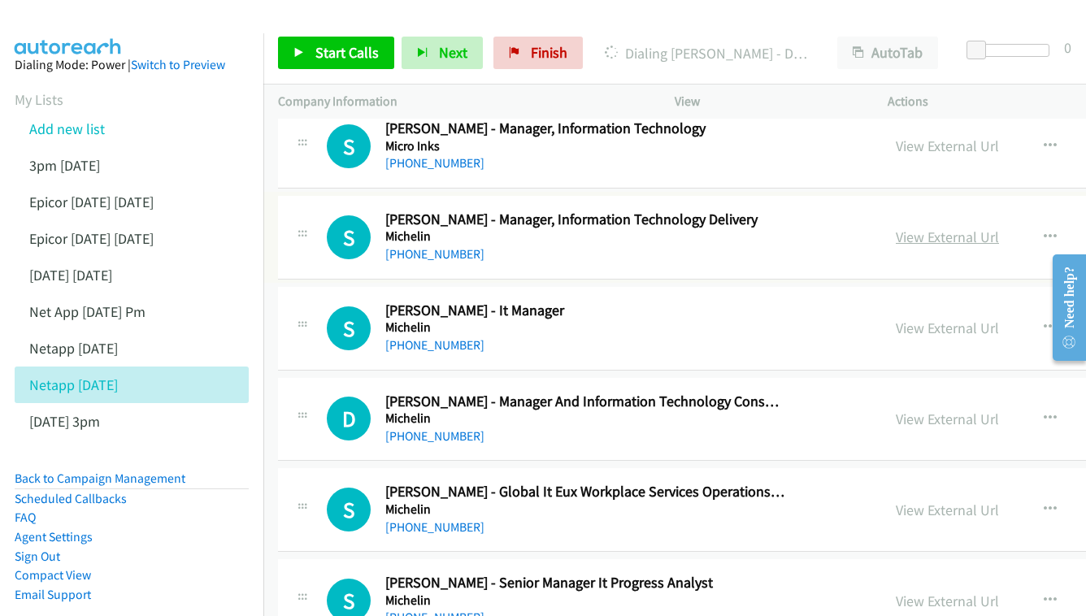
click at [918, 228] on link "View External Url" at bounding box center [947, 237] width 103 height 19
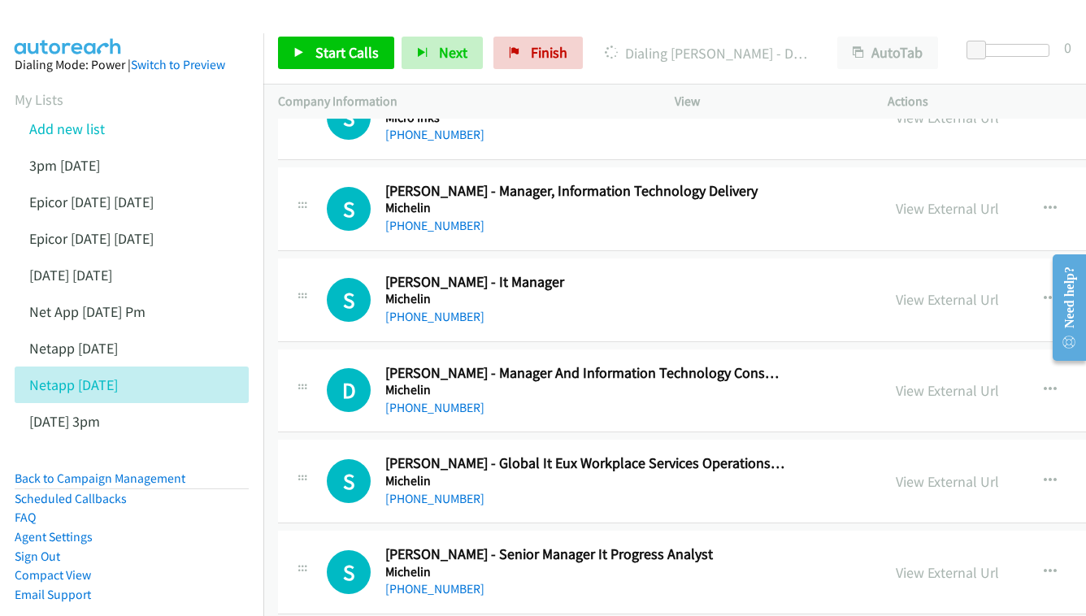
scroll to position [5672, 0]
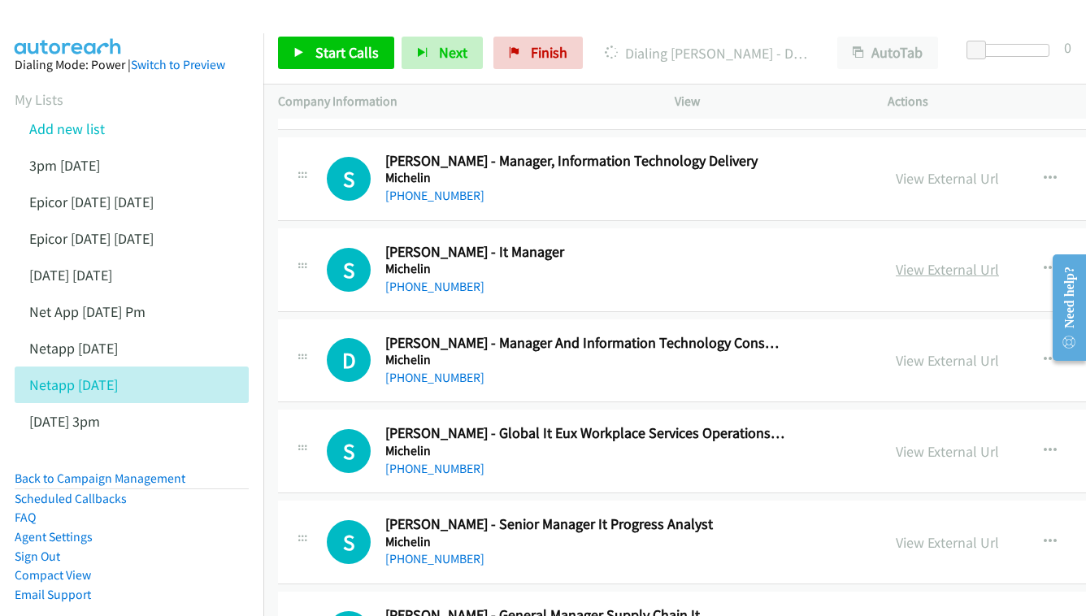
click at [896, 260] on link "View External Url" at bounding box center [947, 269] width 103 height 19
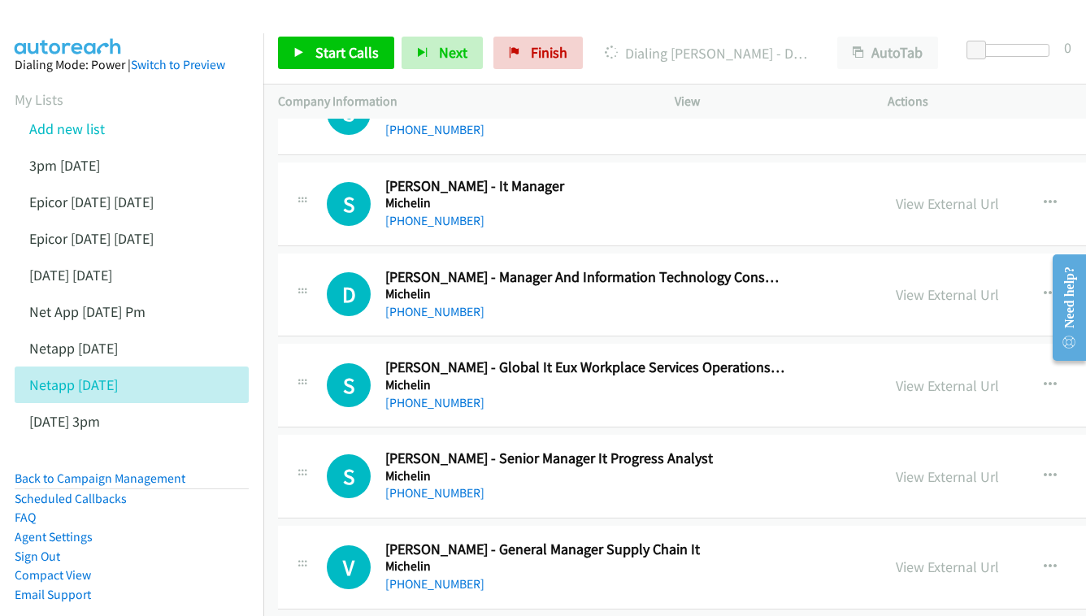
scroll to position [5741, 0]
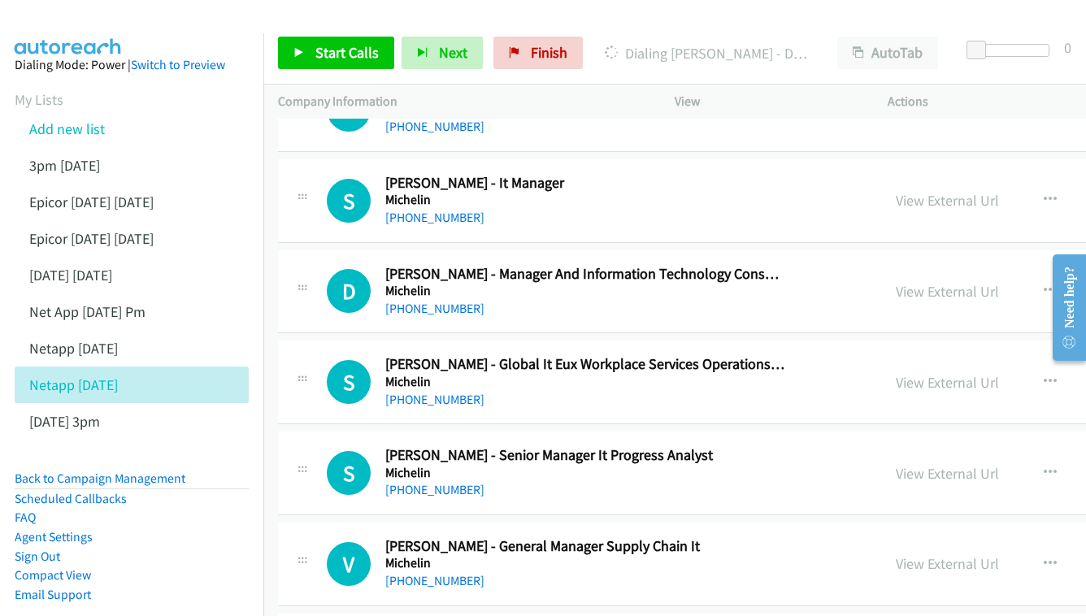
click at [888, 265] on div "View External Url View External Url Schedule/Manage Callback Start Calls Here R…" at bounding box center [1039, 292] width 316 height 54
click at [896, 282] on link "View External Url" at bounding box center [947, 291] width 103 height 19
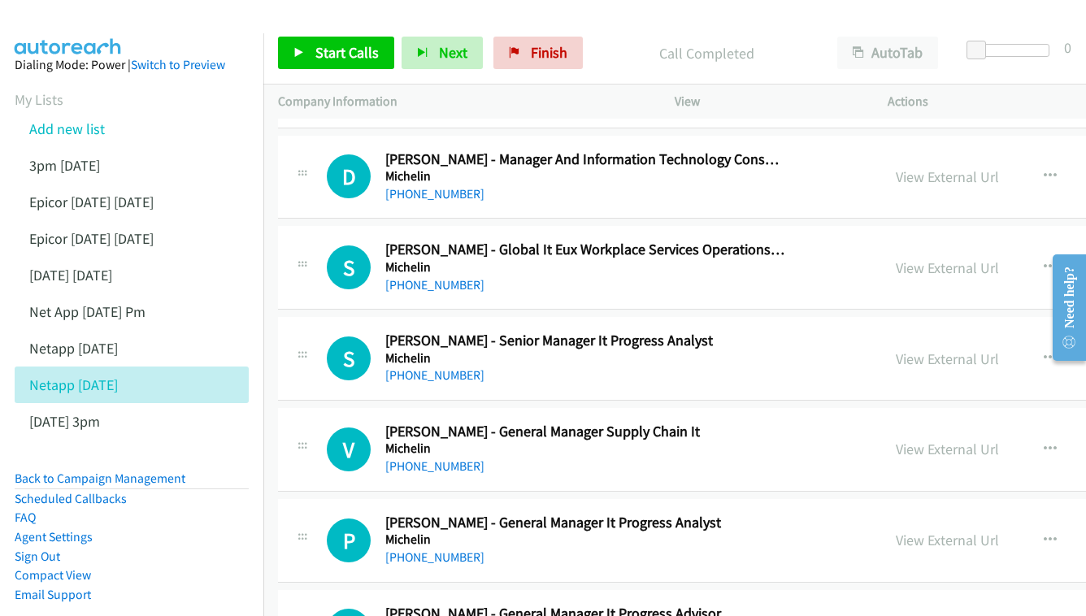
scroll to position [5859, 0]
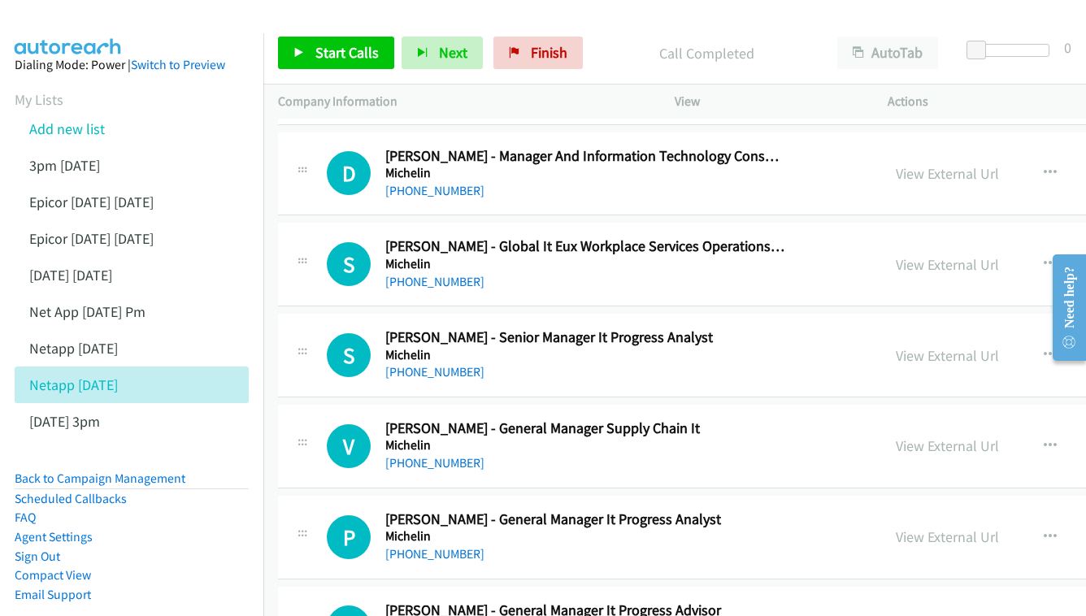
click at [900, 254] on div "View External Url" at bounding box center [947, 265] width 103 height 22
click at [896, 255] on link "View External Url" at bounding box center [947, 264] width 103 height 19
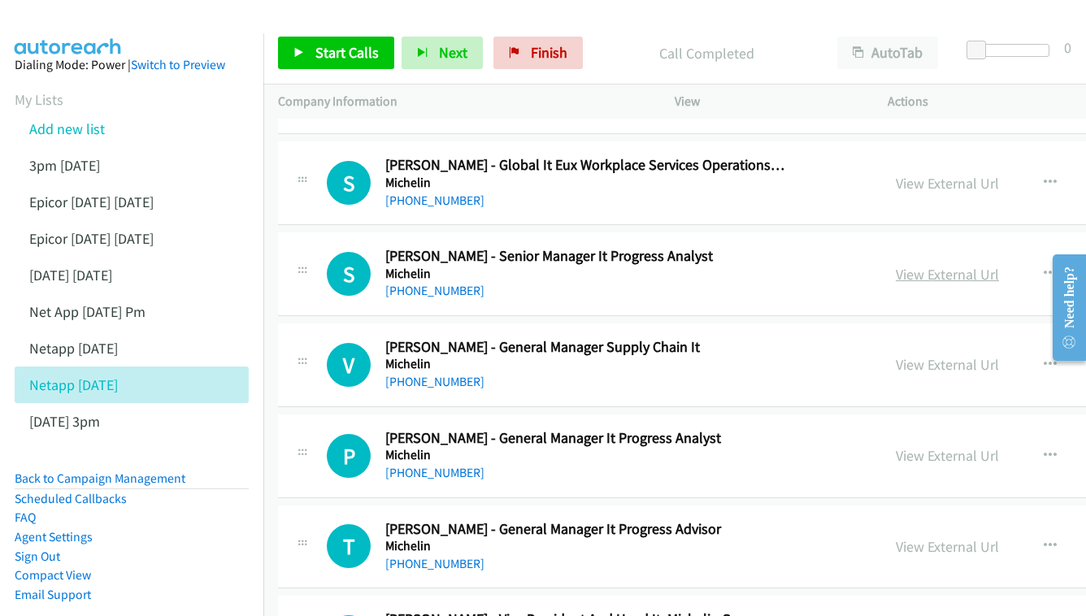
scroll to position [5942, 0]
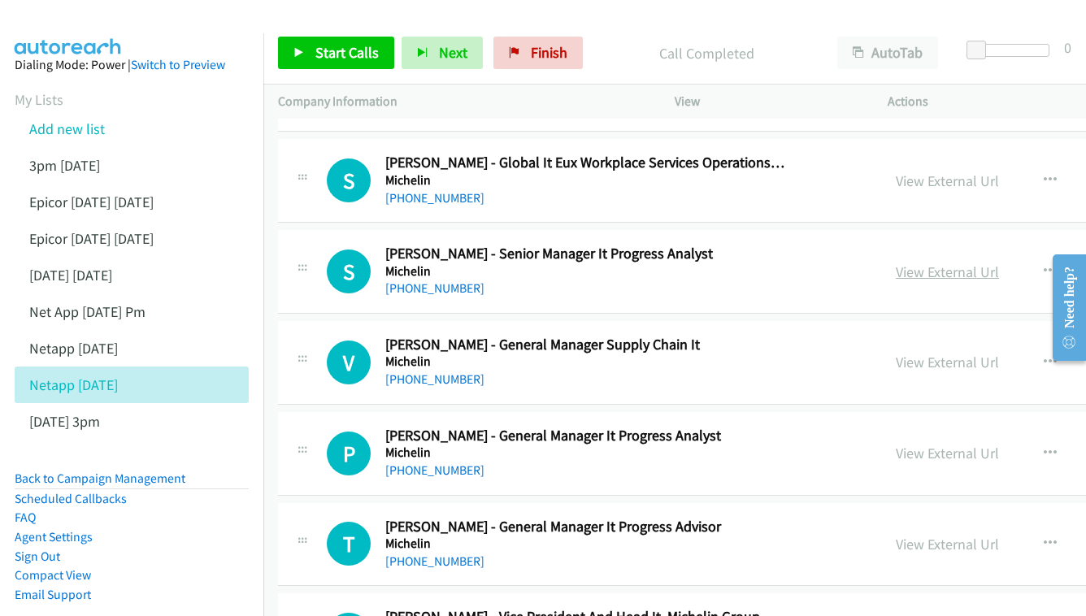
click at [921, 263] on link "View External Url" at bounding box center [947, 272] width 103 height 19
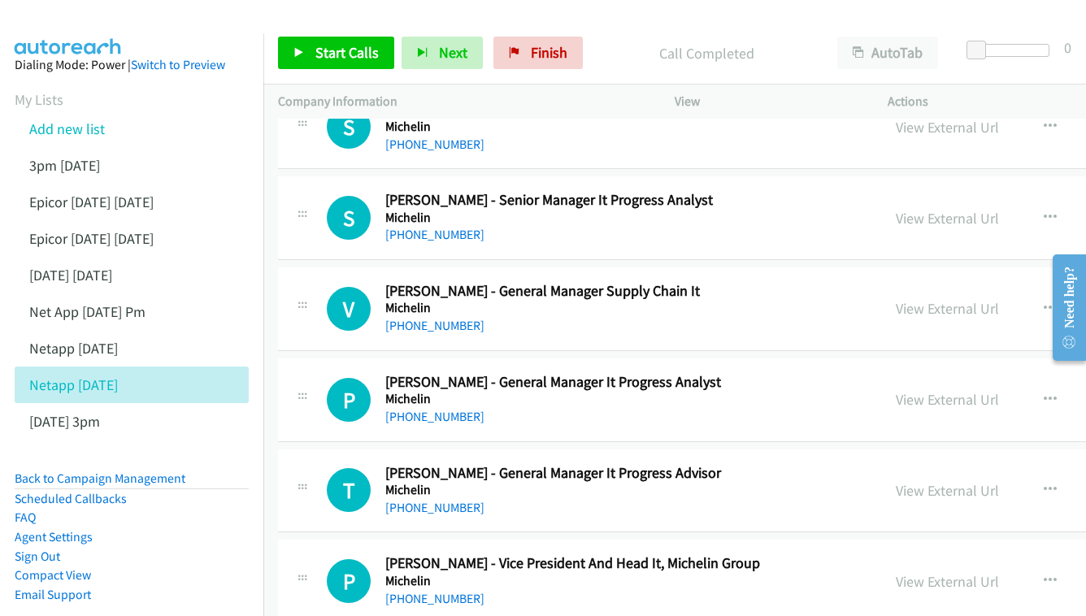
scroll to position [6018, 0]
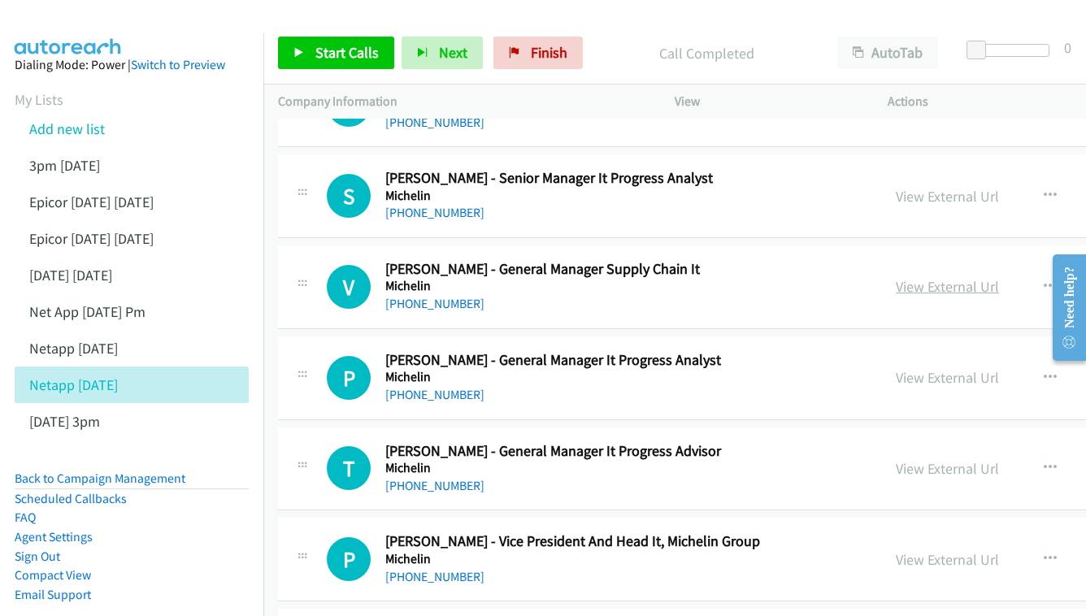
click at [896, 277] on link "View External Url" at bounding box center [947, 286] width 103 height 19
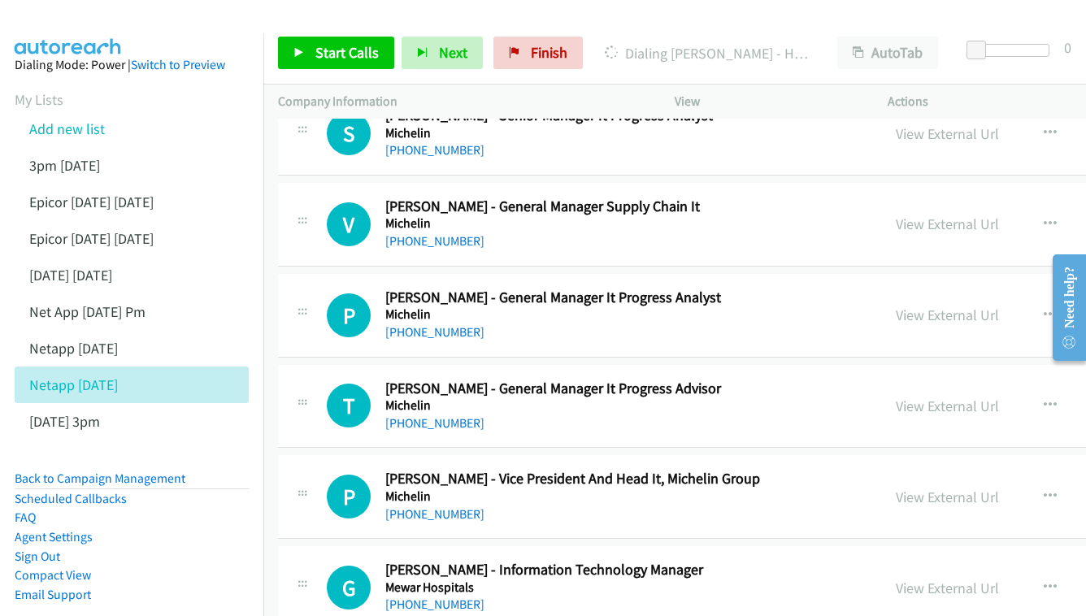
scroll to position [6084, 0]
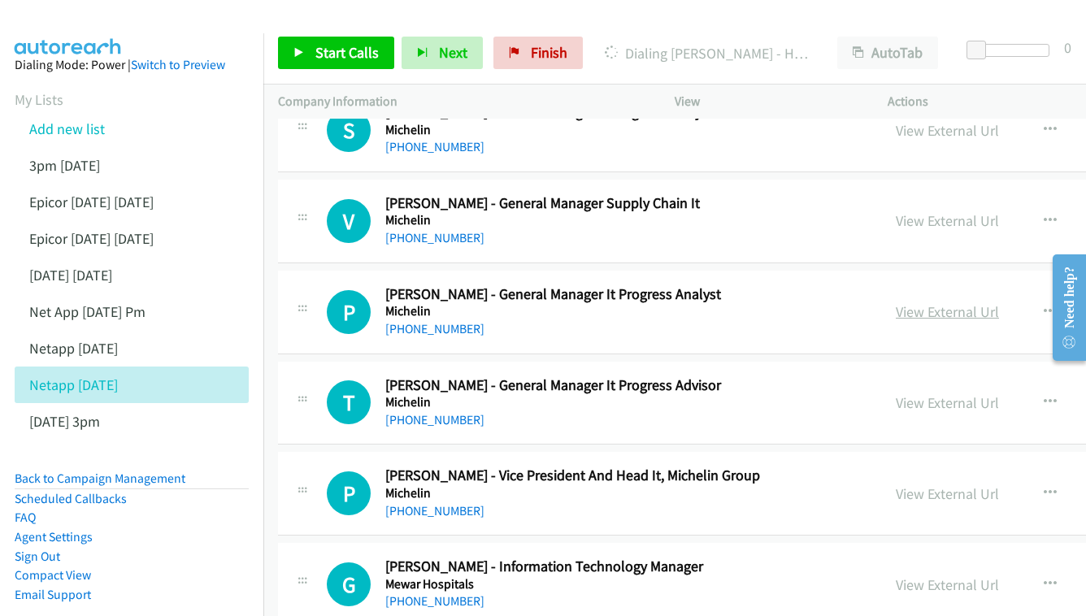
click at [911, 302] on link "View External Url" at bounding box center [947, 311] width 103 height 19
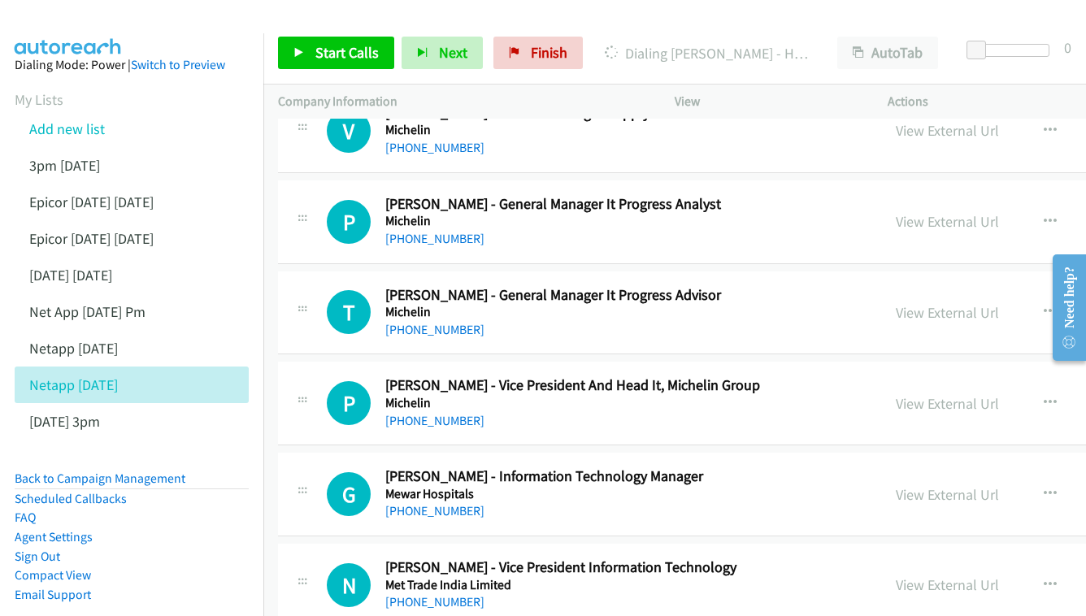
scroll to position [6195, 0]
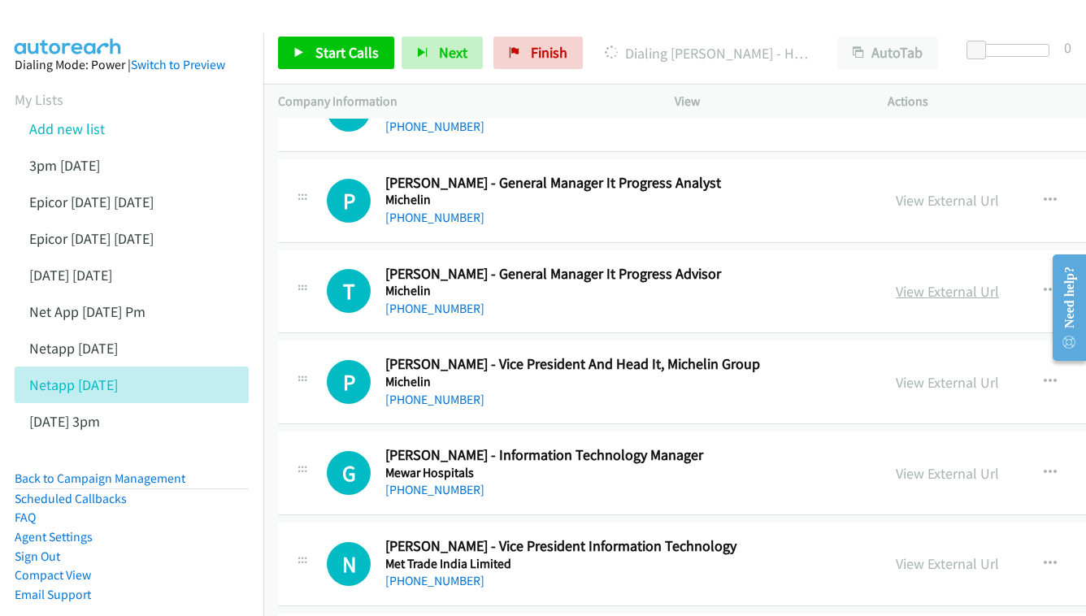
click at [896, 282] on link "View External Url" at bounding box center [947, 291] width 103 height 19
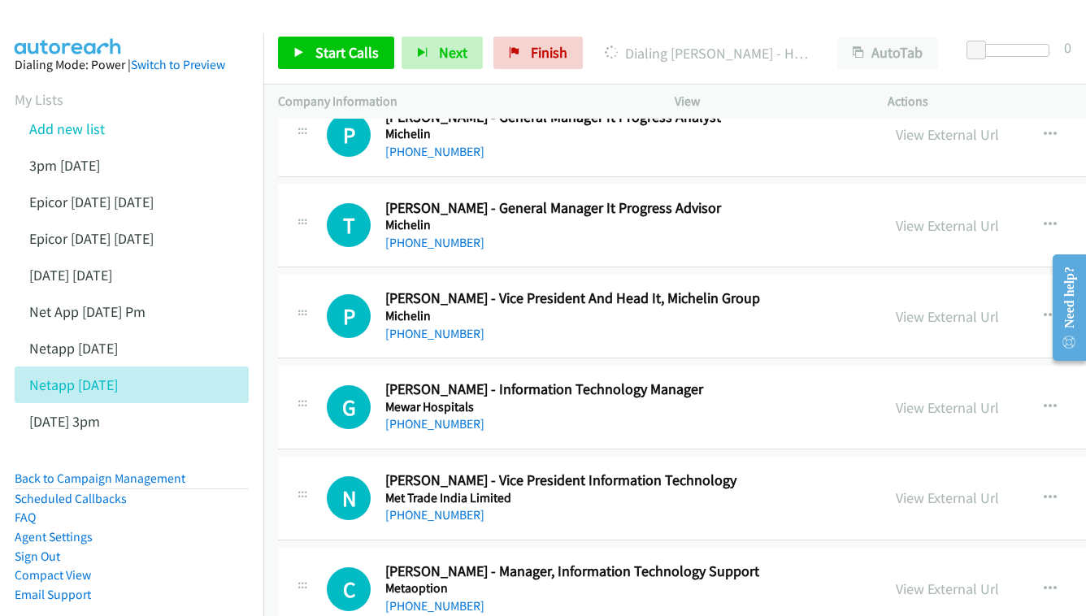
scroll to position [6289, 0]
